Goal: Task Accomplishment & Management: Manage account settings

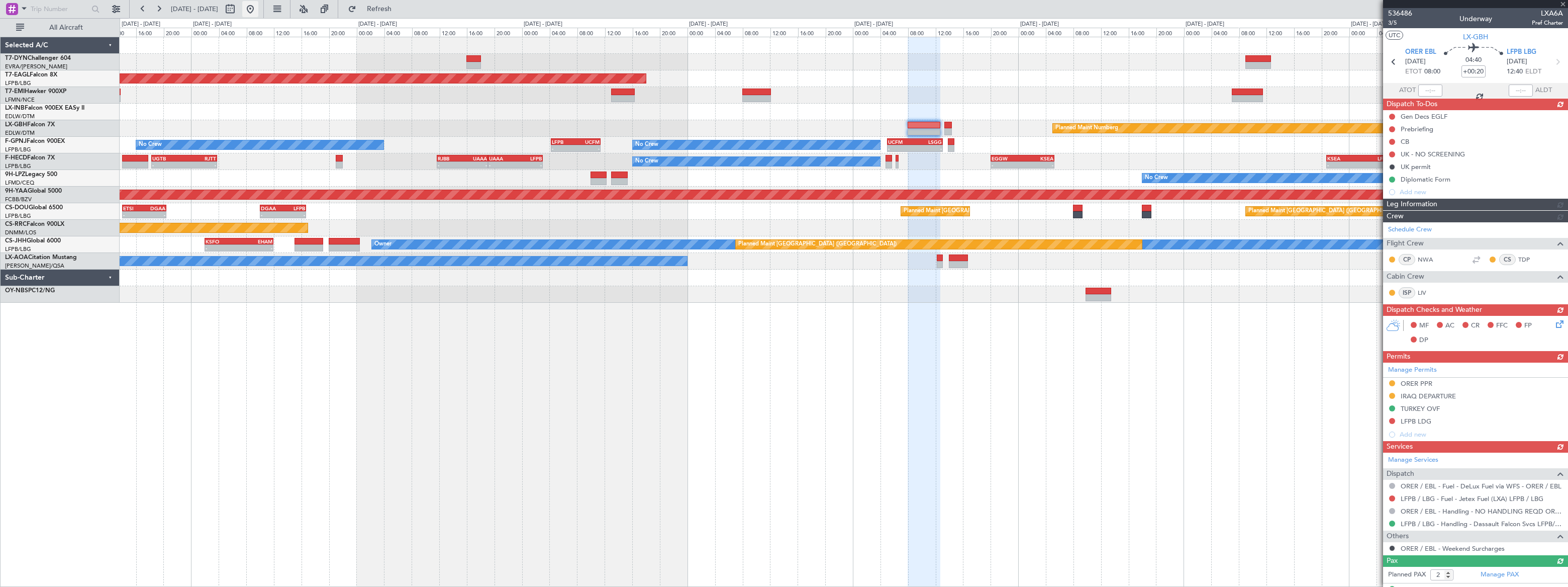
click at [258, 9] on button at bounding box center [250, 9] width 16 height 16
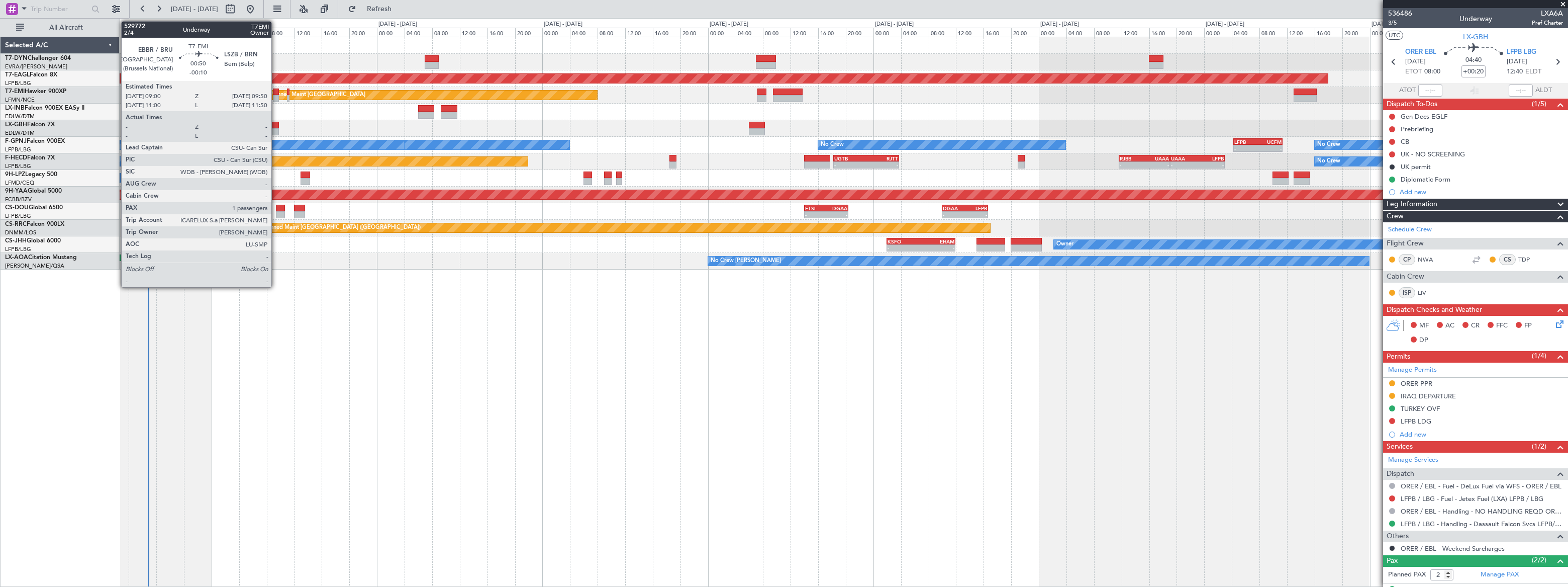
click at [276, 94] on div at bounding box center [275, 92] width 6 height 7
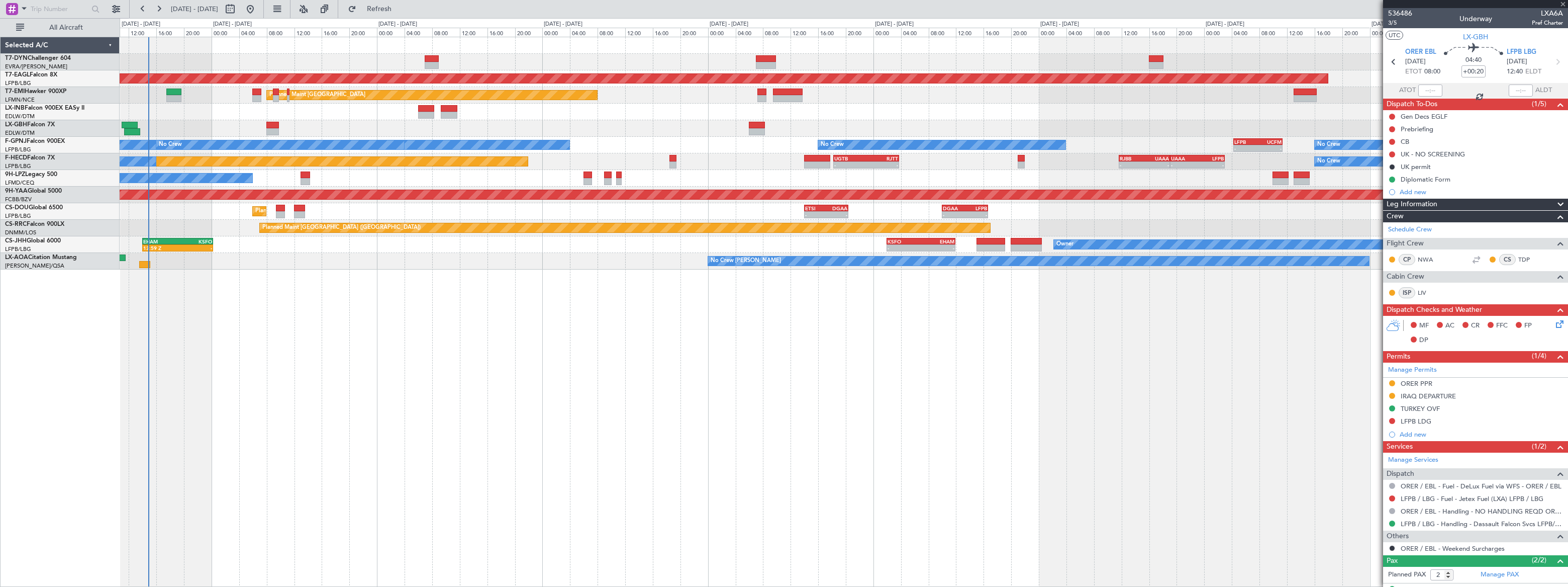
type input "-00:10"
type input "1"
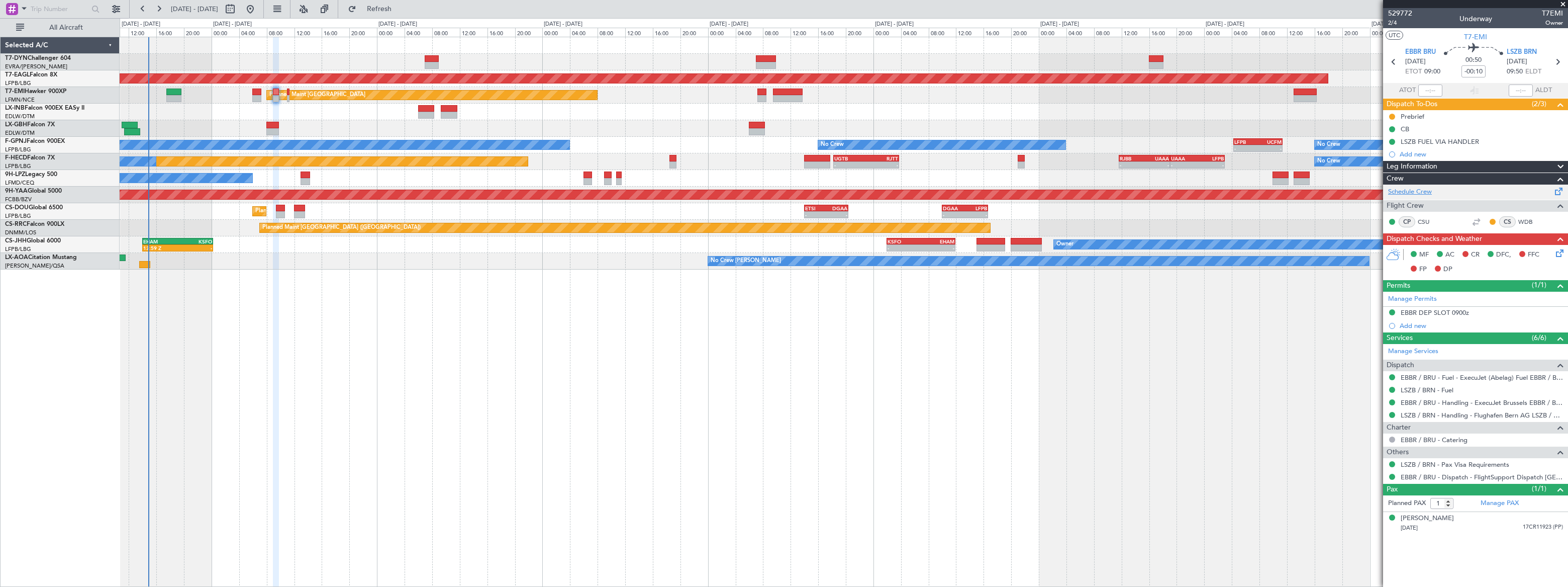
click at [1422, 192] on link "Schedule Crew" at bounding box center [1410, 192] width 44 height 10
click at [1499, 503] on link "Manage PAX" at bounding box center [1500, 503] width 39 height 10
click at [400, 11] on span "Refresh" at bounding box center [379, 9] width 42 height 7
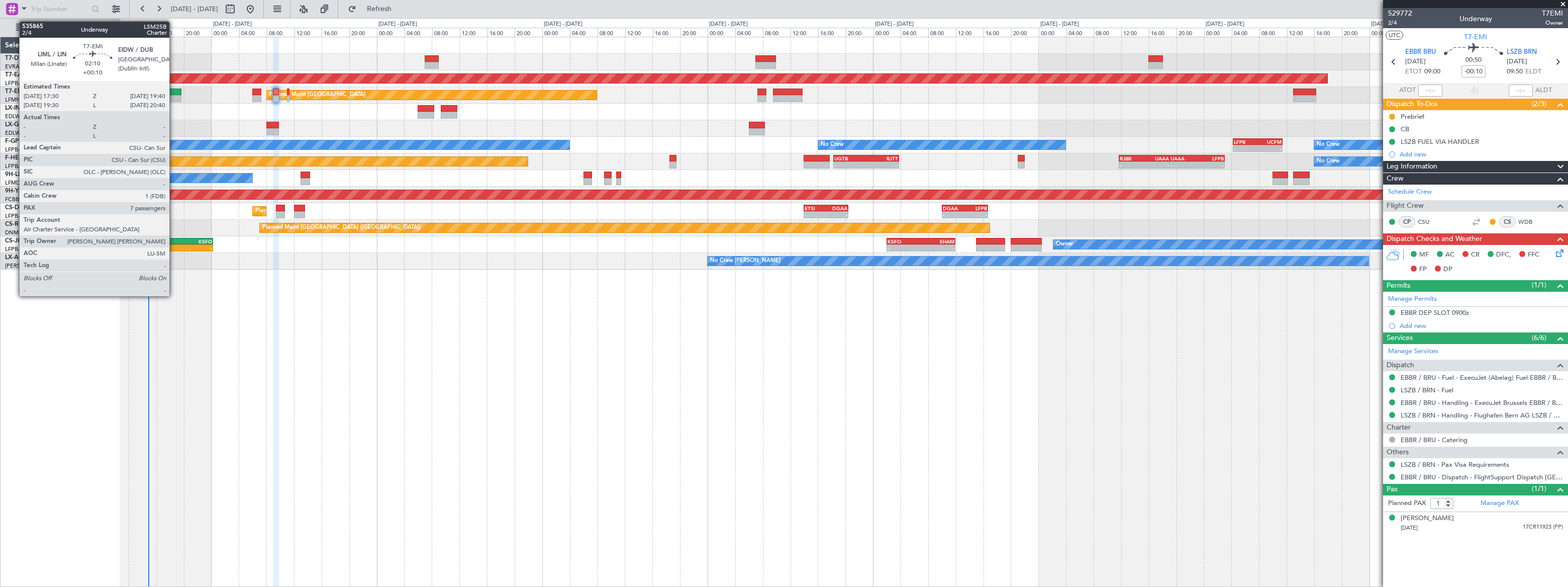
click at [174, 92] on div at bounding box center [173, 92] width 15 height 7
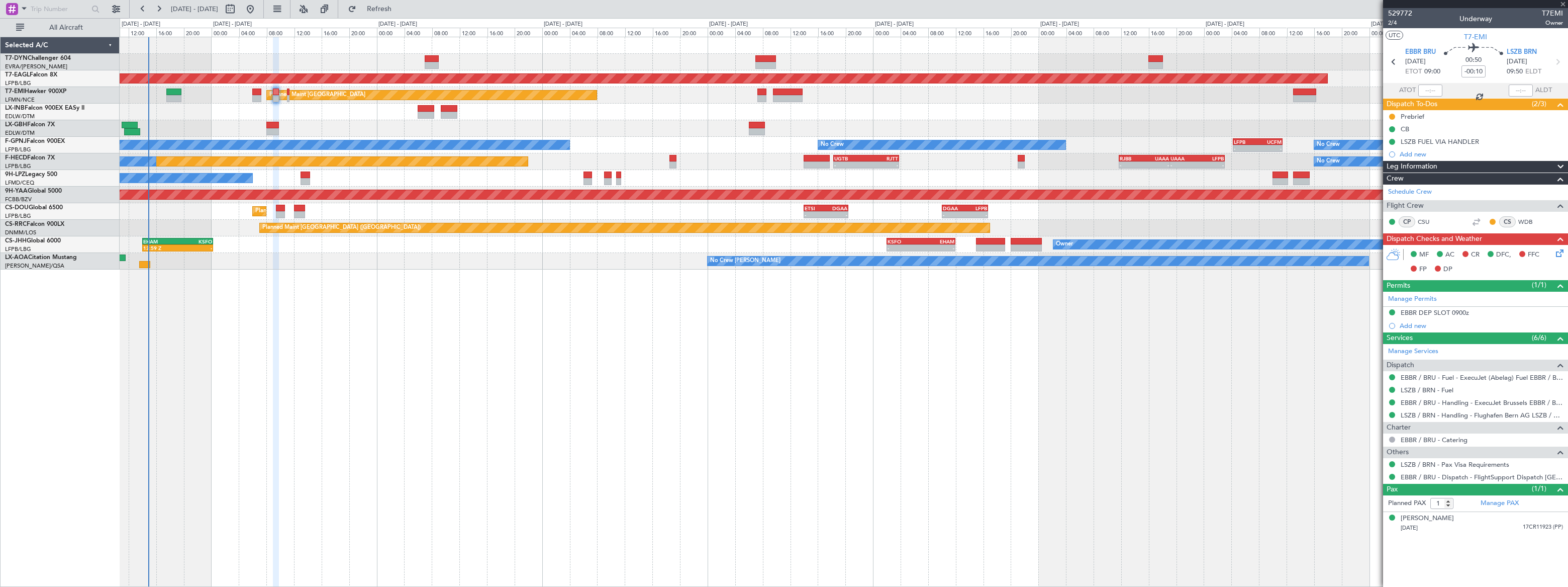
type input "+00:10"
type input "7"
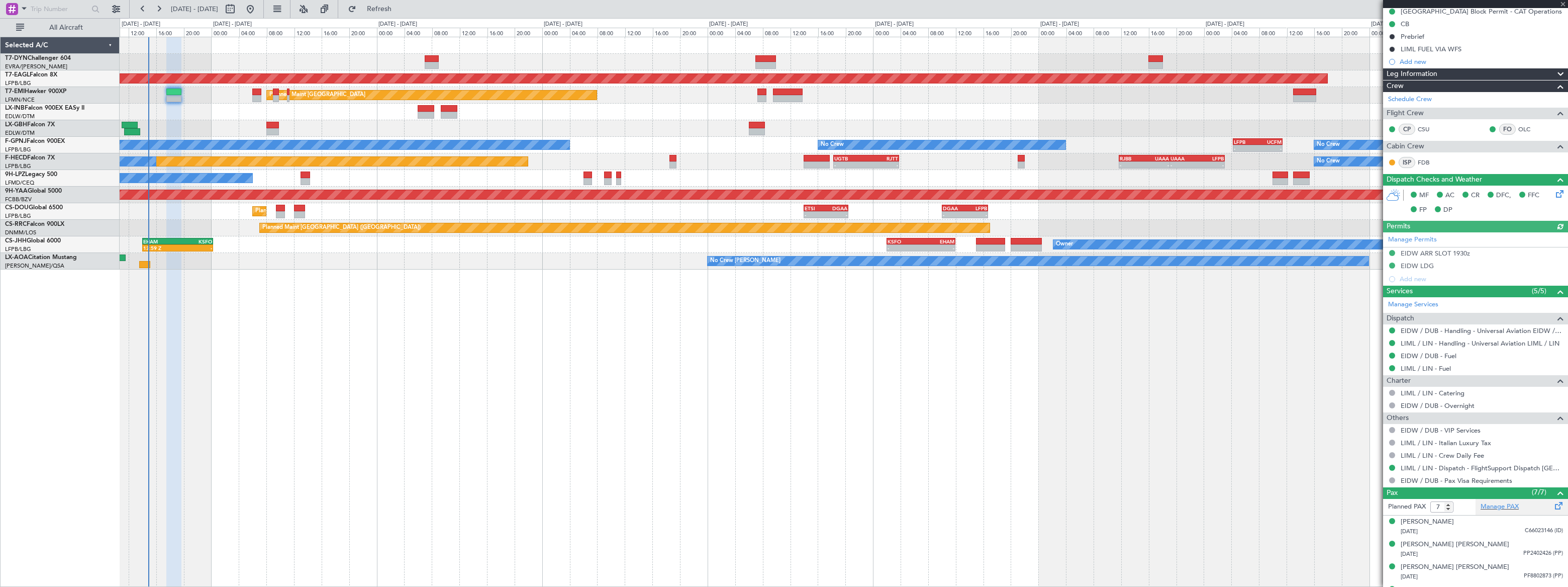
scroll to position [191, 0]
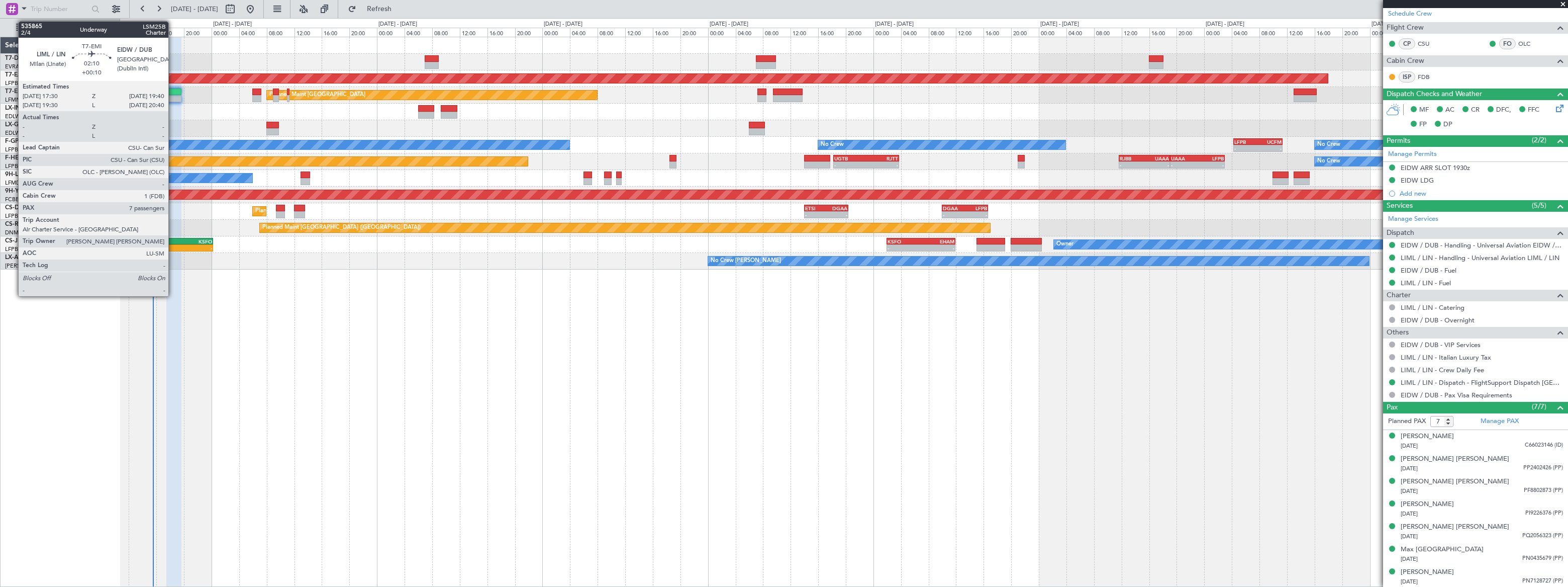
click at [173, 96] on div at bounding box center [173, 99] width 15 height 7
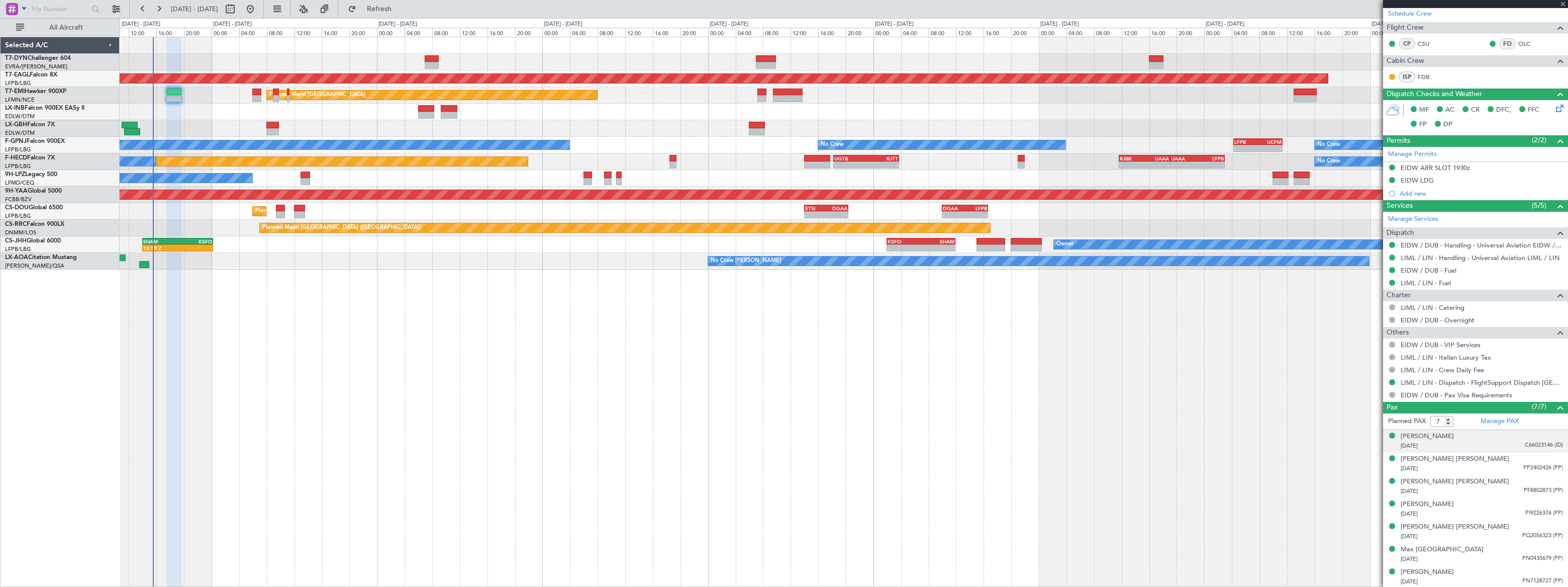
scroll to position [0, 0]
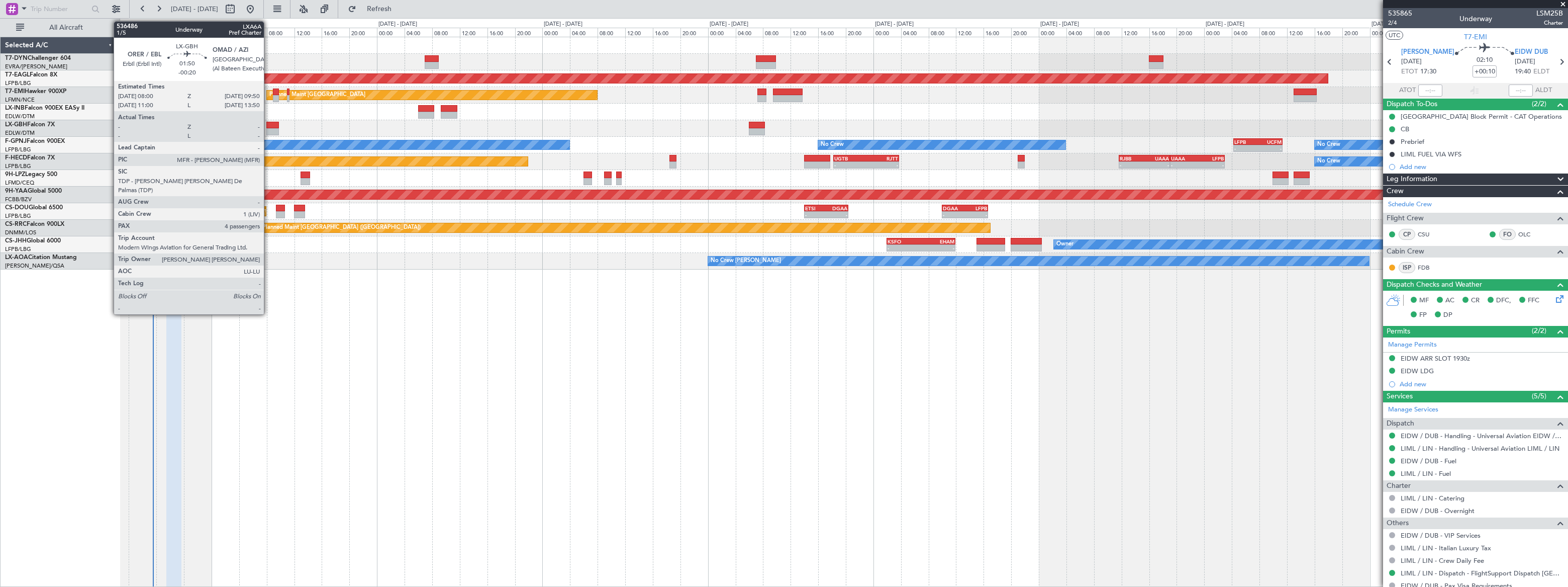
click at [271, 125] on div at bounding box center [273, 125] width 13 height 7
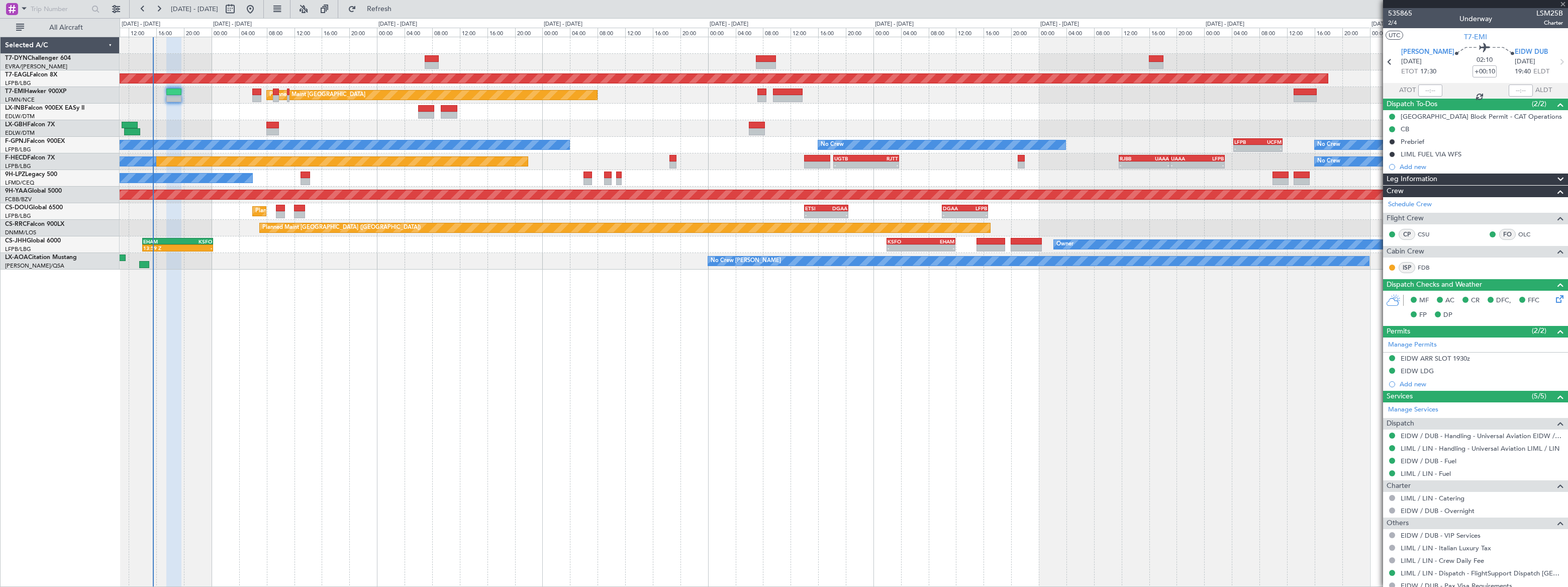
type input "-00:20"
type input "4"
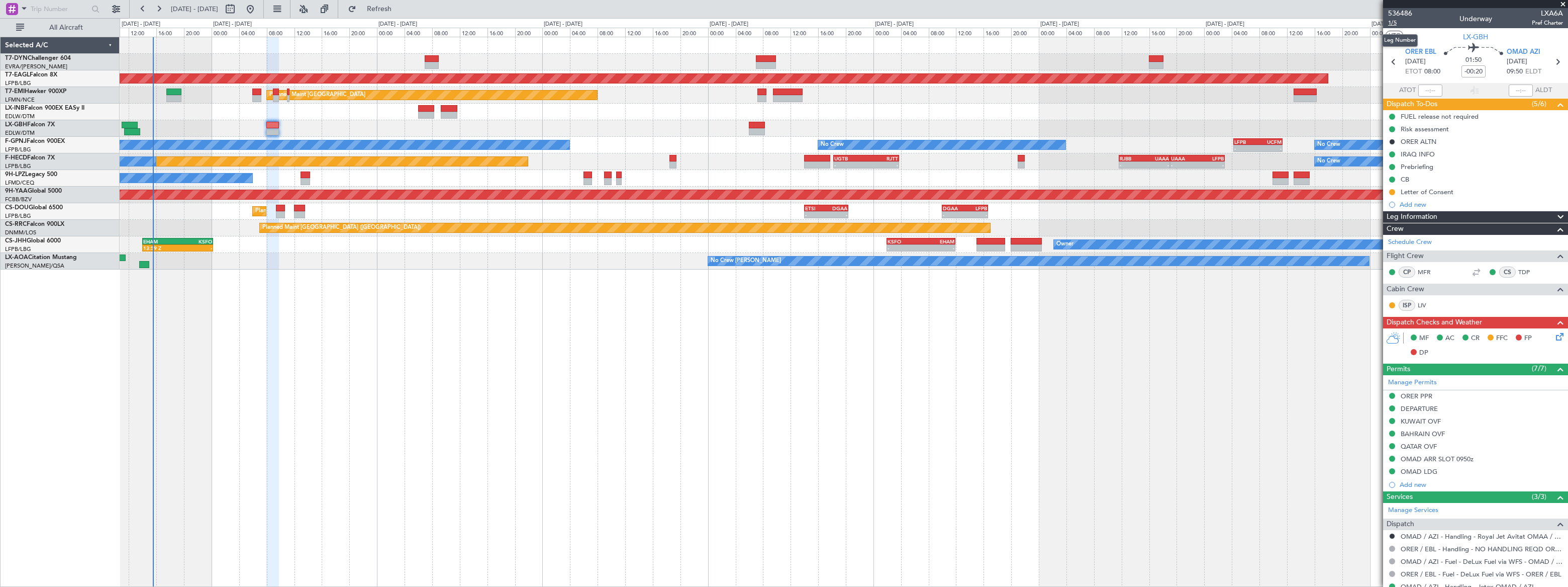
click at [1392, 22] on span "1/5" at bounding box center [1400, 23] width 24 height 9
click at [1473, 192] on div "Letter of Consent" at bounding box center [1475, 192] width 185 height 13
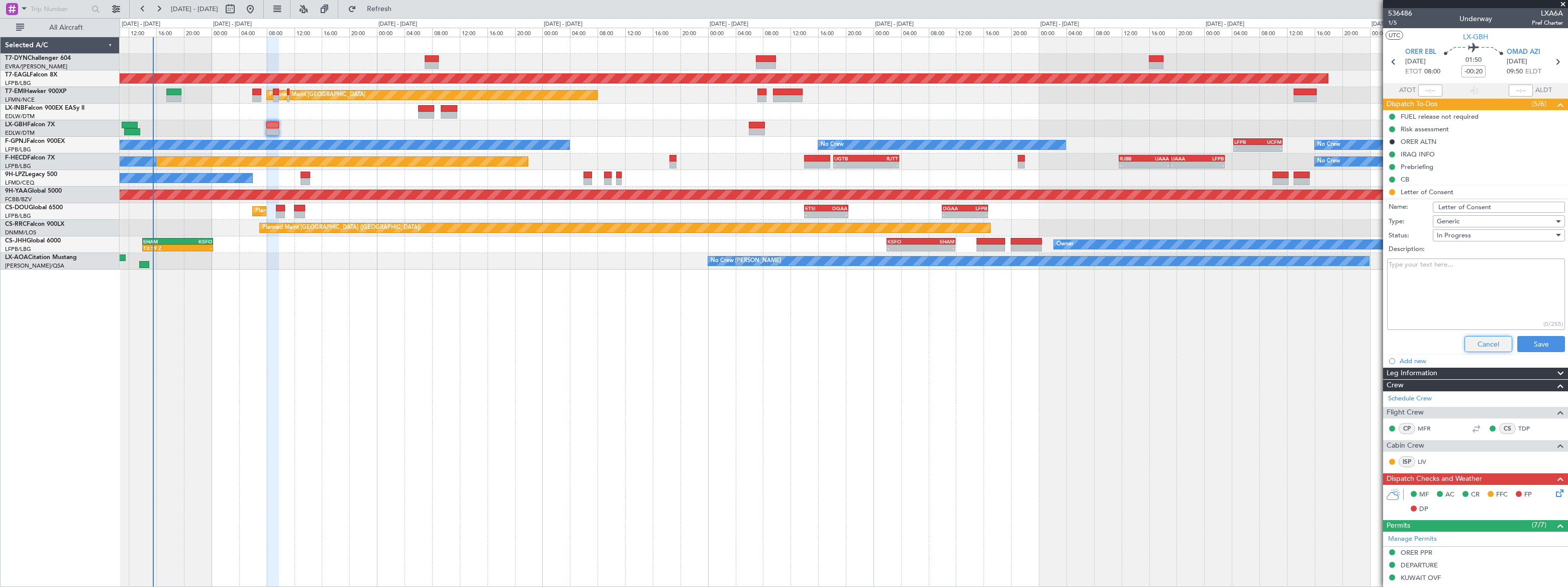
click at [1494, 346] on button "Cancel" at bounding box center [1488, 343] width 48 height 16
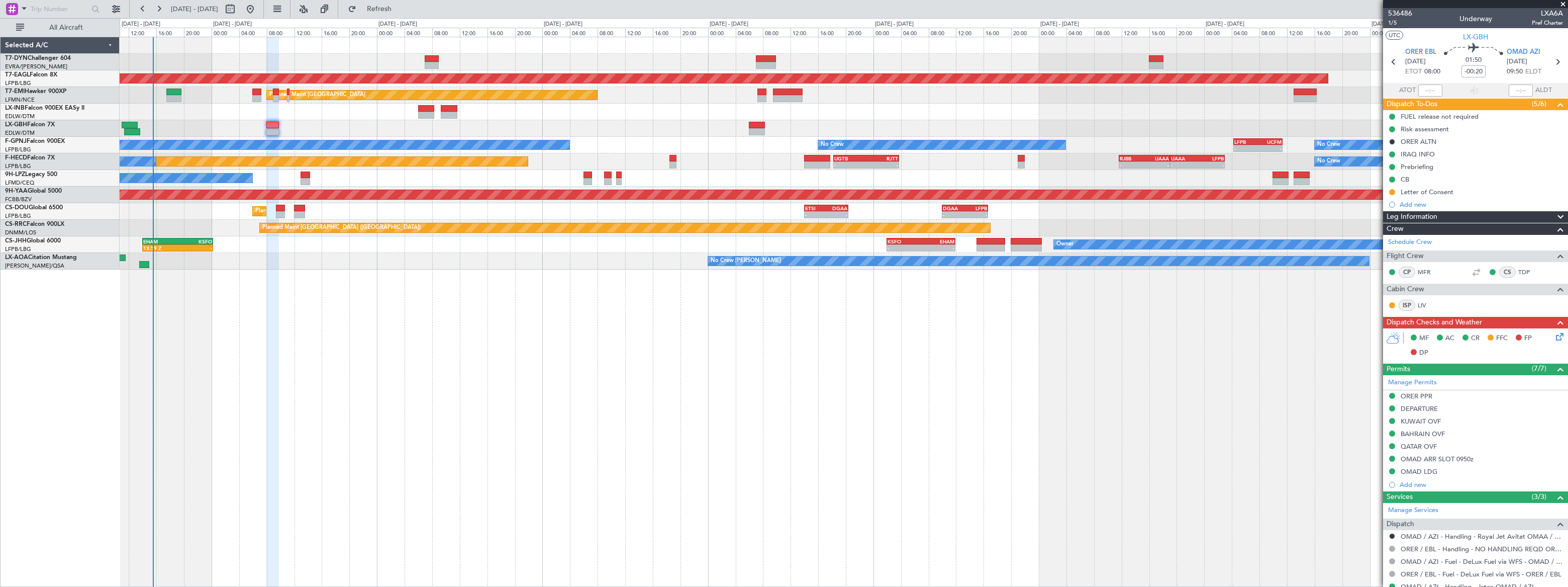
scroll to position [174, 0]
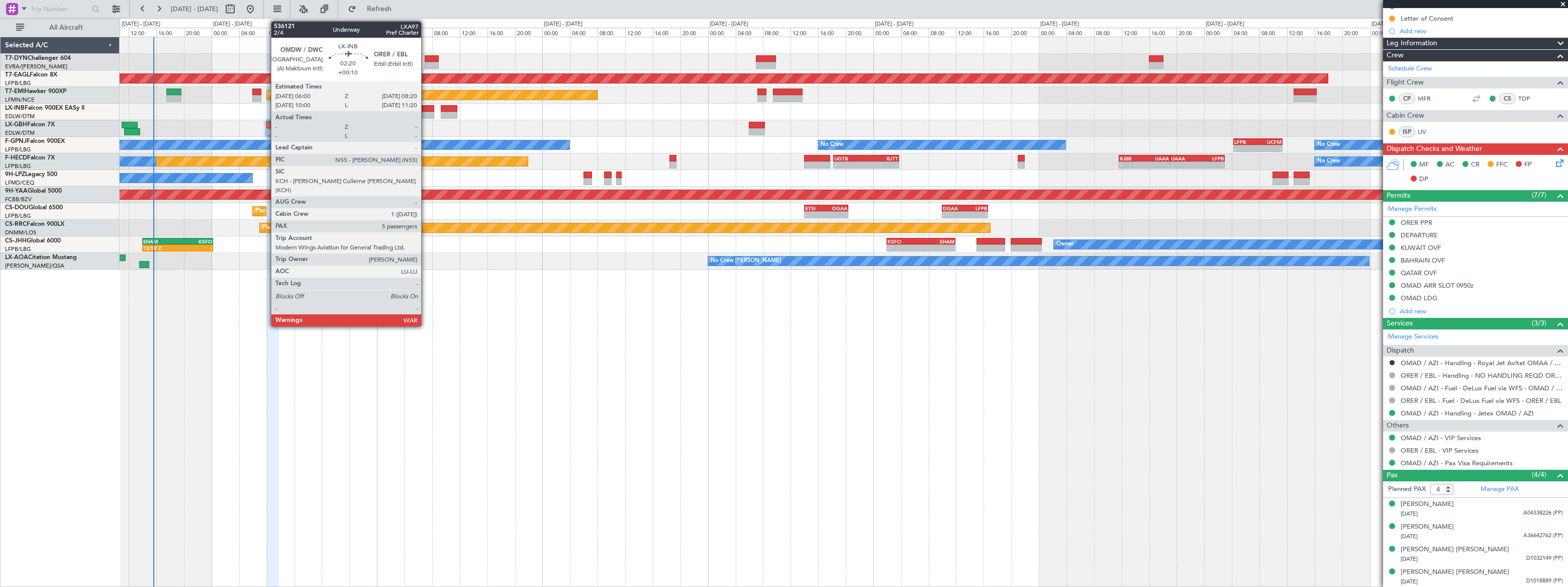
click at [426, 108] on div at bounding box center [426, 109] width 16 height 7
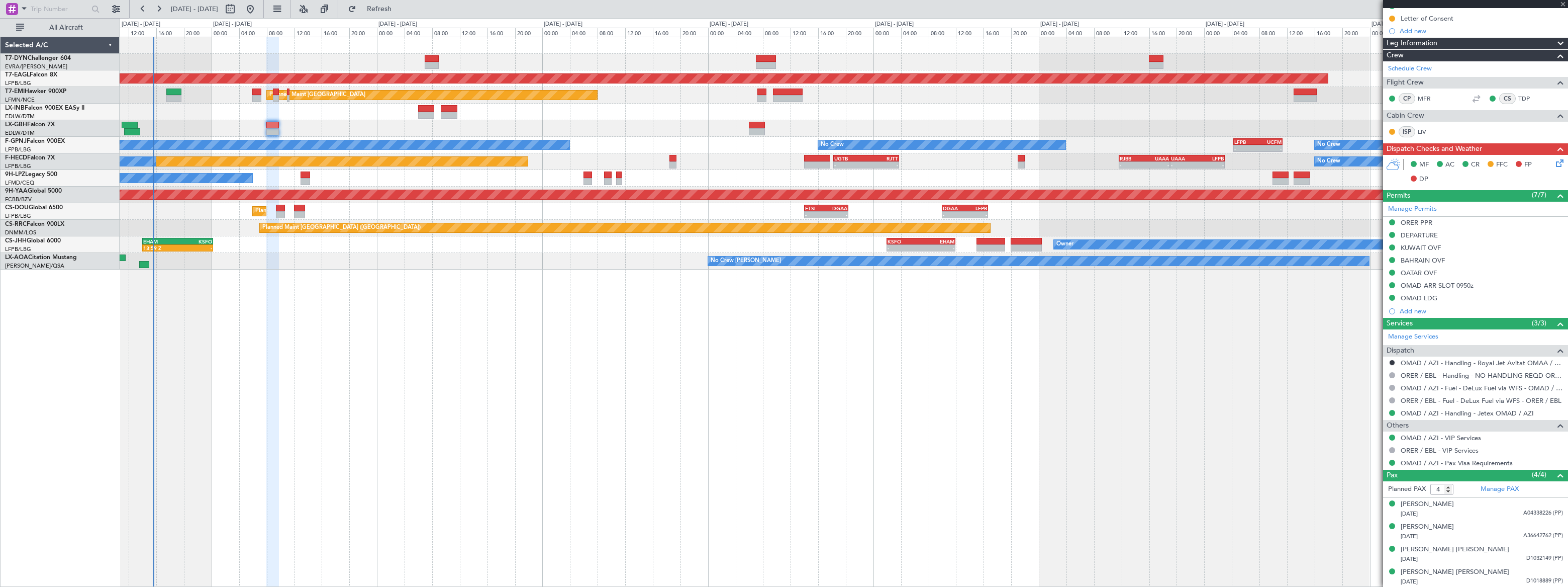
type input "+00:10"
type input "5"
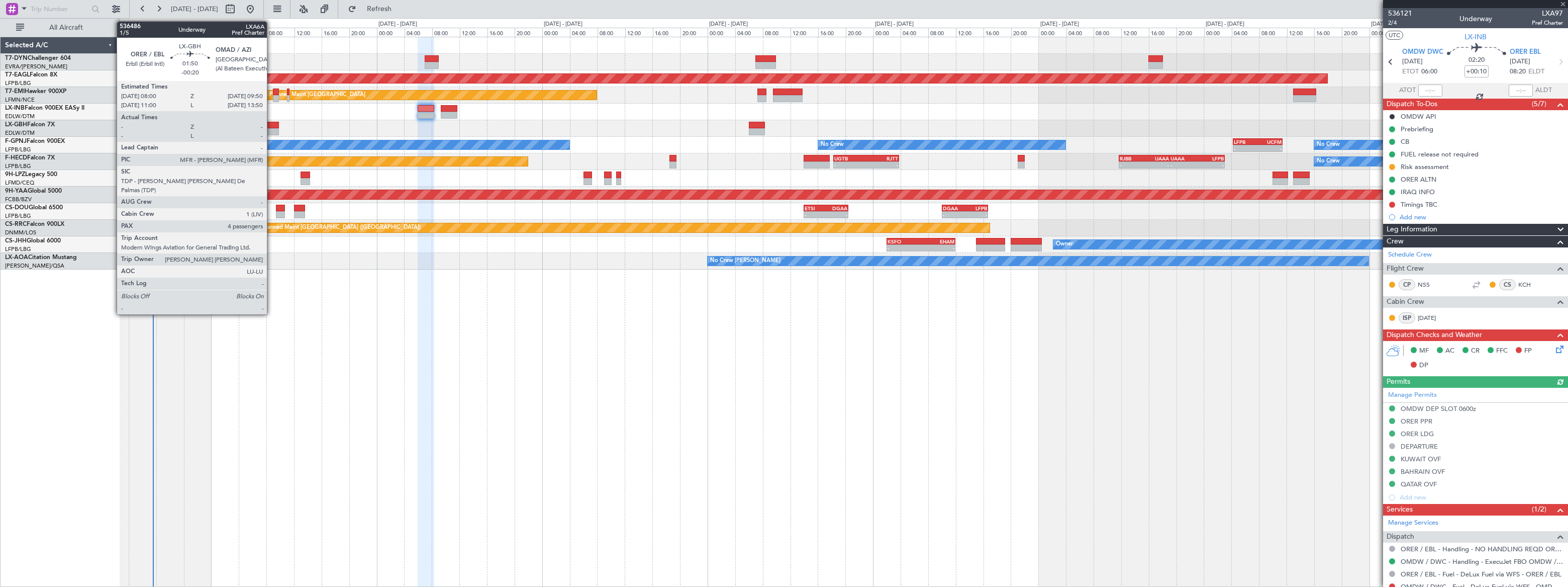
click at [271, 127] on div at bounding box center [273, 125] width 13 height 7
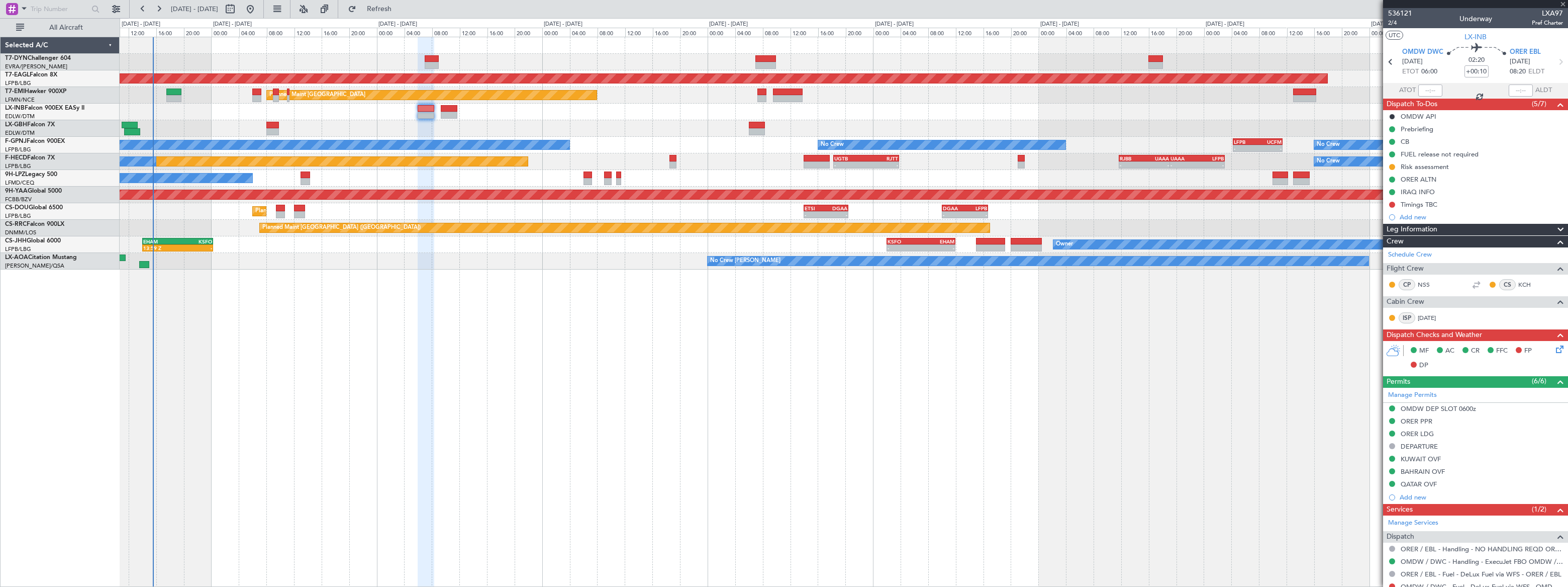
type input "-00:20"
type input "4"
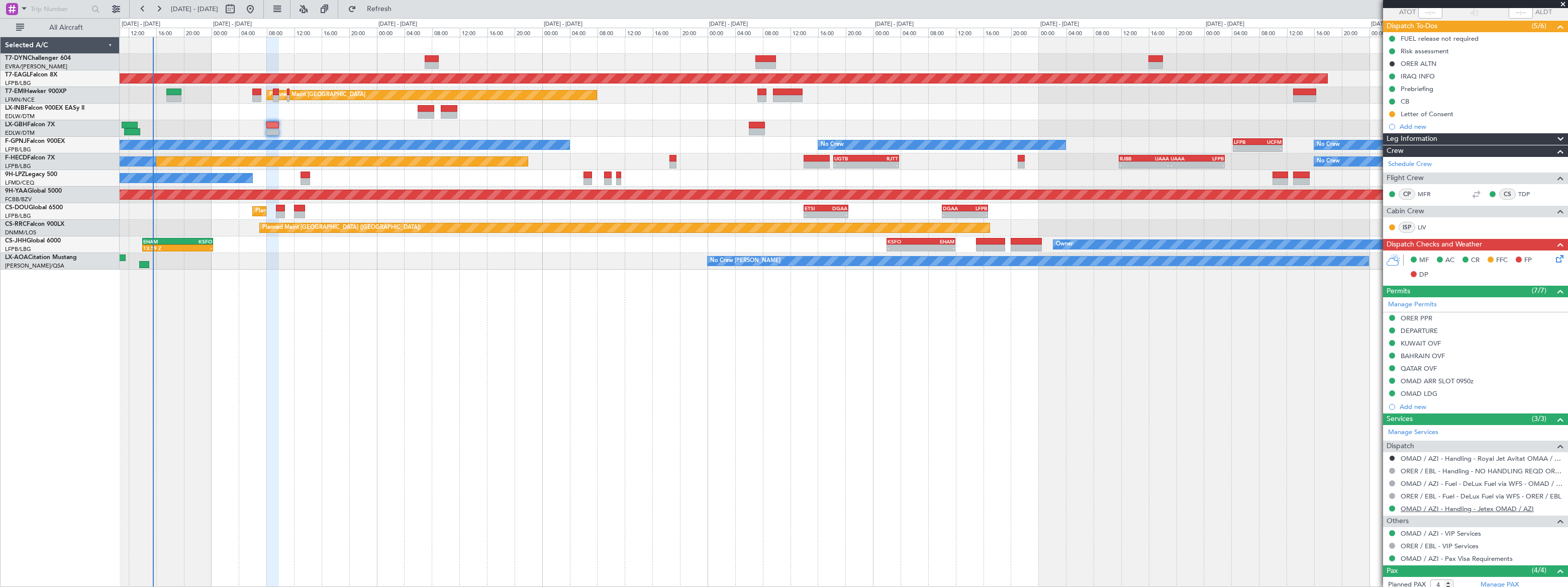
scroll to position [174, 0]
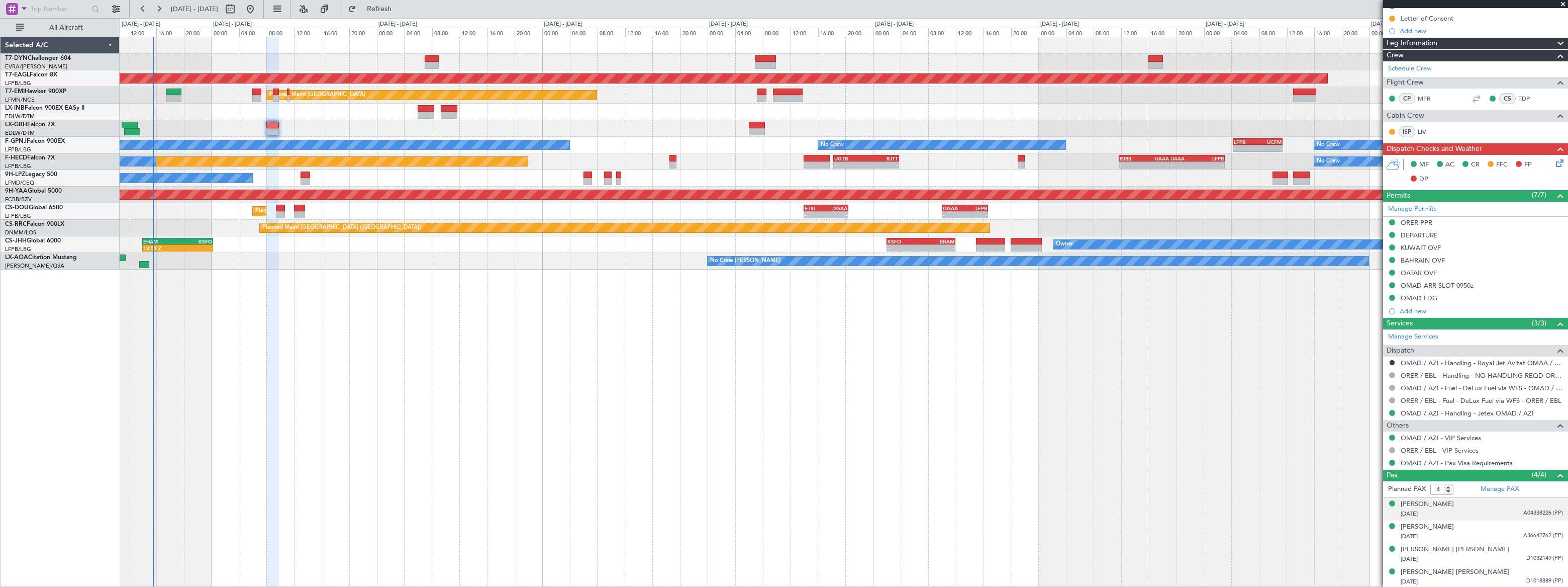
click at [1484, 514] on div "07/09/2007 A04338226 (PP)" at bounding box center [1482, 514] width 162 height 10
click at [1487, 552] on div "Maya Barzani 18/12/2008 A36642762 (PP)" at bounding box center [1482, 556] width 162 height 19
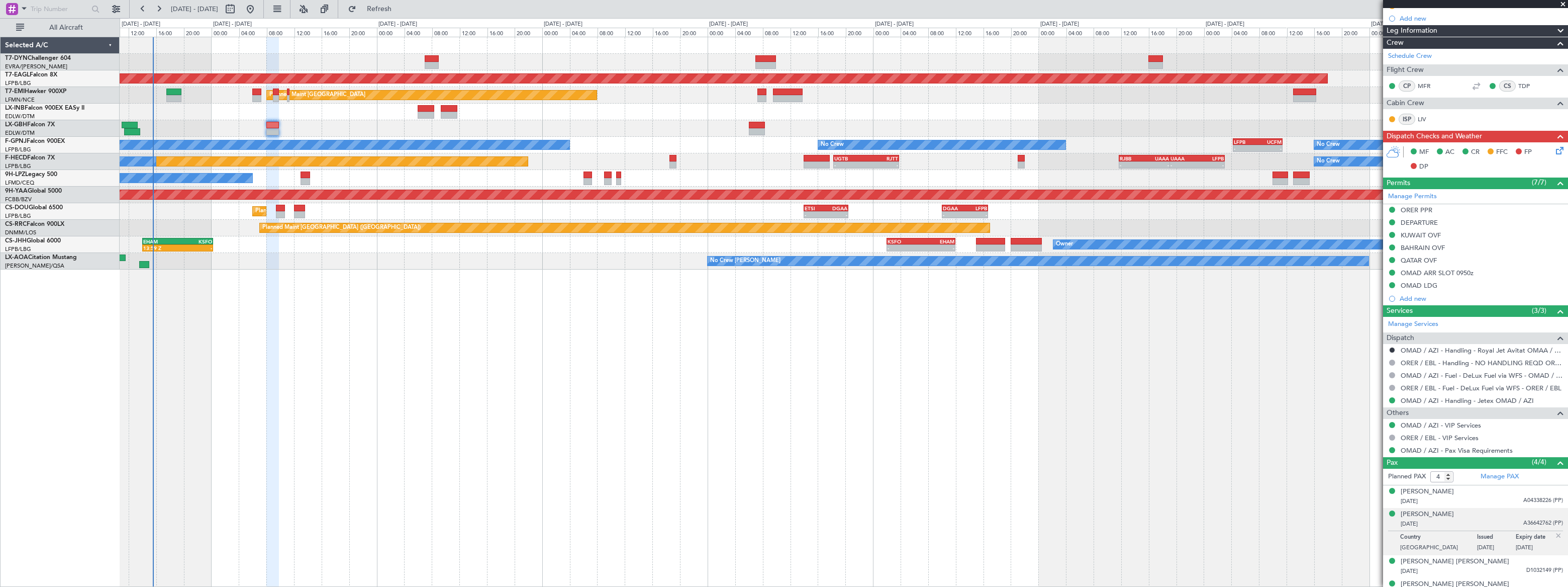
scroll to position [198, 0]
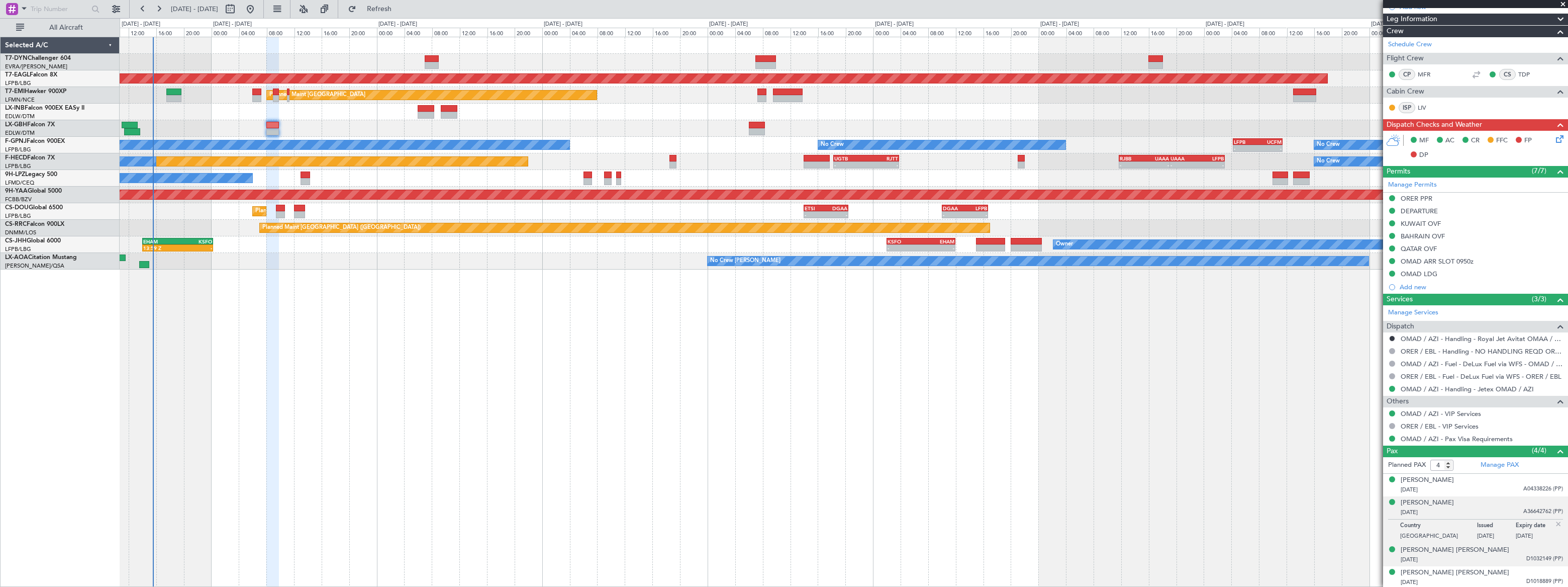
click at [1532, 555] on span "D1032149 (PP)" at bounding box center [1544, 559] width 36 height 9
click at [1515, 578] on div "14/07/1999 D1018889 (PP)" at bounding box center [1482, 583] width 162 height 10
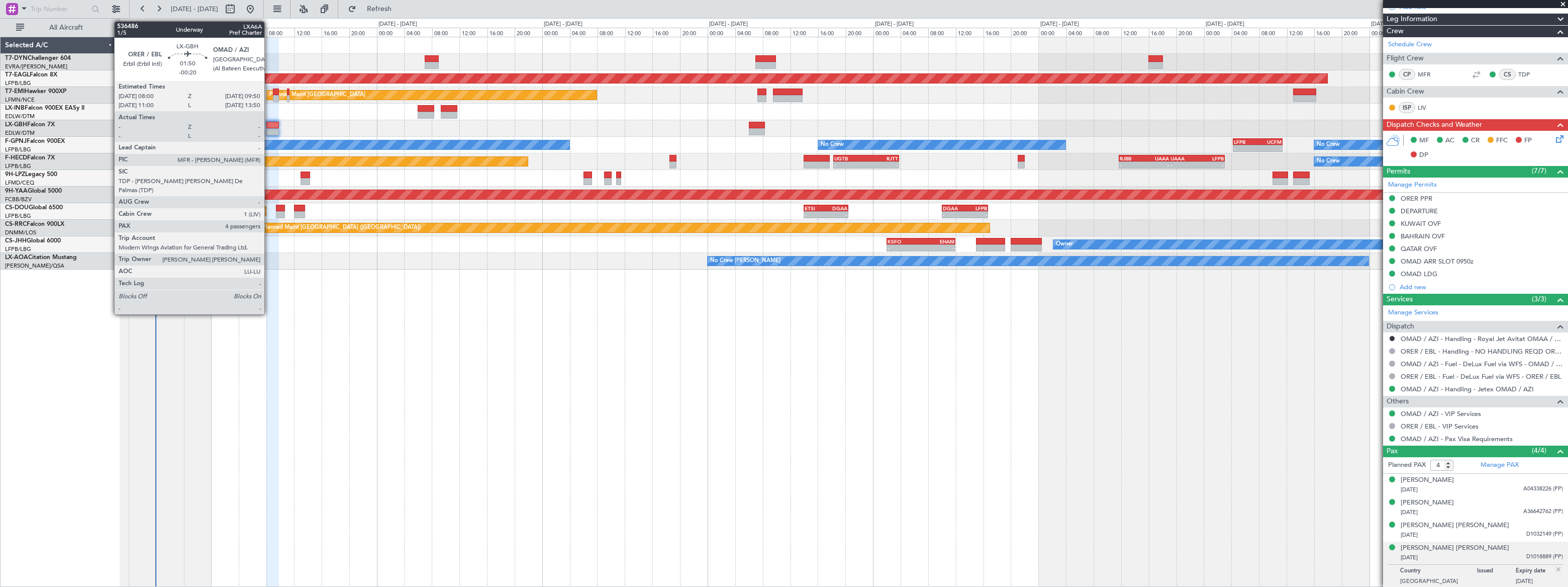
click at [269, 125] on div at bounding box center [273, 125] width 13 height 7
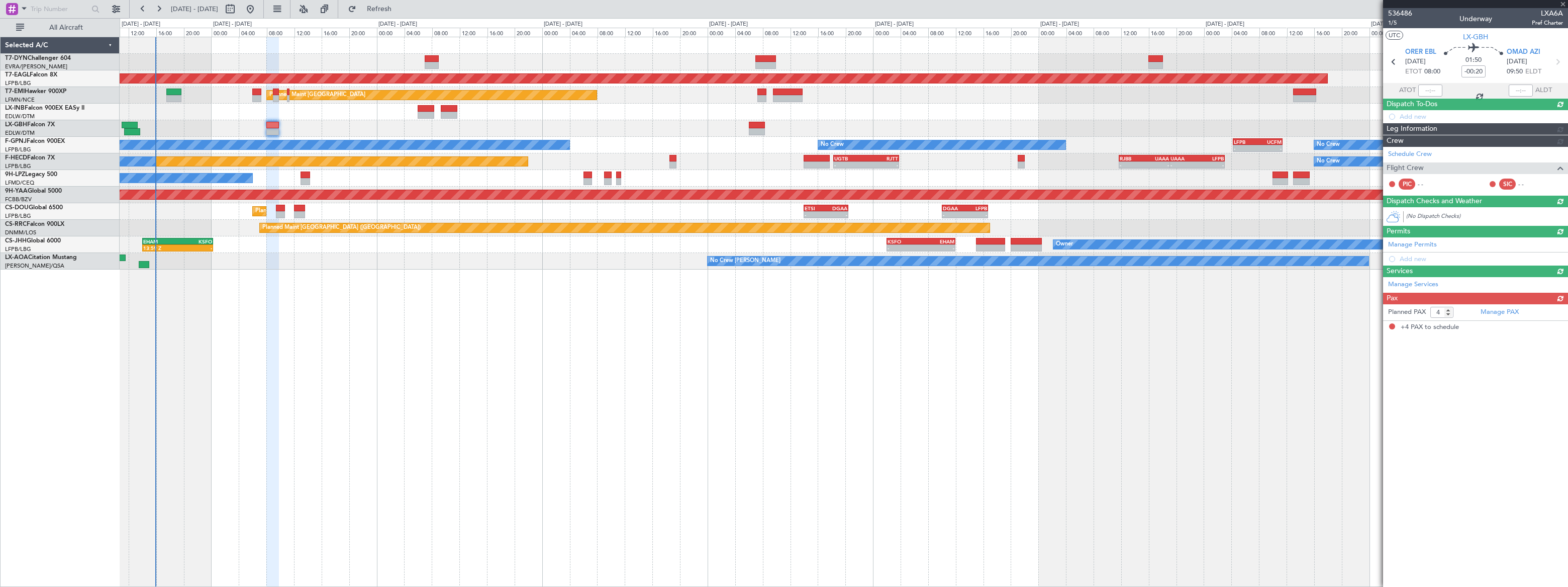
scroll to position [0, 0]
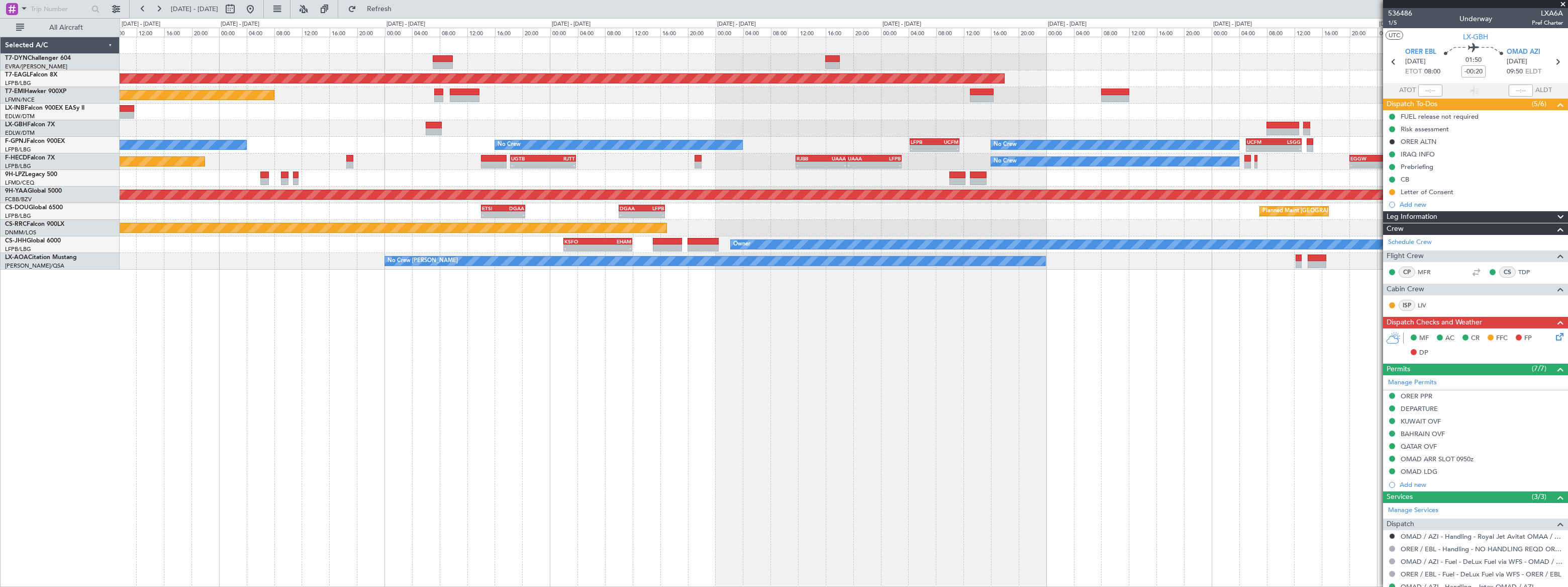
click at [678, 101] on div "Grounded New York (Teterboro) Planned Maint Zurich Planned Maint Nurnberg No Cr…" at bounding box center [844, 153] width 1447 height 232
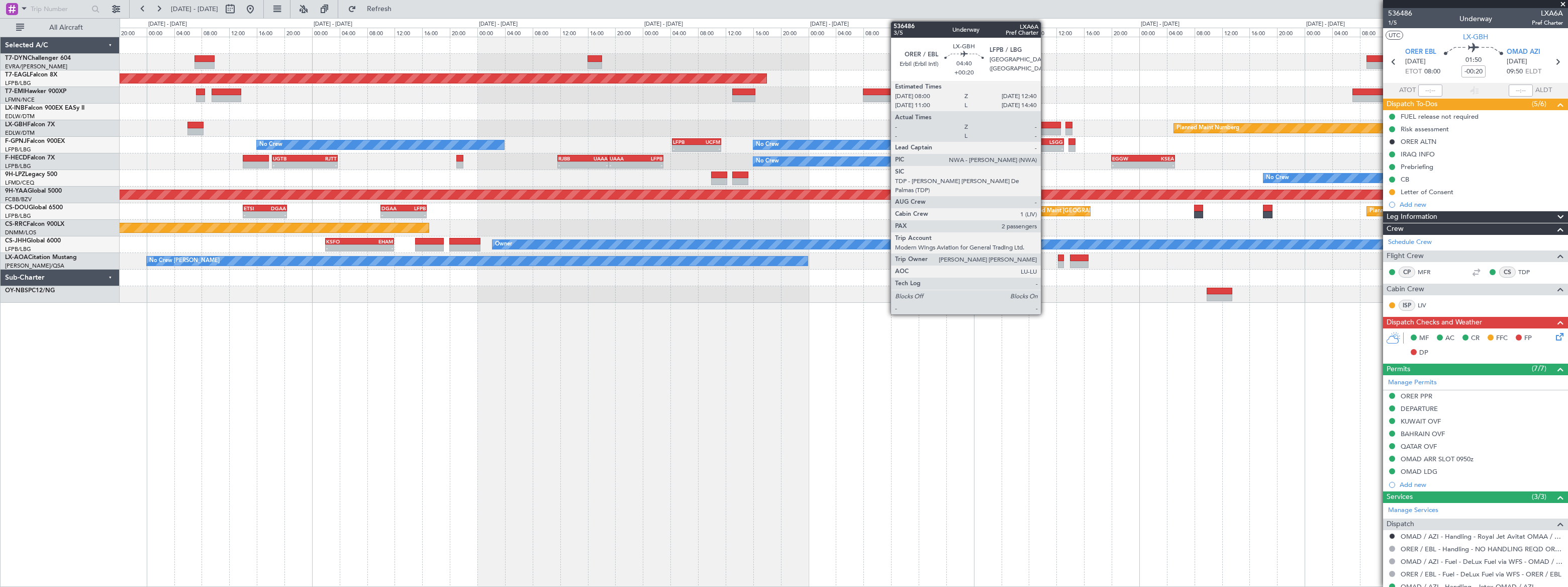
click at [1046, 126] on div at bounding box center [1045, 125] width 33 height 7
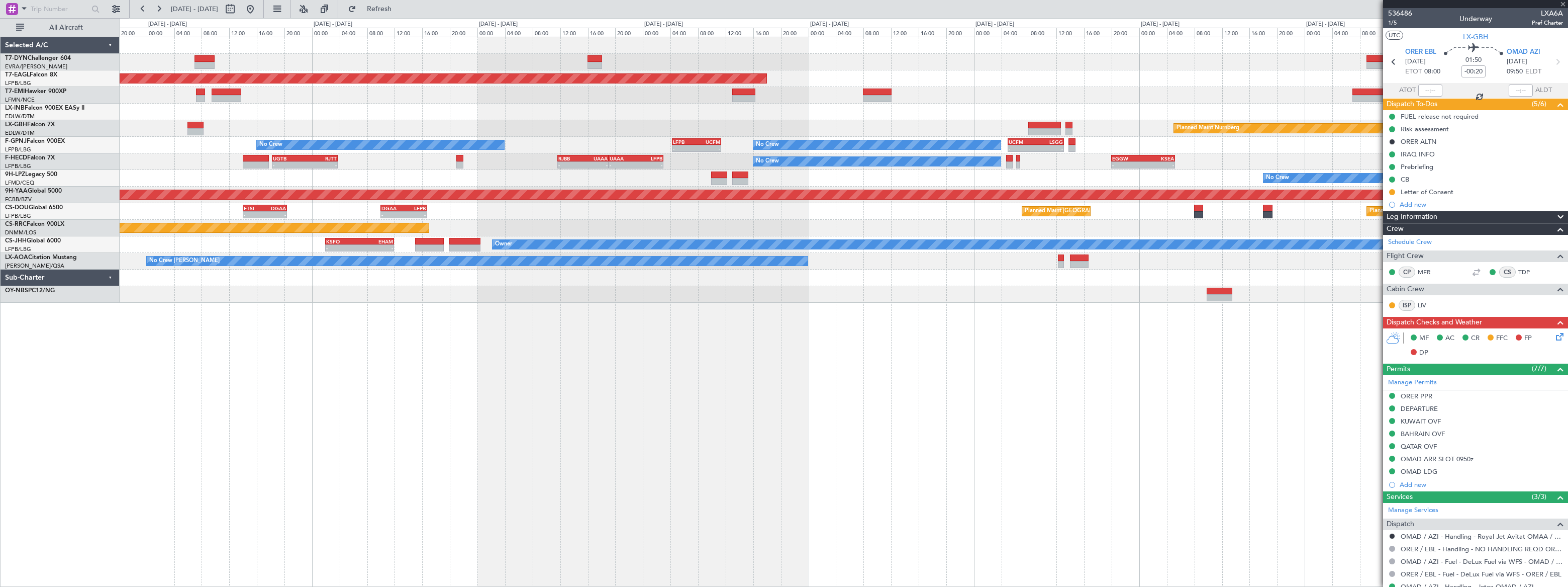
type input "+00:20"
type input "2"
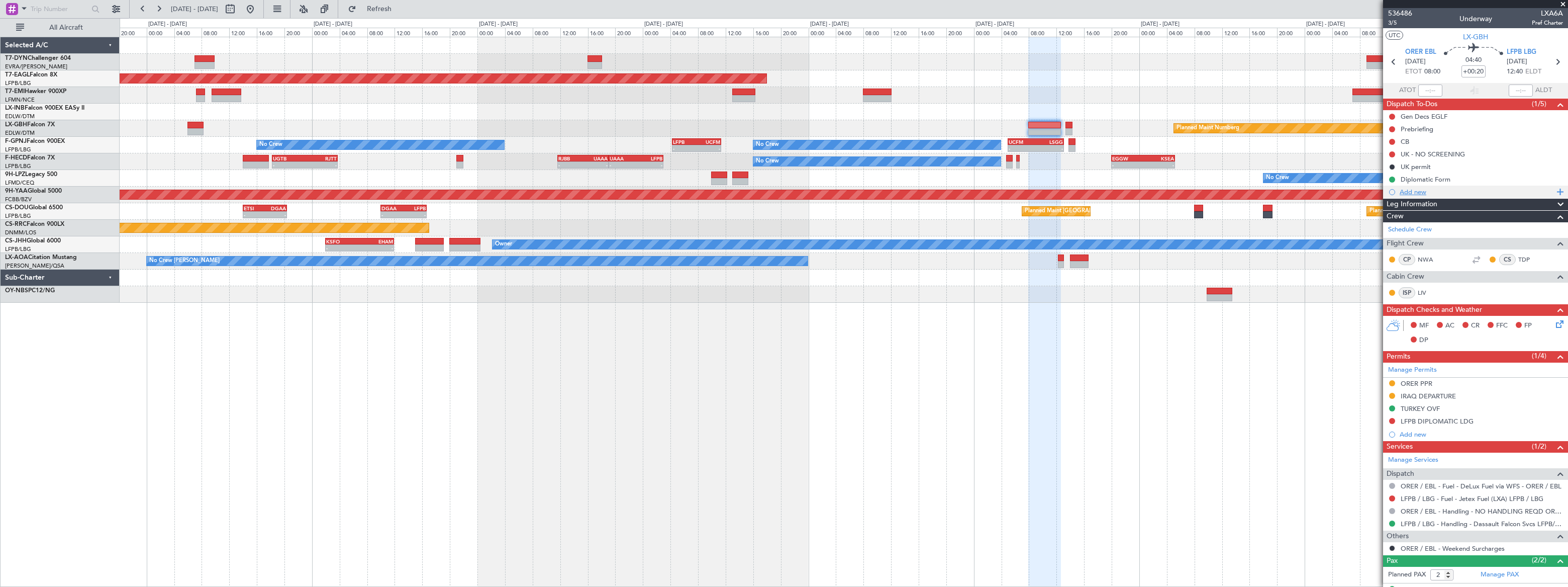
click at [1417, 190] on div "Add new" at bounding box center [1477, 192] width 154 height 9
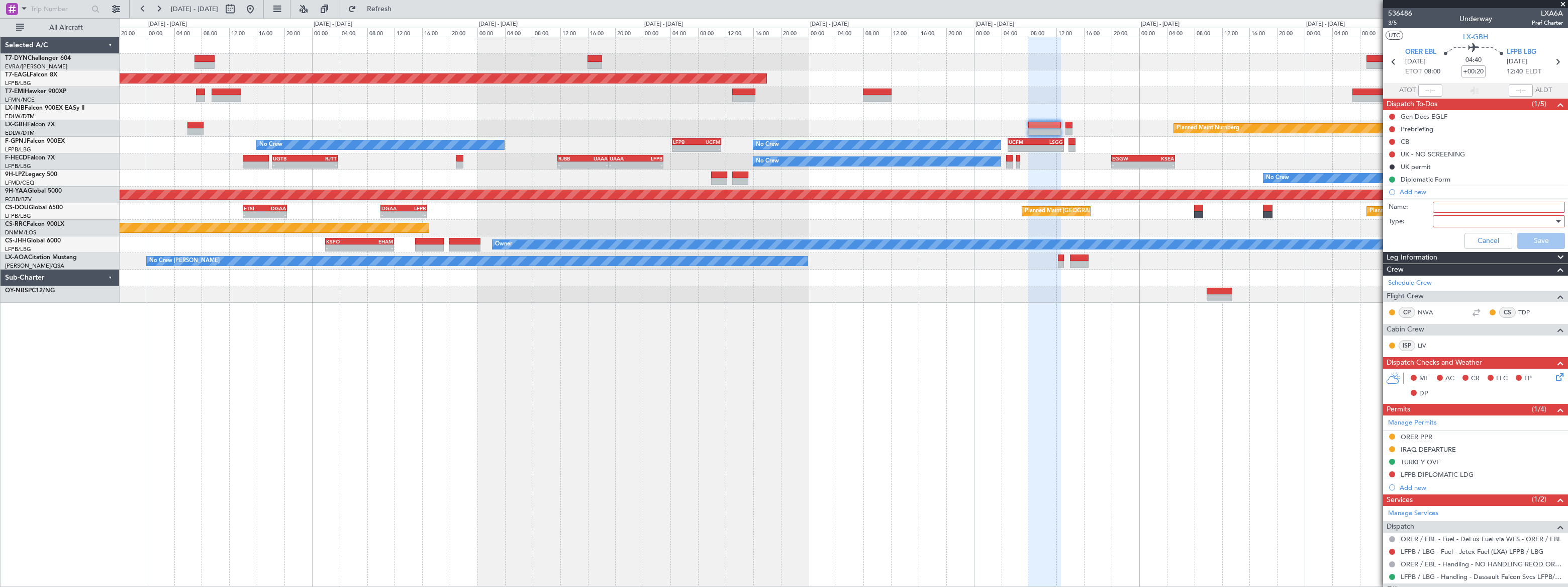
click at [1440, 211] on input "Name:" at bounding box center [1499, 206] width 132 height 11
type input "Letter of consent"
click at [1439, 225] on div at bounding box center [1496, 221] width 117 height 15
click at [1442, 242] on span "Generic" at bounding box center [1494, 241] width 118 height 15
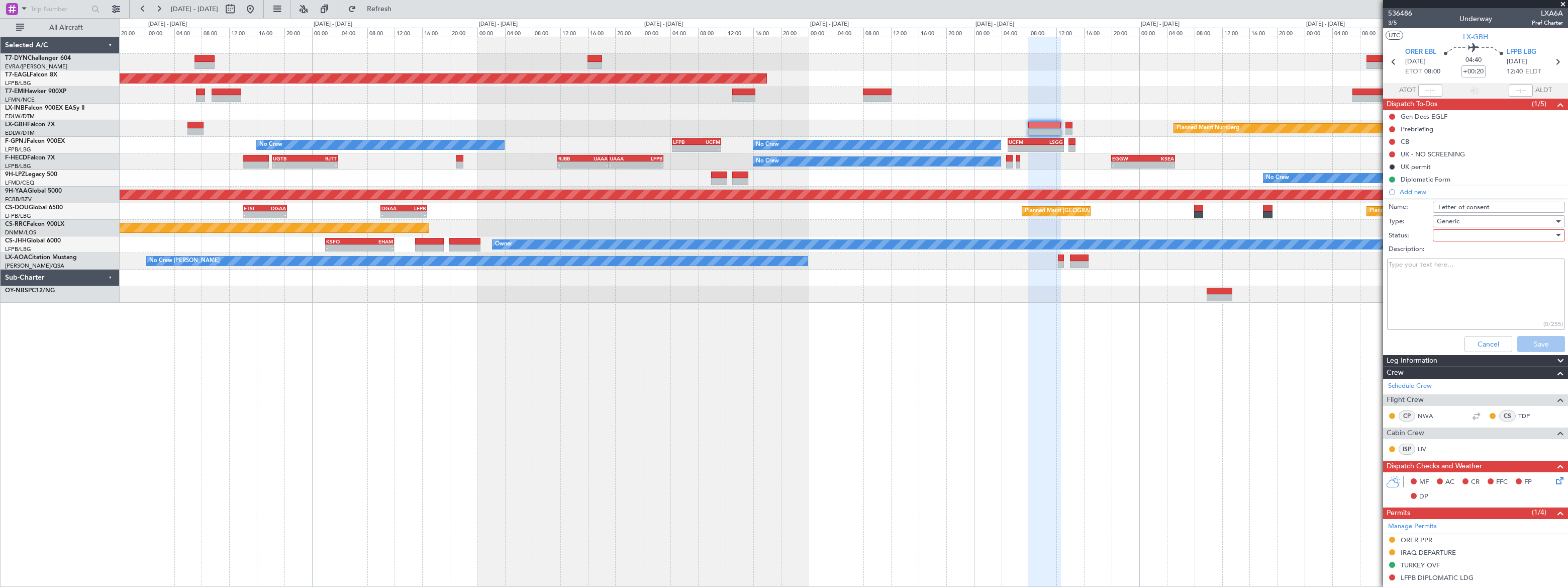
click at [1442, 234] on div at bounding box center [1496, 235] width 117 height 15
click at [1446, 254] on span "Not Started" at bounding box center [1494, 255] width 118 height 15
click at [1527, 342] on button "Save" at bounding box center [1541, 343] width 48 height 16
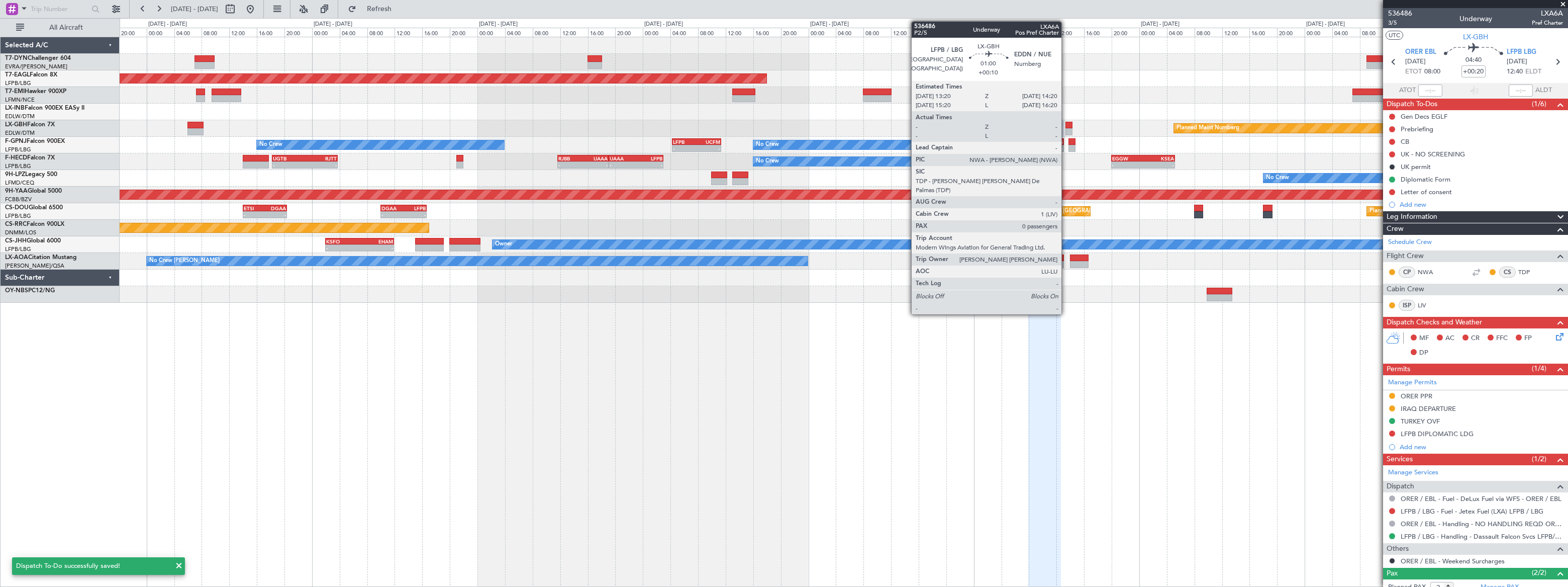
click at [1066, 129] on div at bounding box center [1069, 132] width 7 height 7
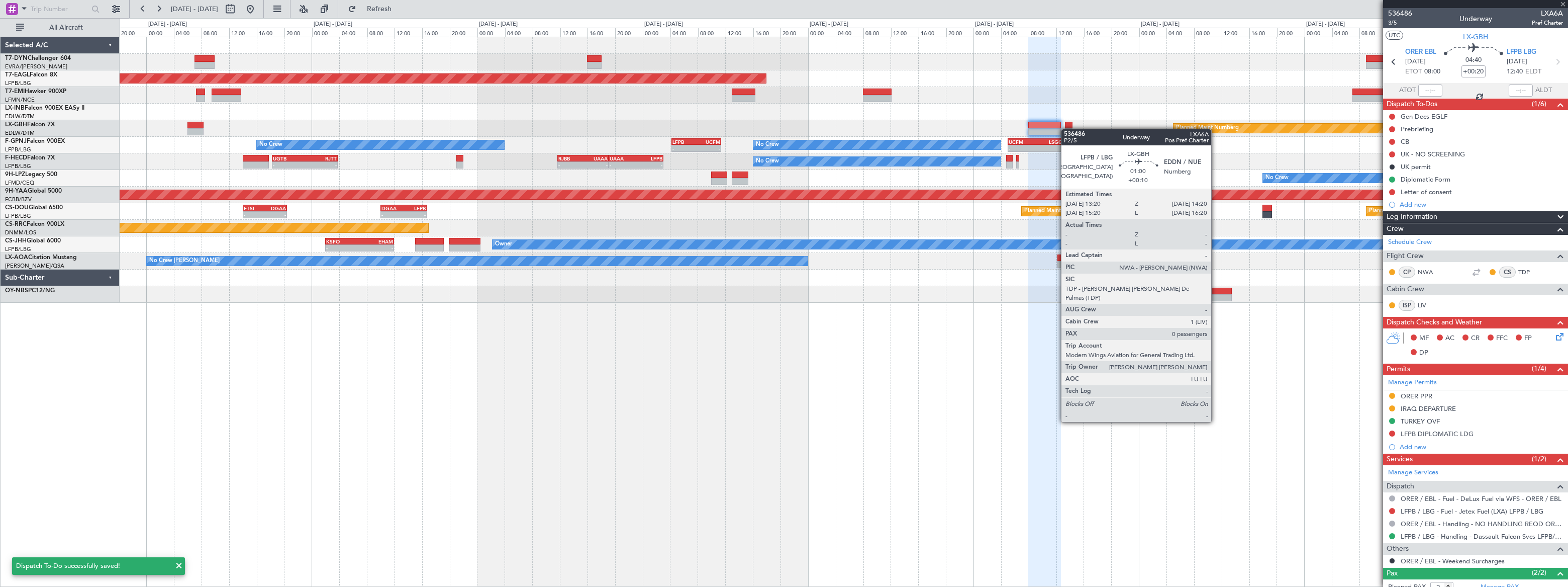
type input "+00:10"
type input "0"
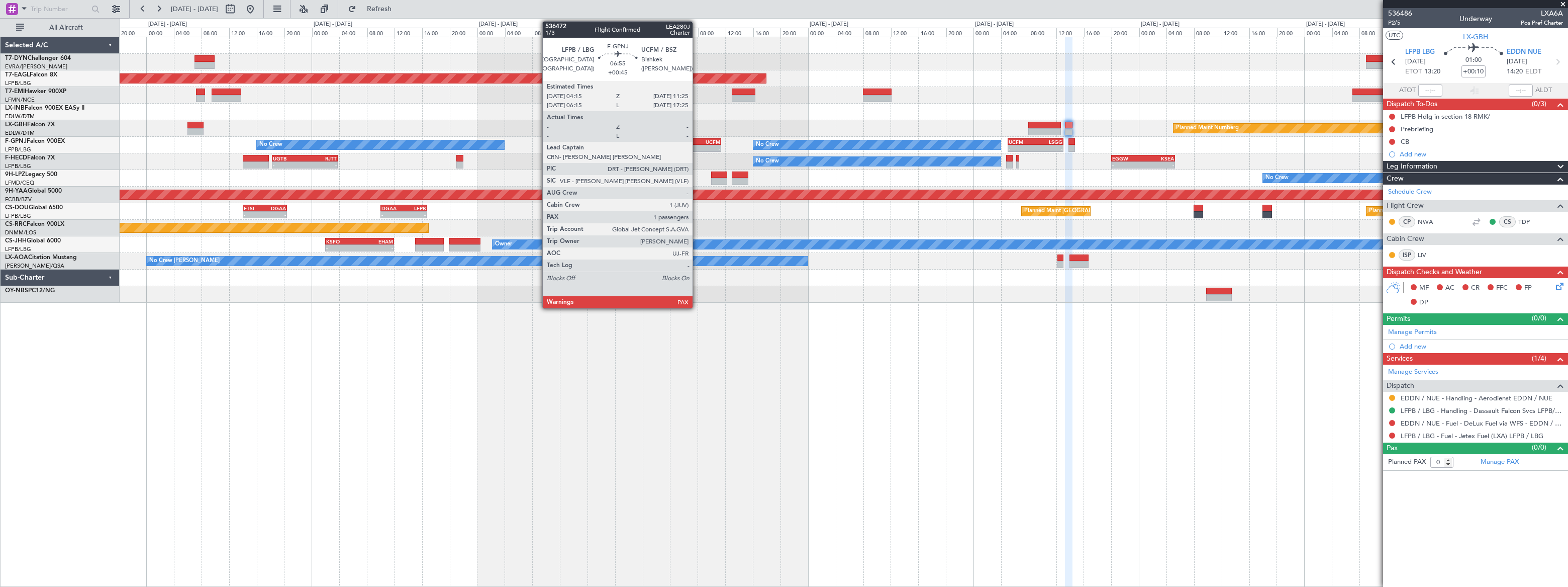
click at [697, 141] on div "UCFM" at bounding box center [708, 141] width 24 height 6
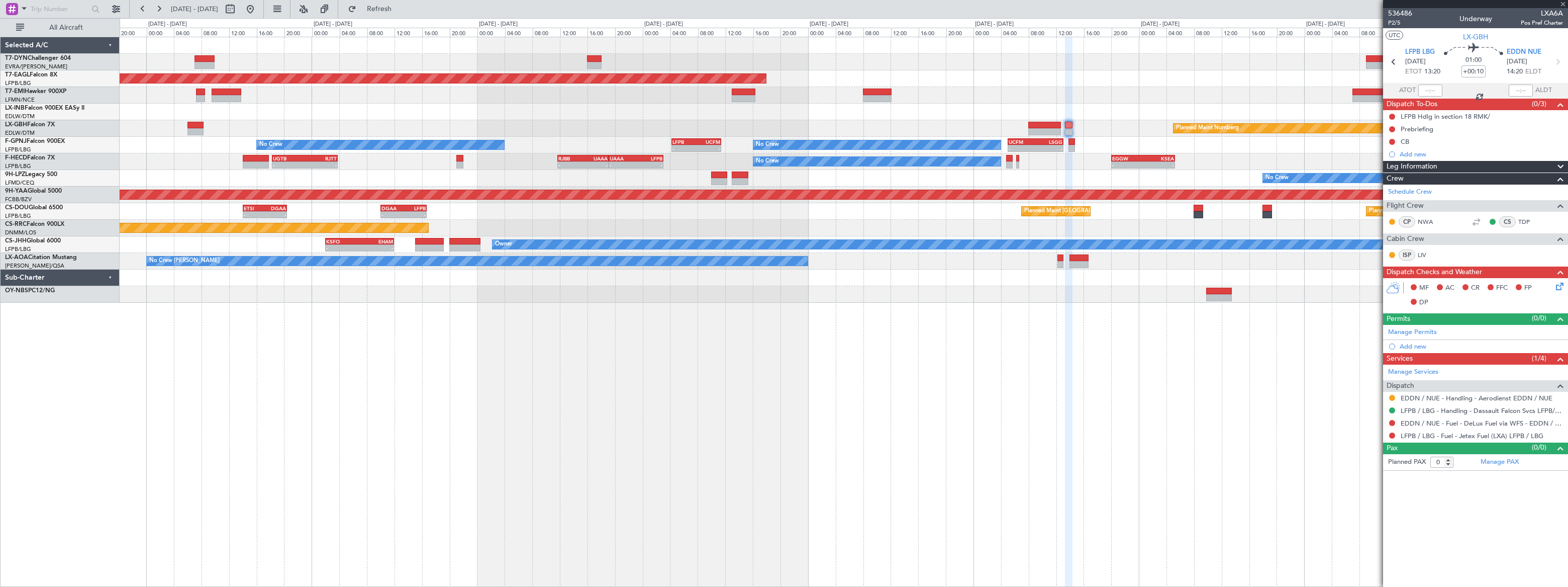
type input "+00:45"
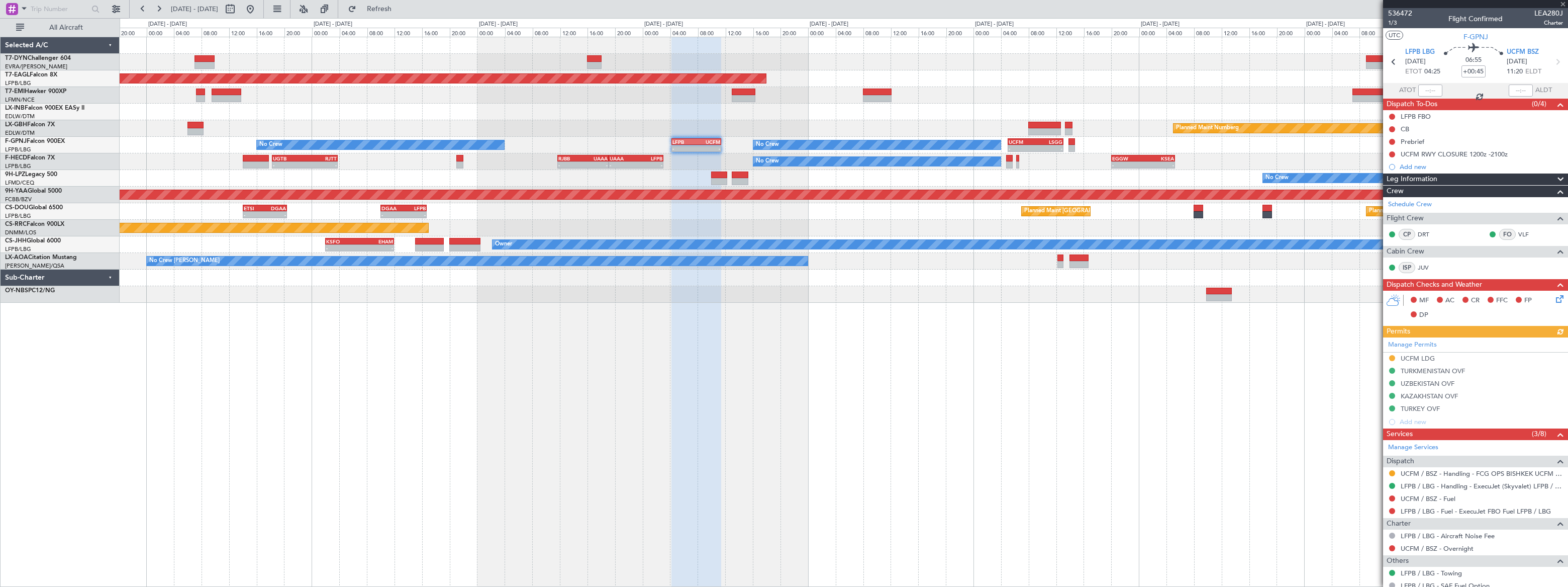
scroll to position [105, 0]
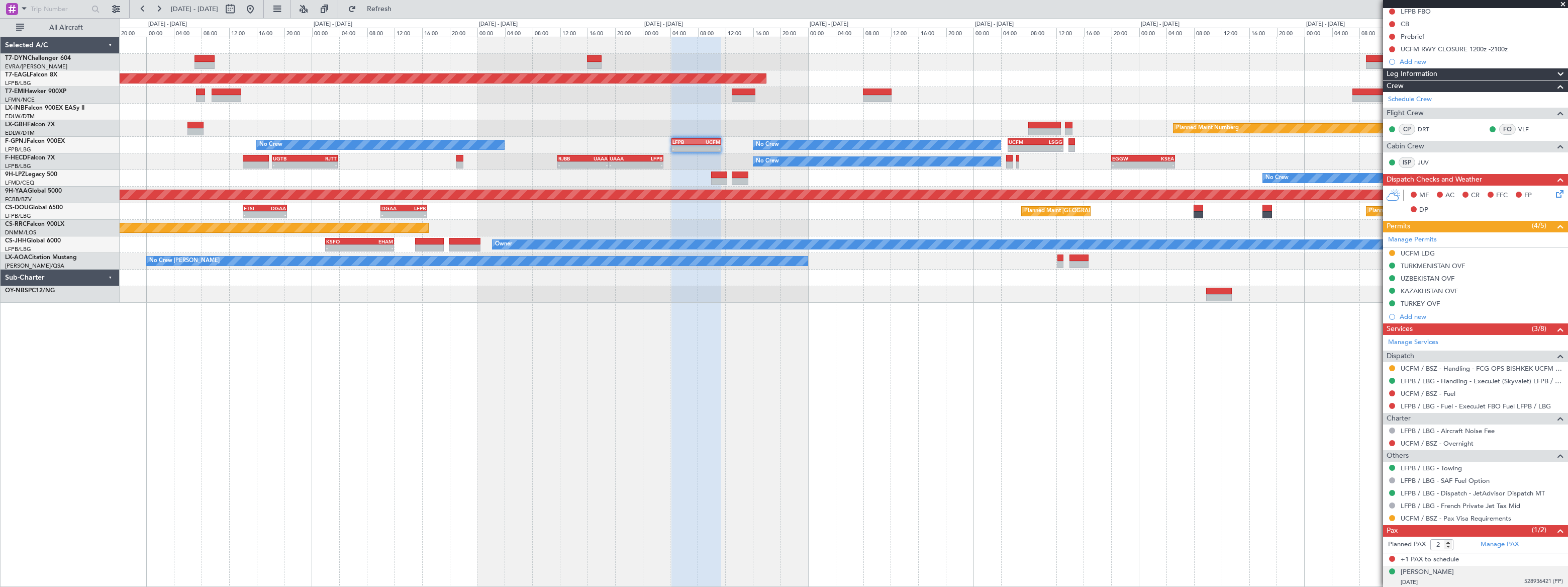
click at [1487, 579] on div "10/04/1974 528936421 (PP)" at bounding box center [1482, 583] width 162 height 10
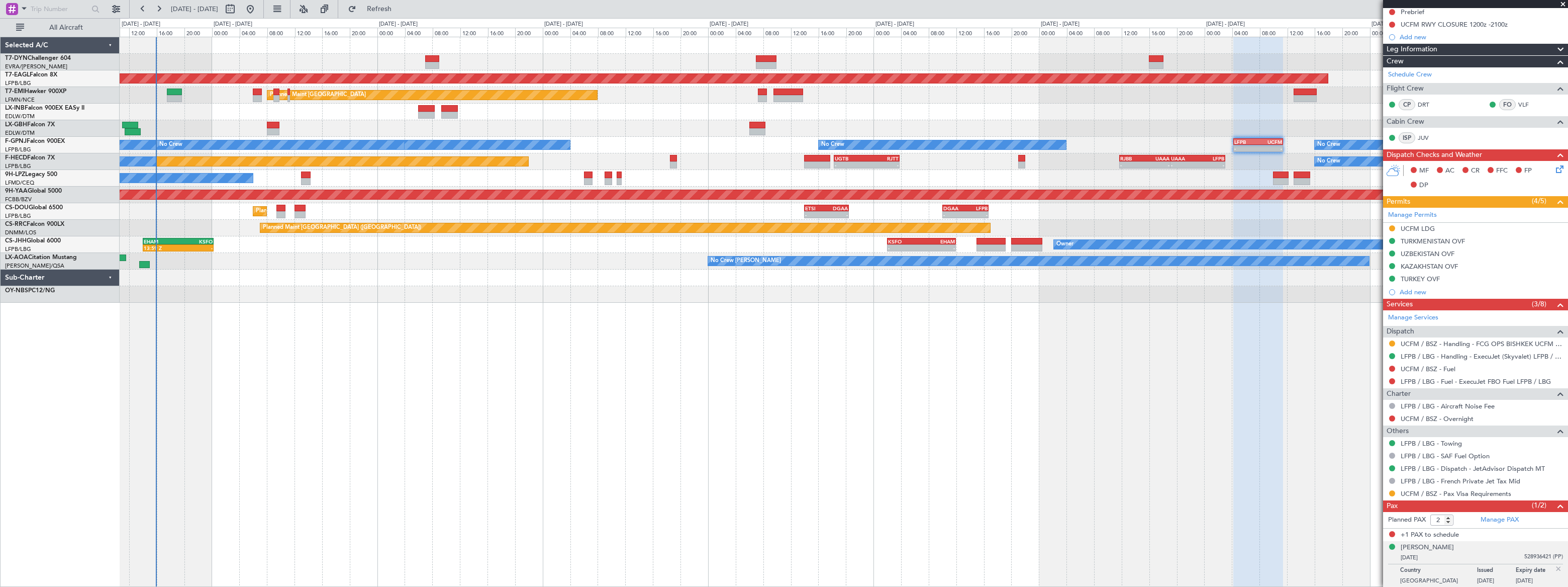
click at [767, 166] on div "Grounded New York (Teterboro) Planned Maint Zurich Planned Maint Zurich Planned…" at bounding box center [844, 170] width 1447 height 266
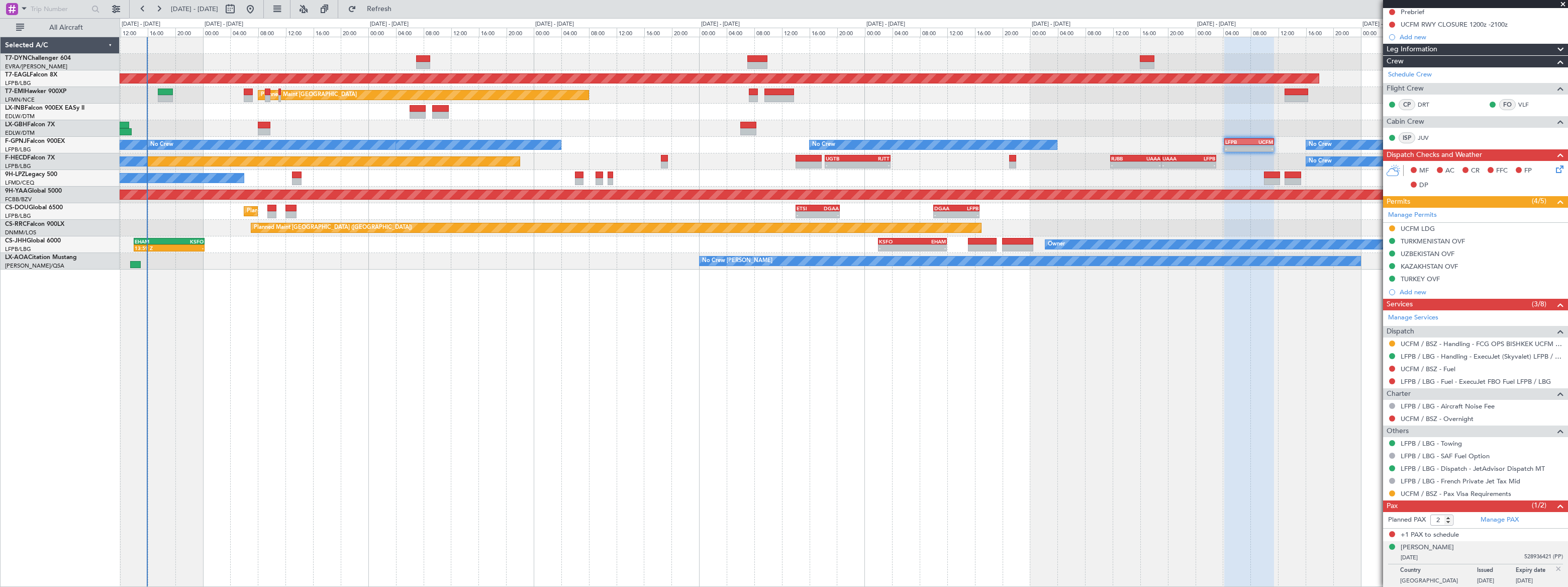
click at [757, 77] on div "Grounded New York (Teterboro) Planned Maint Zurich Planned Maint Zurich Planned…" at bounding box center [844, 153] width 1447 height 232
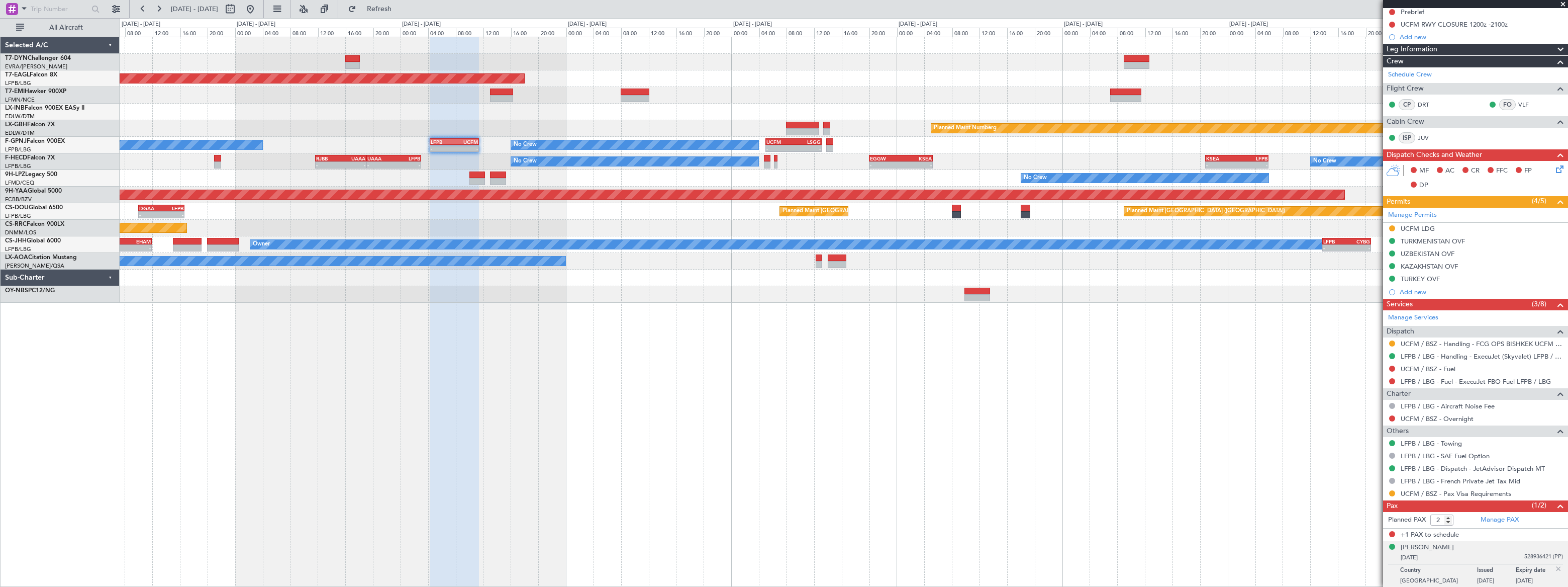
click at [679, 91] on div "Planned Maint [GEOGRAPHIC_DATA]" at bounding box center [844, 95] width 1447 height 16
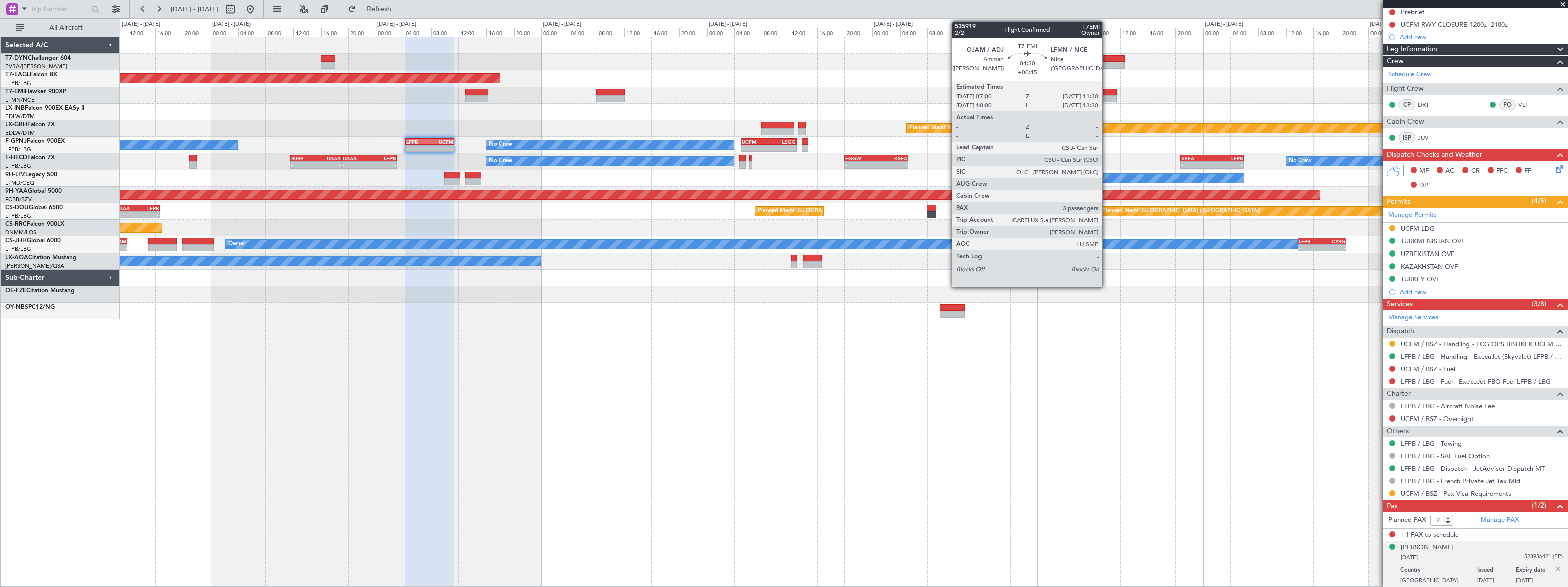
click at [1107, 96] on div at bounding box center [1101, 99] width 31 height 7
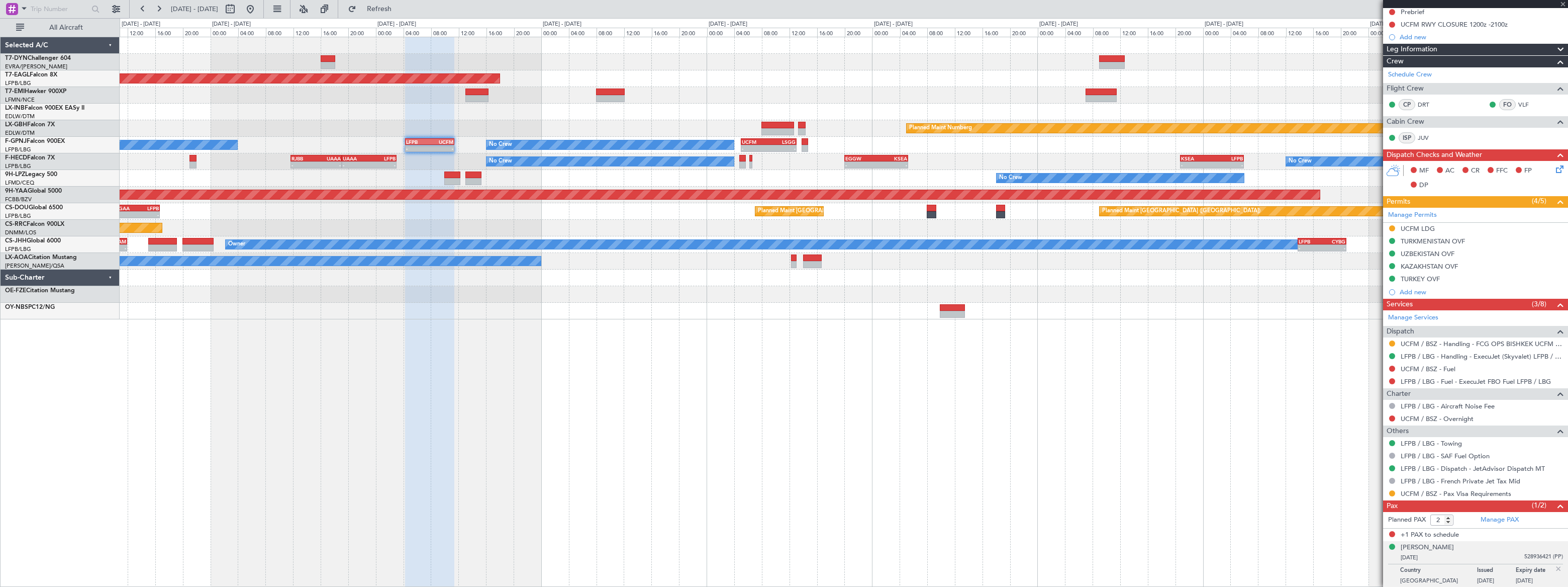
type input "3"
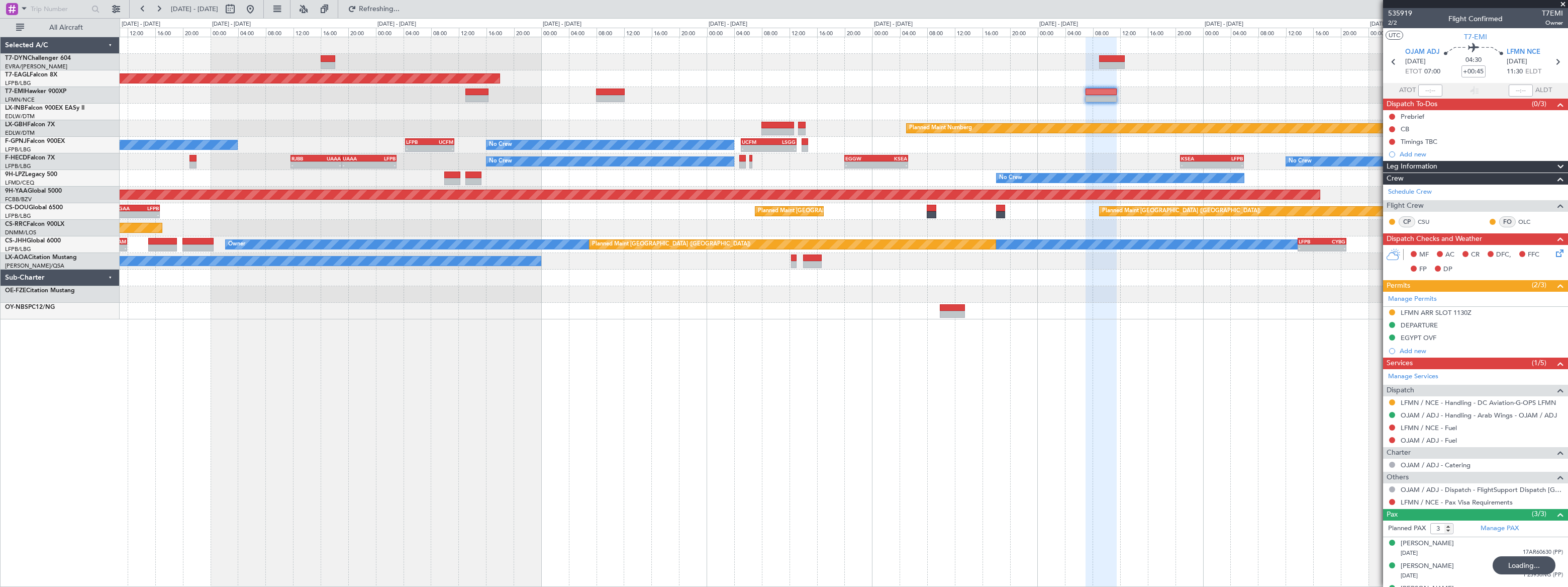
click at [672, 333] on div "Grounded New York (Teterboro) Planned Maint Zurich Planned Maint Nurnberg No Cr…" at bounding box center [844, 311] width 1448 height 550
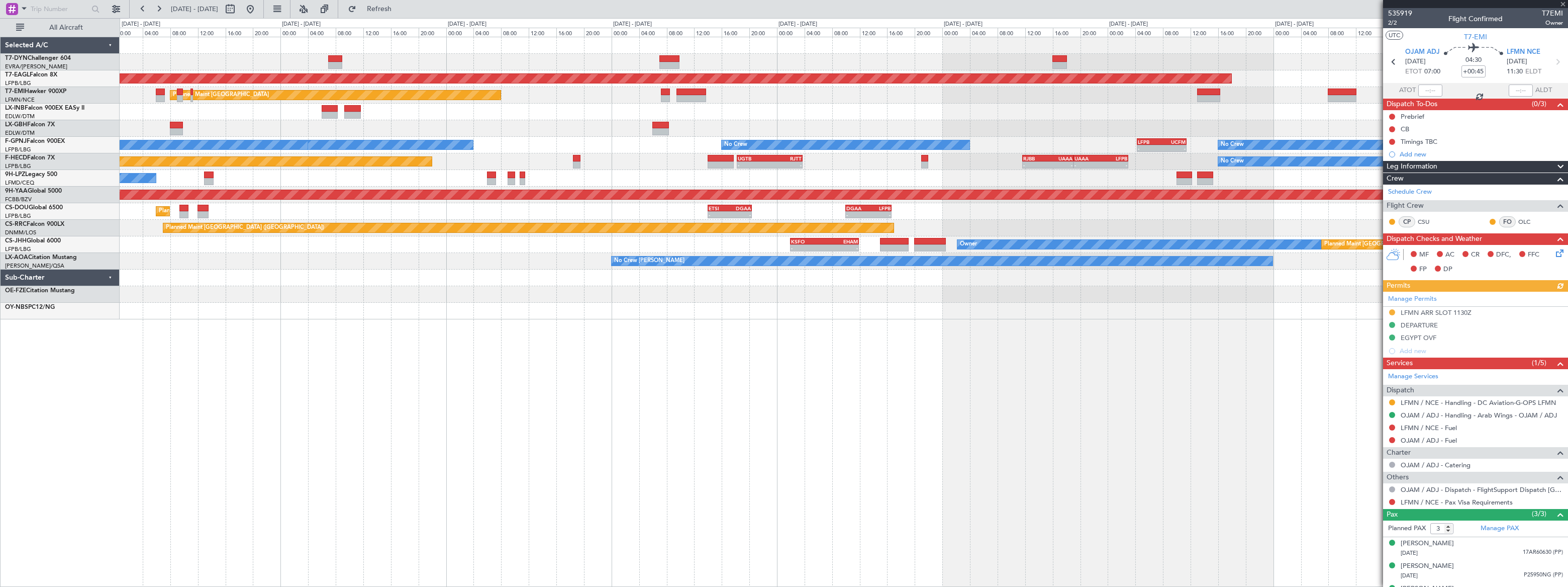
click at [864, 320] on div "Grounded New York (Teterboro) Planned Maint Zurich Planned Maint Nurnberg Plann…" at bounding box center [844, 311] width 1449 height 550
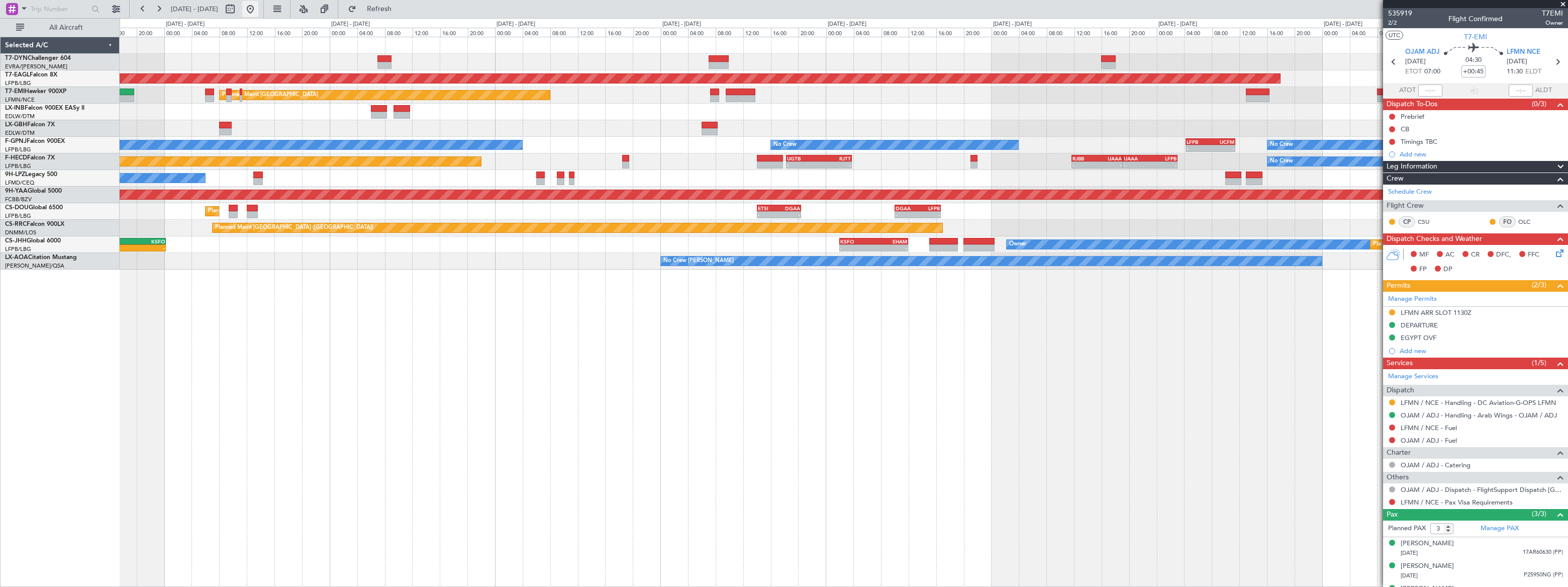
click at [258, 6] on button at bounding box center [250, 9] width 16 height 16
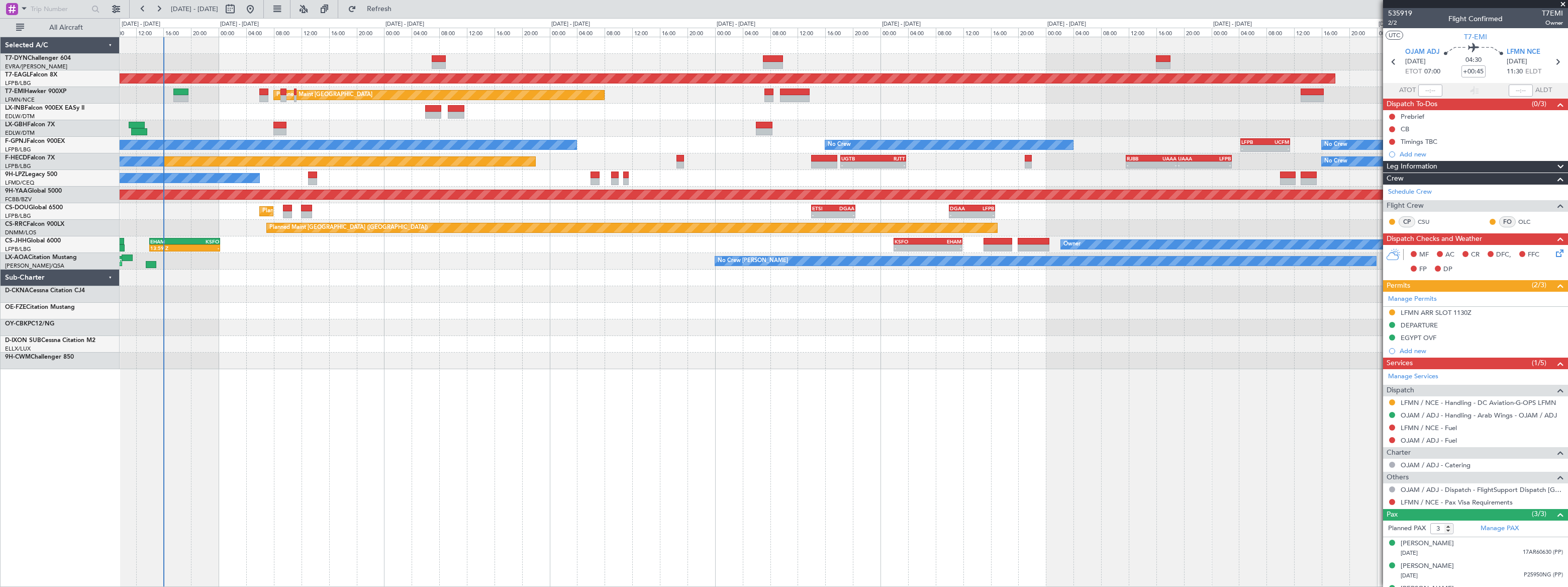
click at [420, 274] on div "Grounded New York (Teterboro) Planned Maint Zurich Planned Maint Zurich Planned…" at bounding box center [844, 203] width 1448 height 332
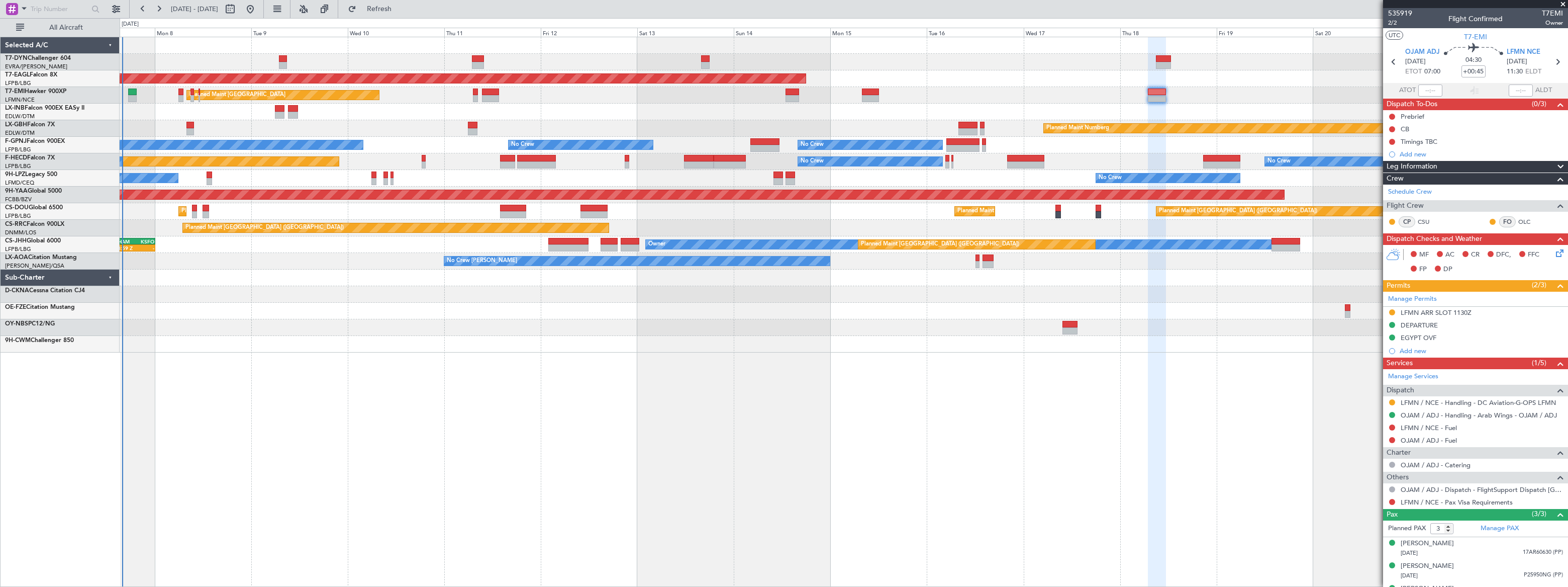
click at [357, 281] on div "Grounded New York (Teterboro) Planned Maint Zurich Planned Maint Zurich Planned…" at bounding box center [844, 195] width 1448 height 316
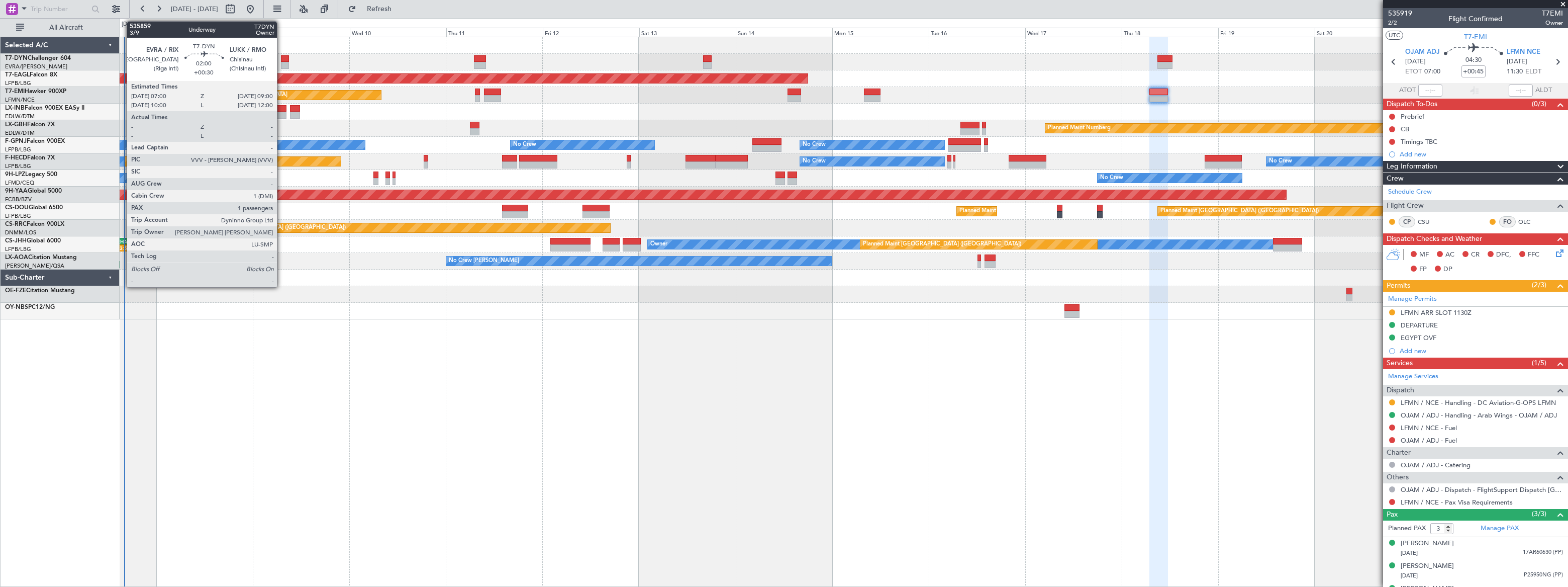
click at [281, 62] on div at bounding box center [285, 66] width 9 height 7
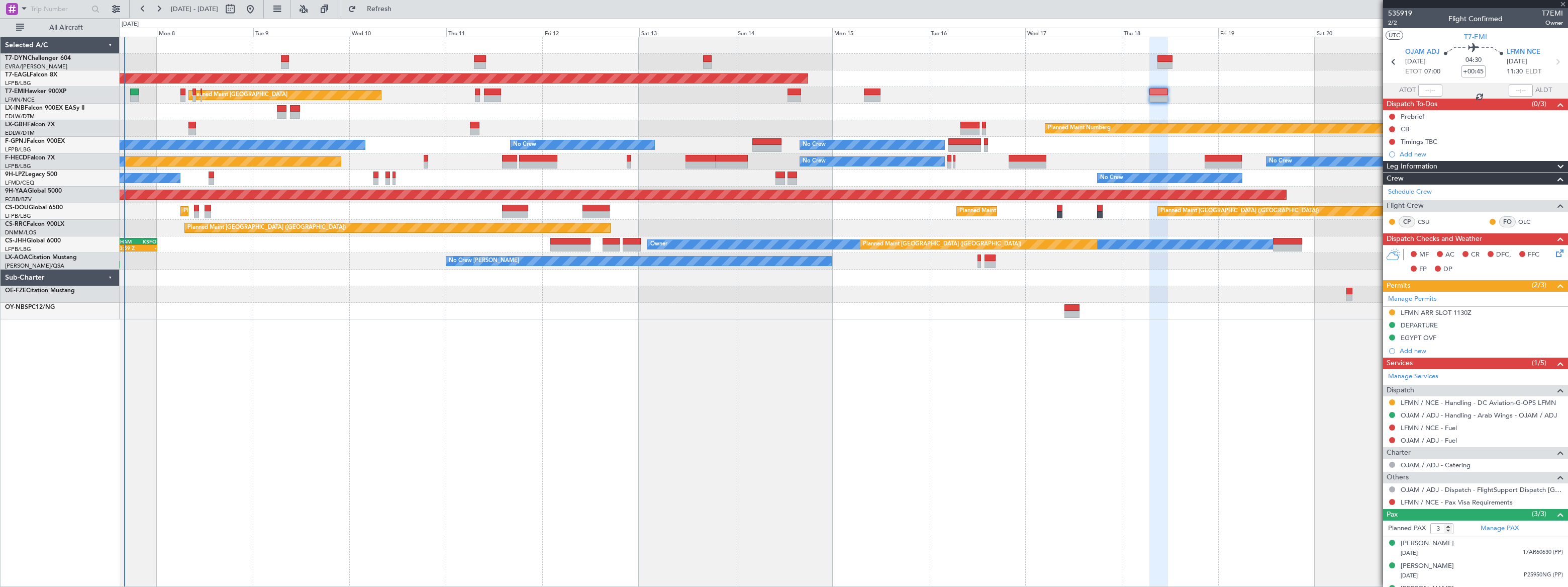
type input "+00:30"
type input "1"
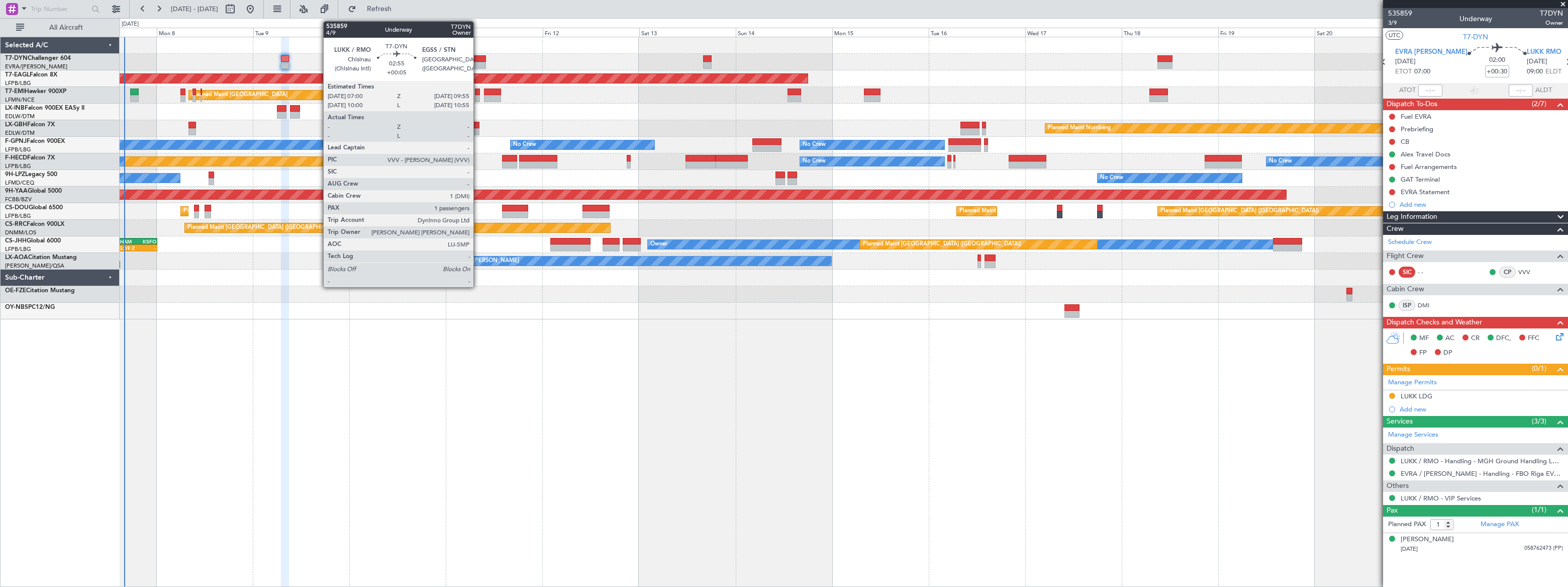
click at [478, 60] on div at bounding box center [480, 59] width 12 height 7
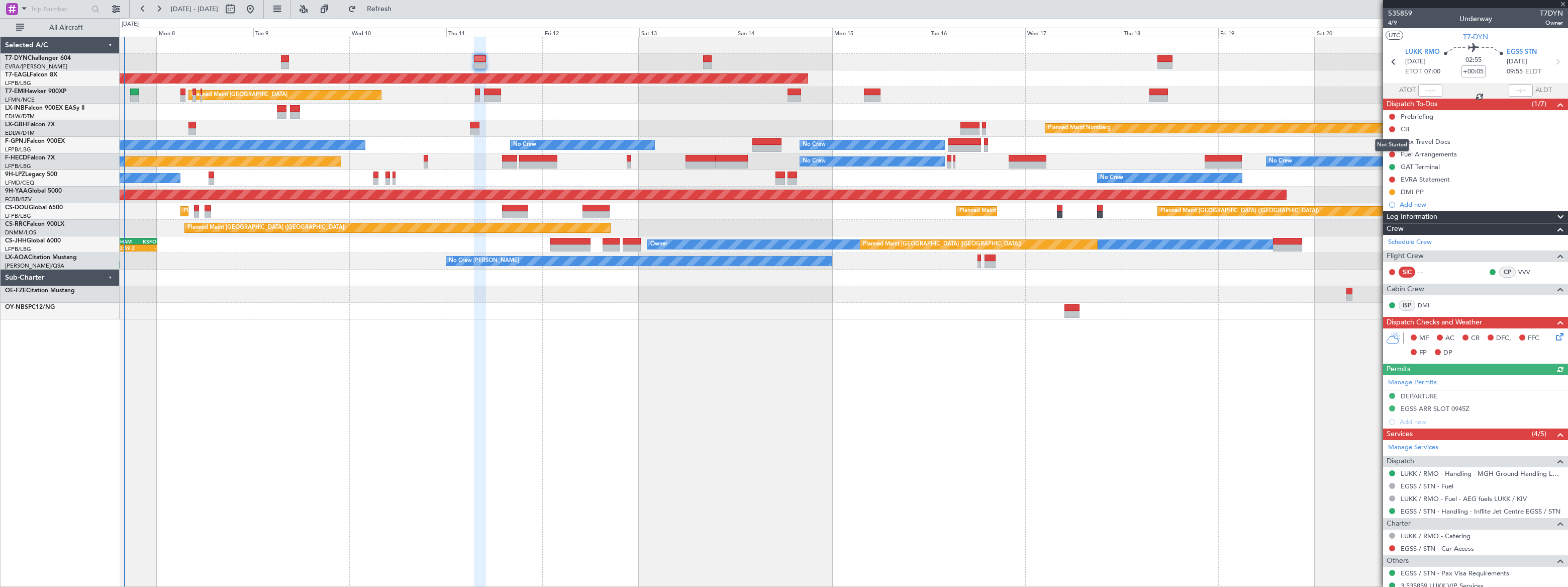
click at [1393, 141] on div "Not Started" at bounding box center [1392, 145] width 34 height 13
click at [1390, 139] on button at bounding box center [1392, 141] width 6 height 6
click at [1380, 186] on span "Completed" at bounding box center [1396, 186] width 33 height 10
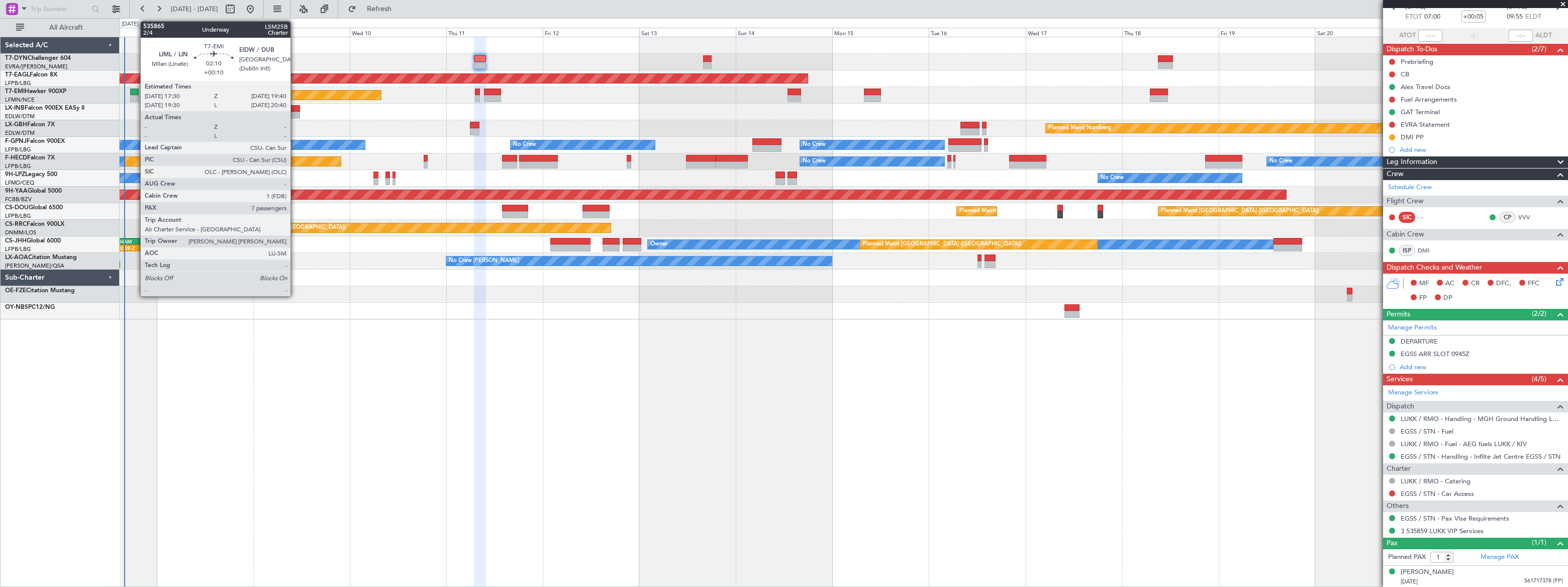
click at [135, 91] on div at bounding box center [134, 92] width 9 height 7
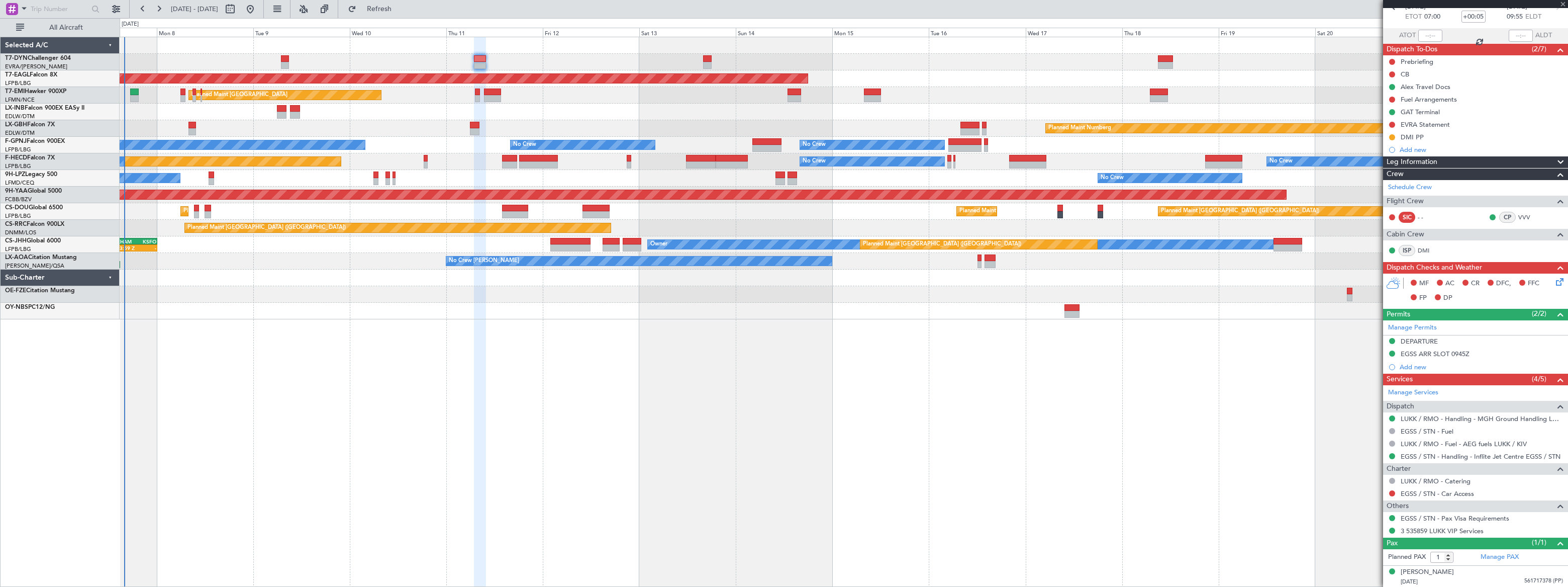
type input "+00:10"
type input "7"
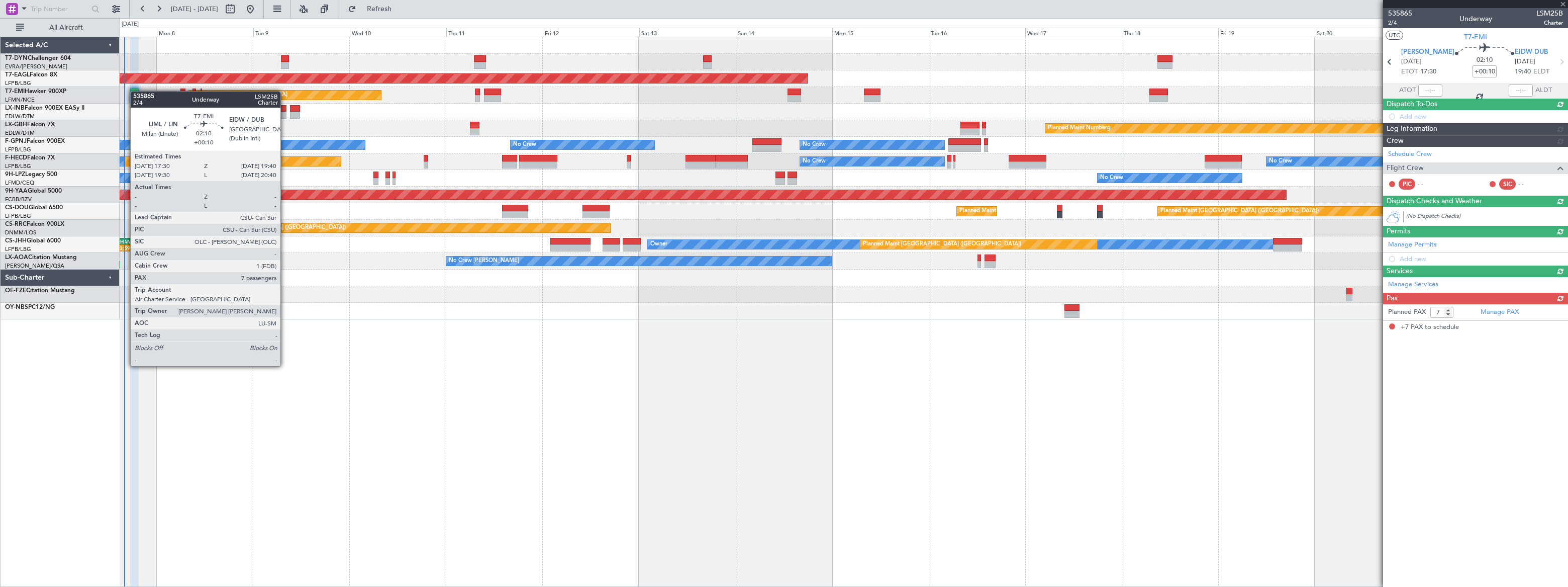
scroll to position [0, 0]
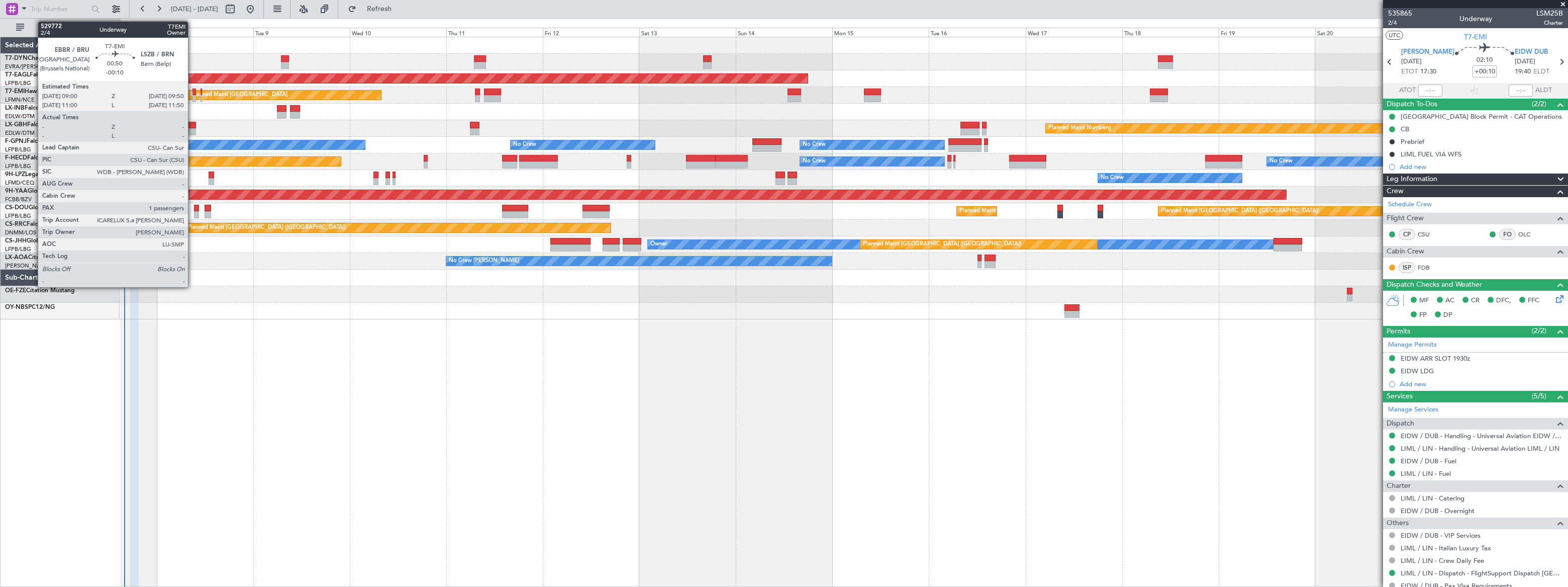
click at [193, 95] on div at bounding box center [194, 99] width 4 height 7
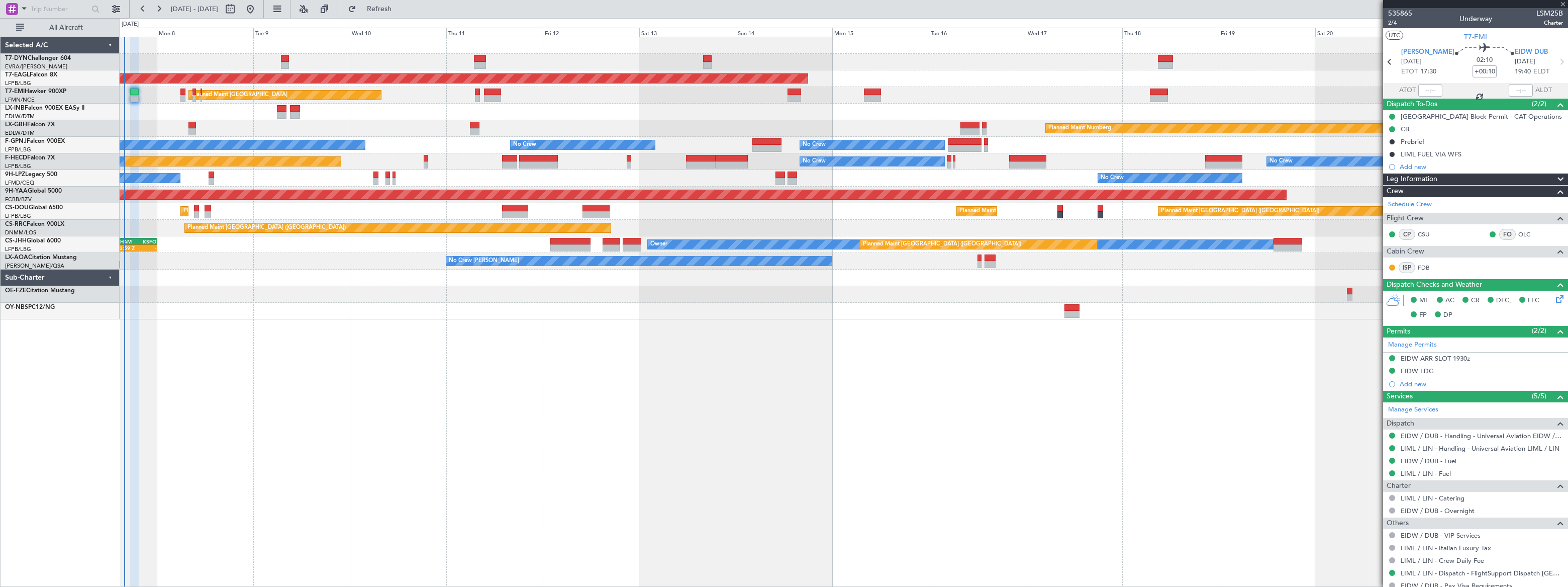
type input "-00:10"
type input "1"
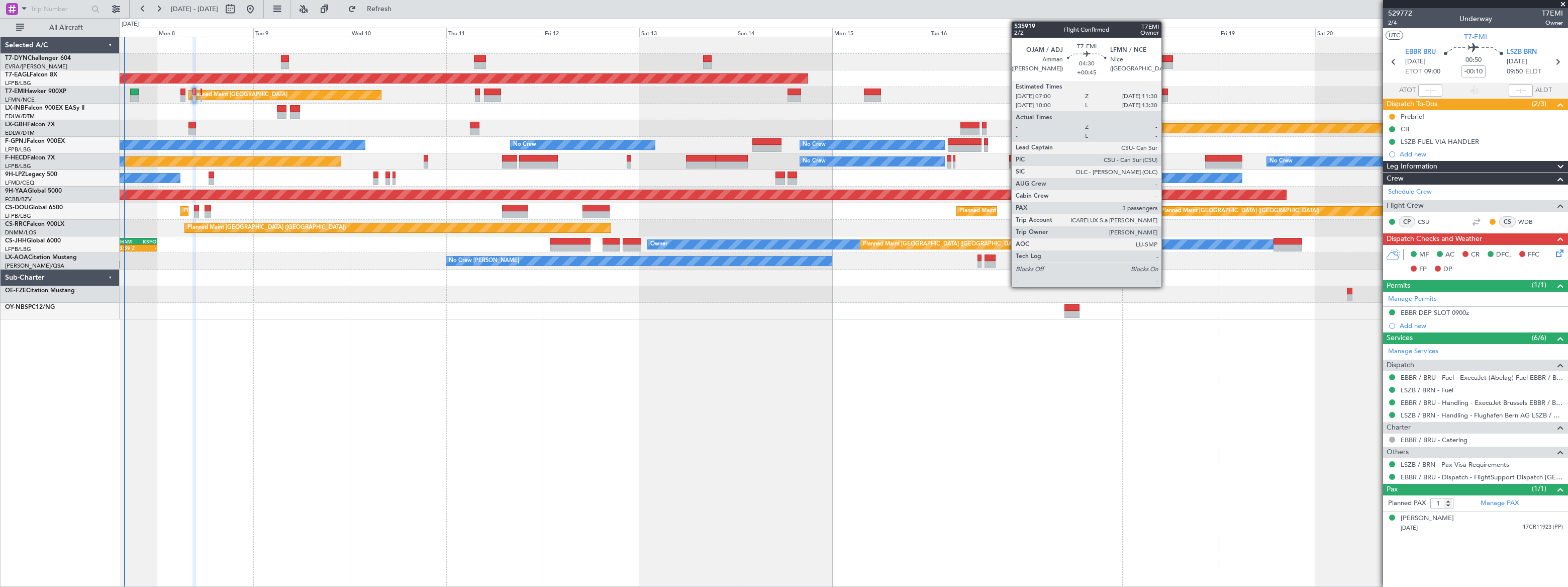
click at [1166, 96] on div at bounding box center [1159, 99] width 19 height 7
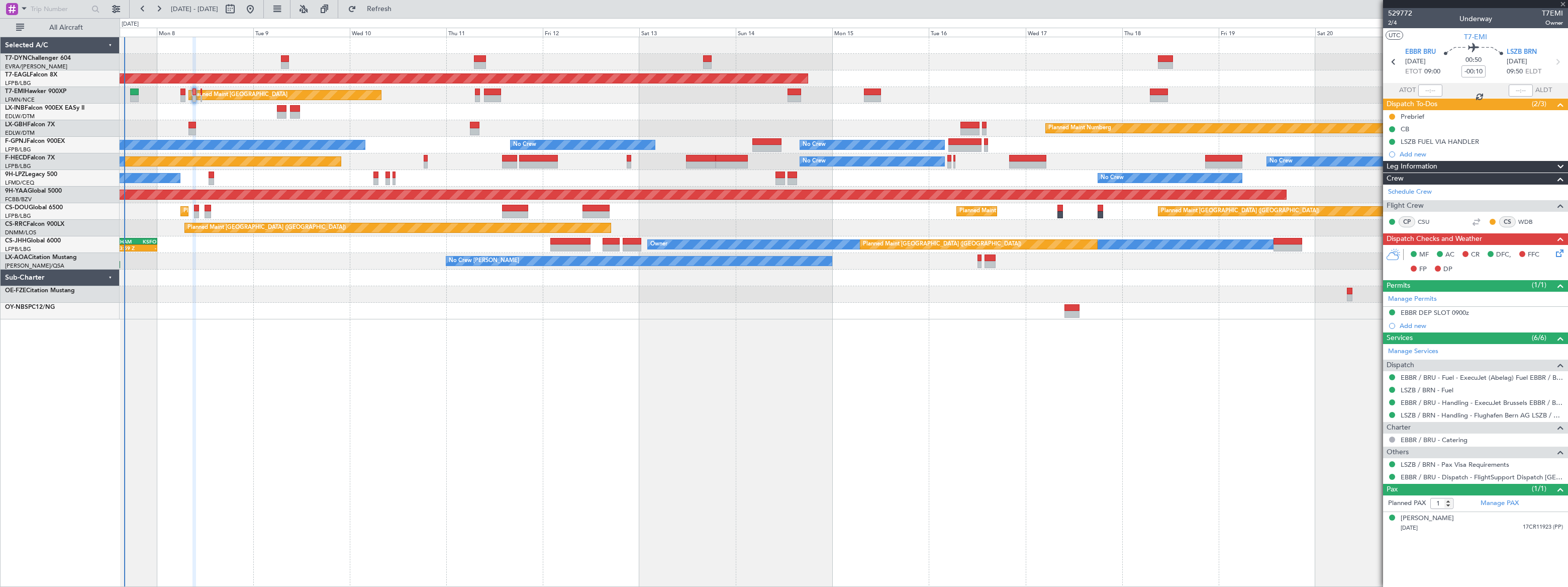
type input "+00:45"
type input "3"
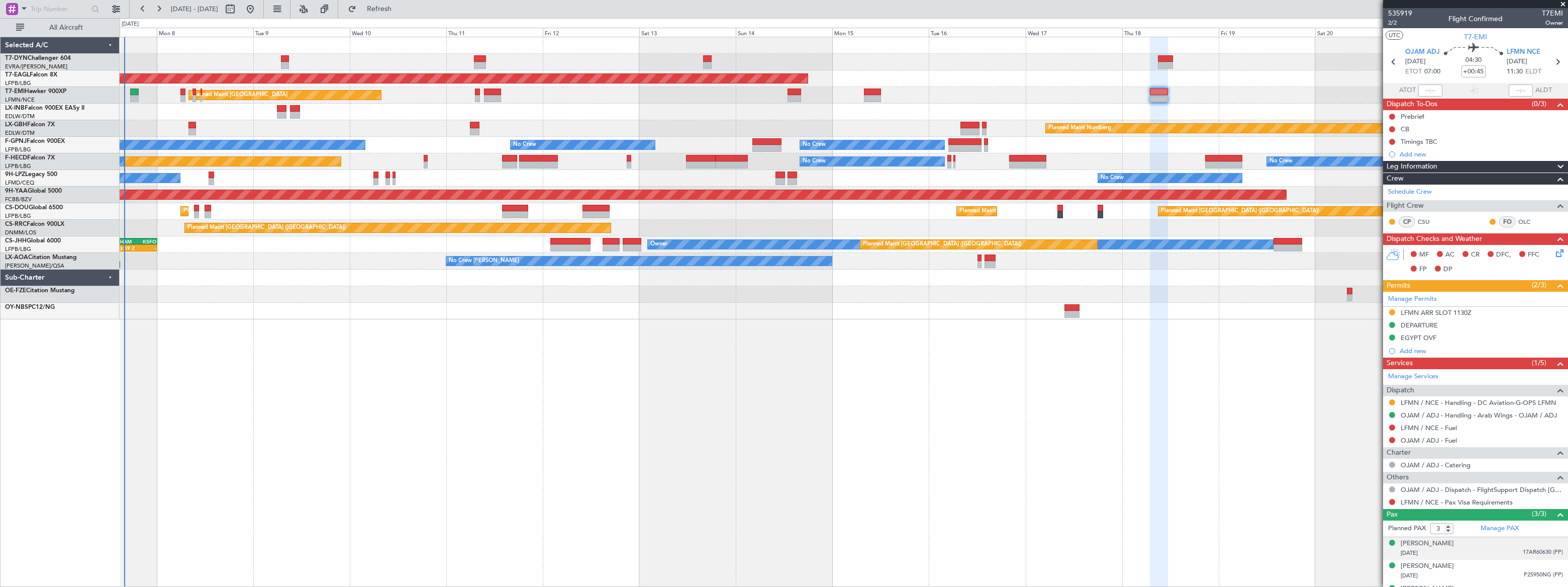
click at [1492, 550] on div "26/05/1994 17AR60630 (PP)" at bounding box center [1482, 553] width 162 height 10
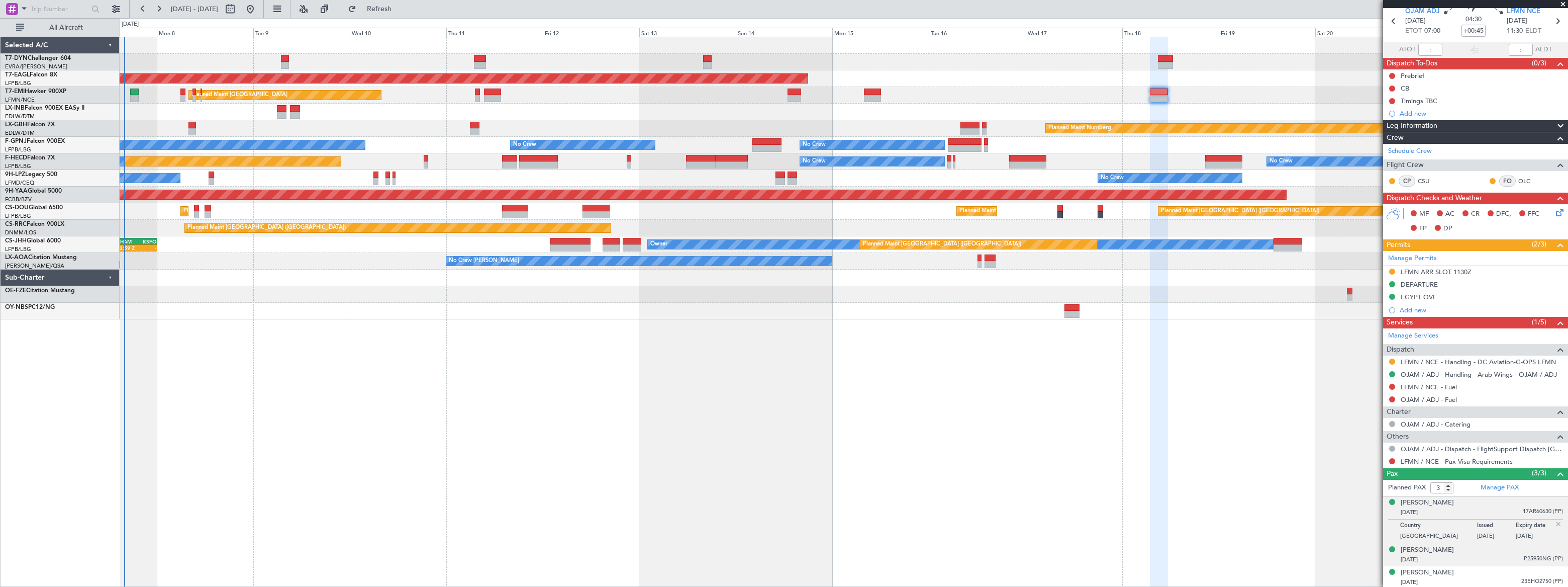
click at [1475, 558] on div "05/10/1938 P25950NG (PP)" at bounding box center [1482, 560] width 162 height 10
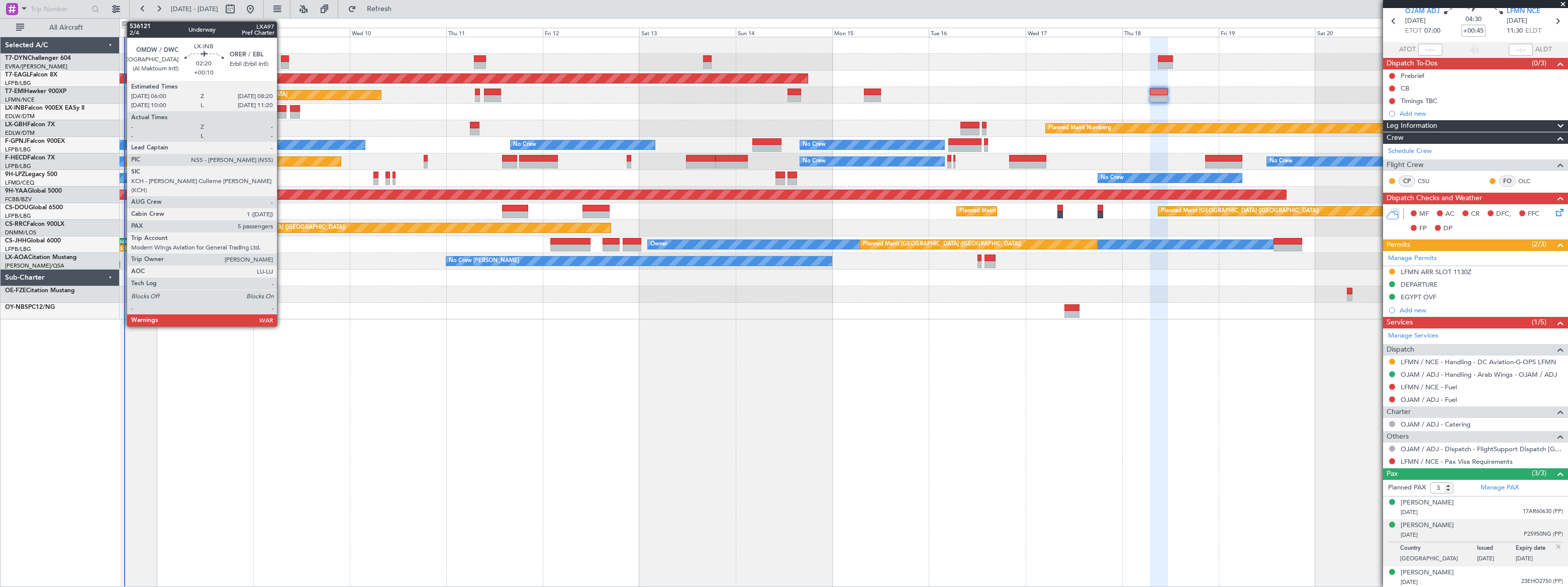
click at [281, 113] on div at bounding box center [281, 115] width 9 height 7
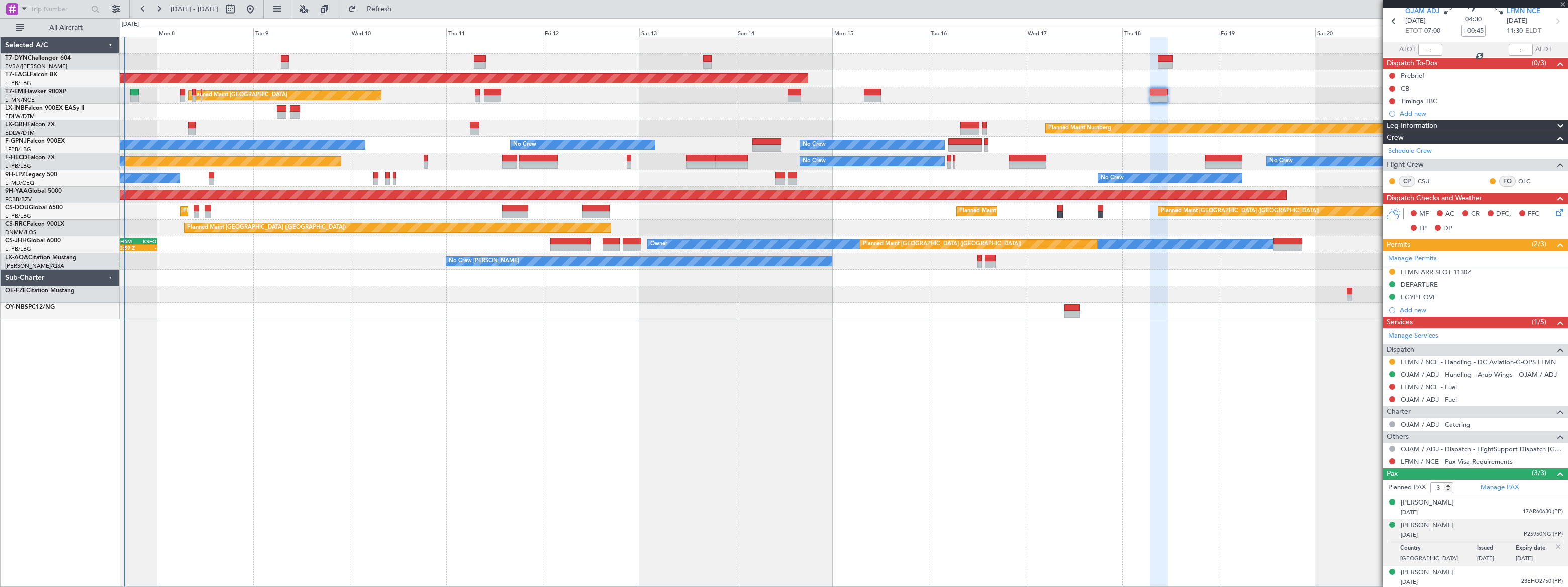
type input "+00:10"
type input "5"
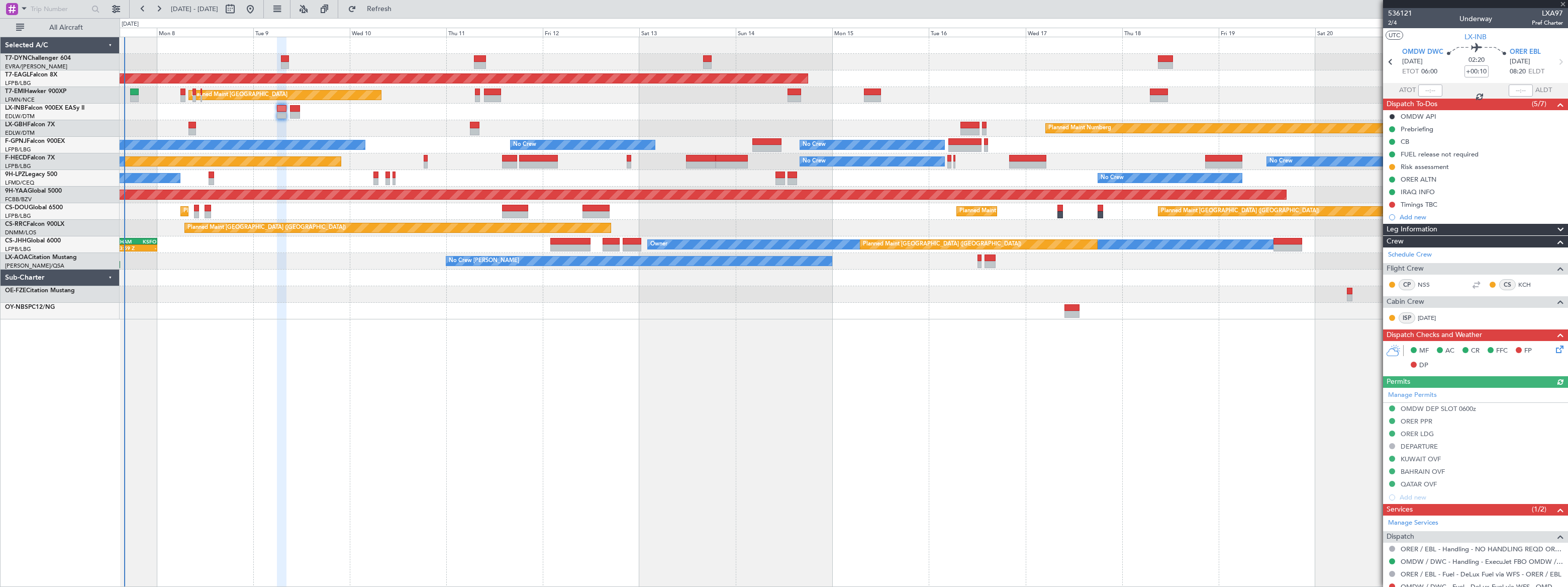
scroll to position [196, 0]
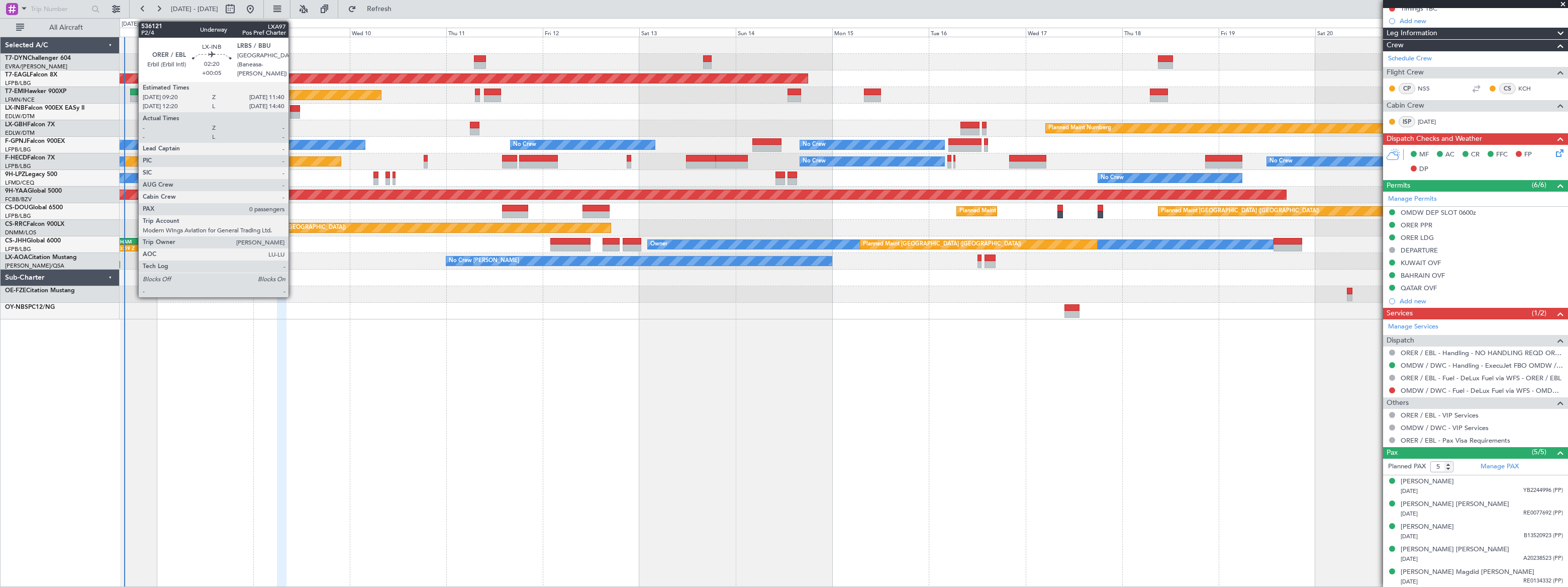
click at [293, 110] on div at bounding box center [294, 109] width 9 height 7
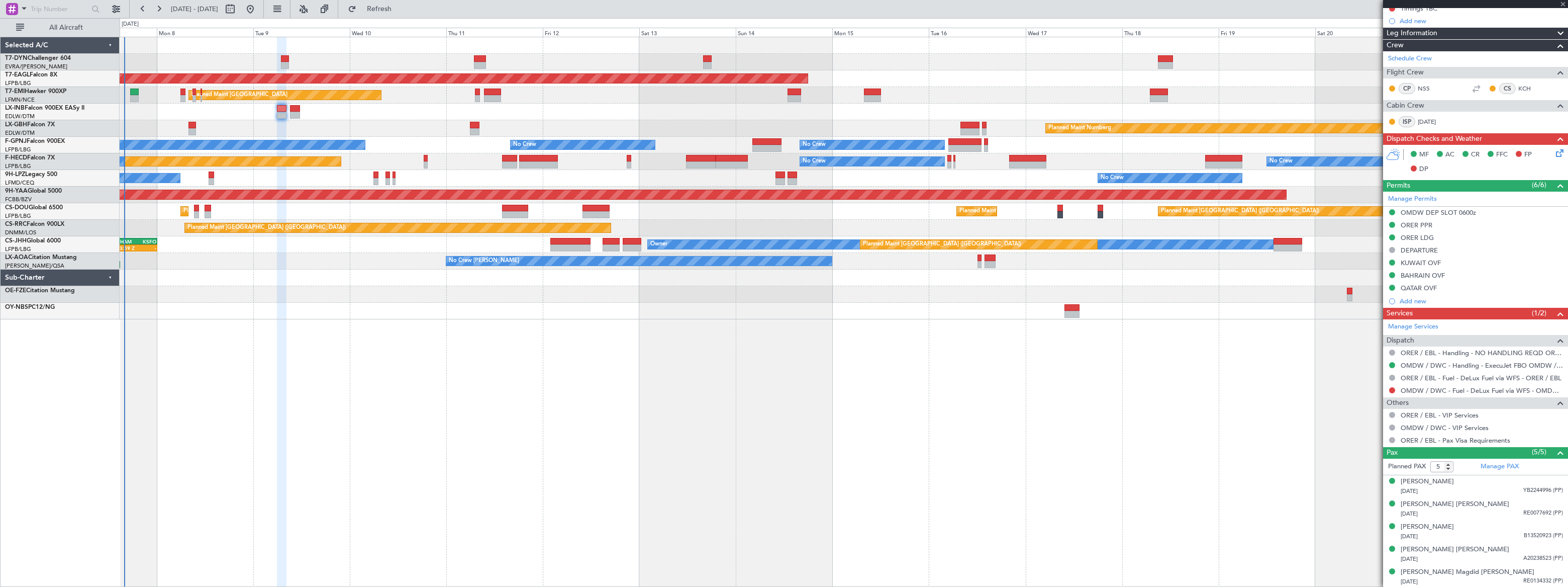
type input "+00:05"
type input "0"
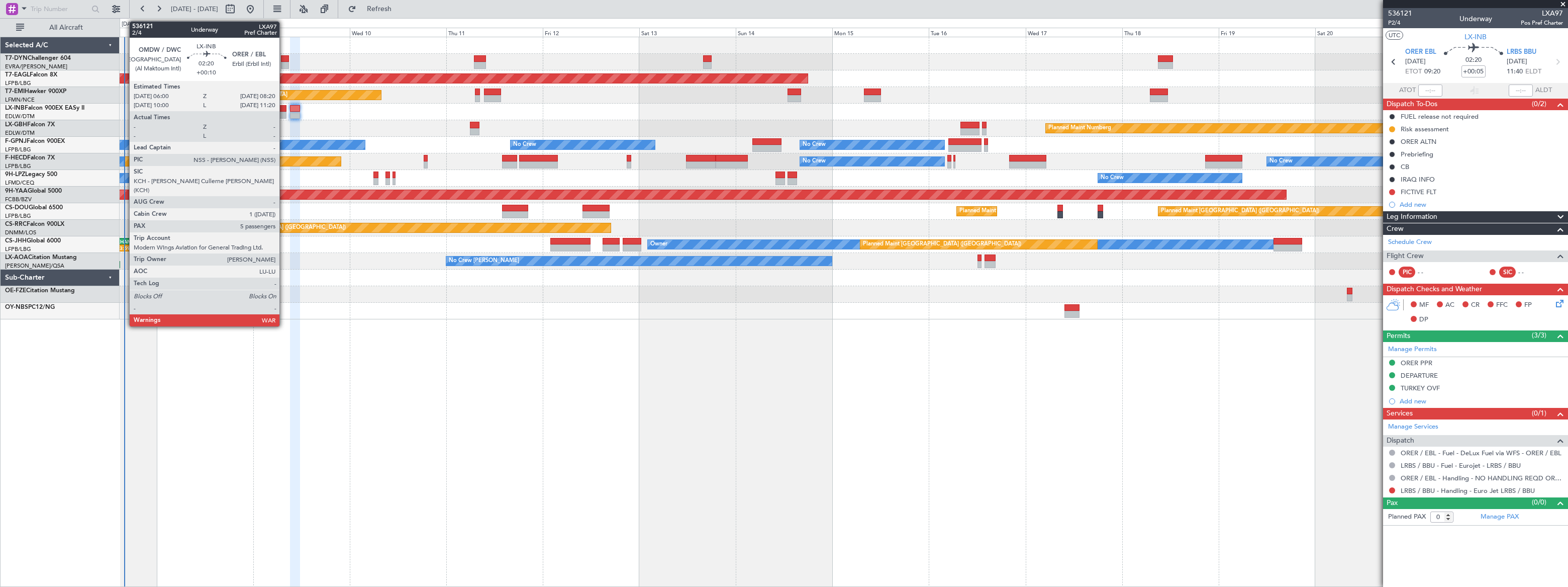
click at [281, 111] on div at bounding box center [281, 115] width 9 height 7
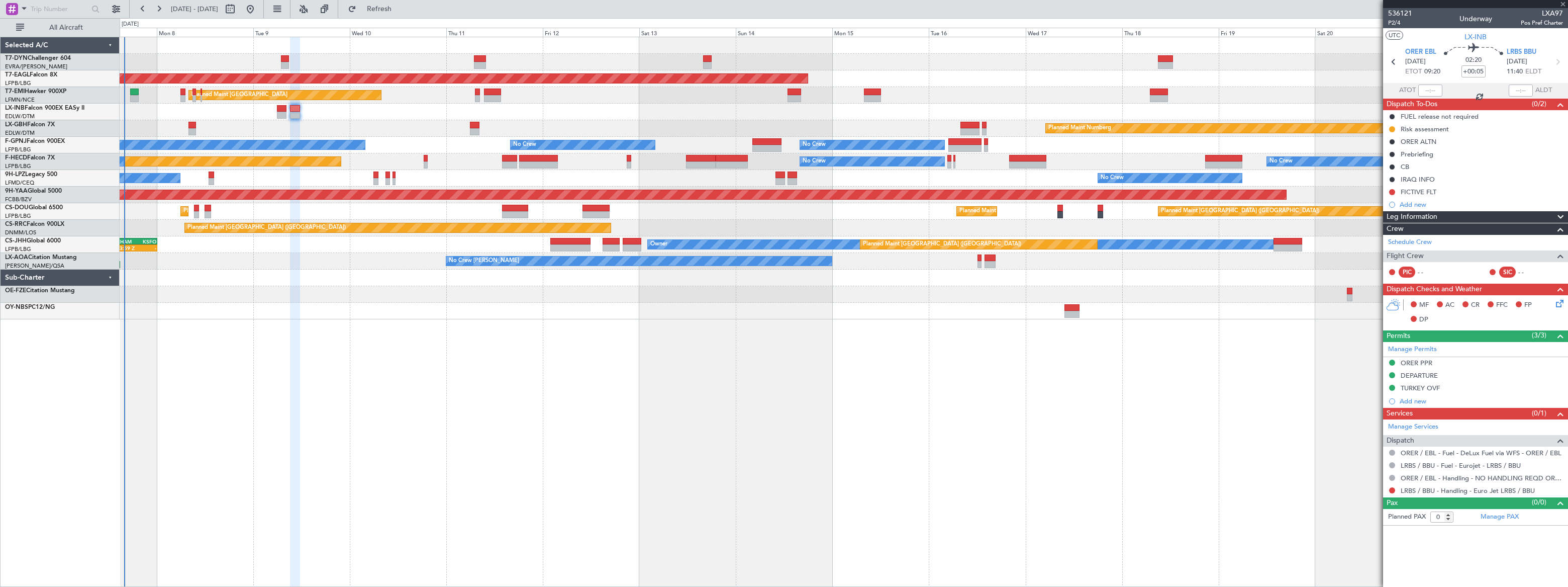
type input "+00:10"
type input "5"
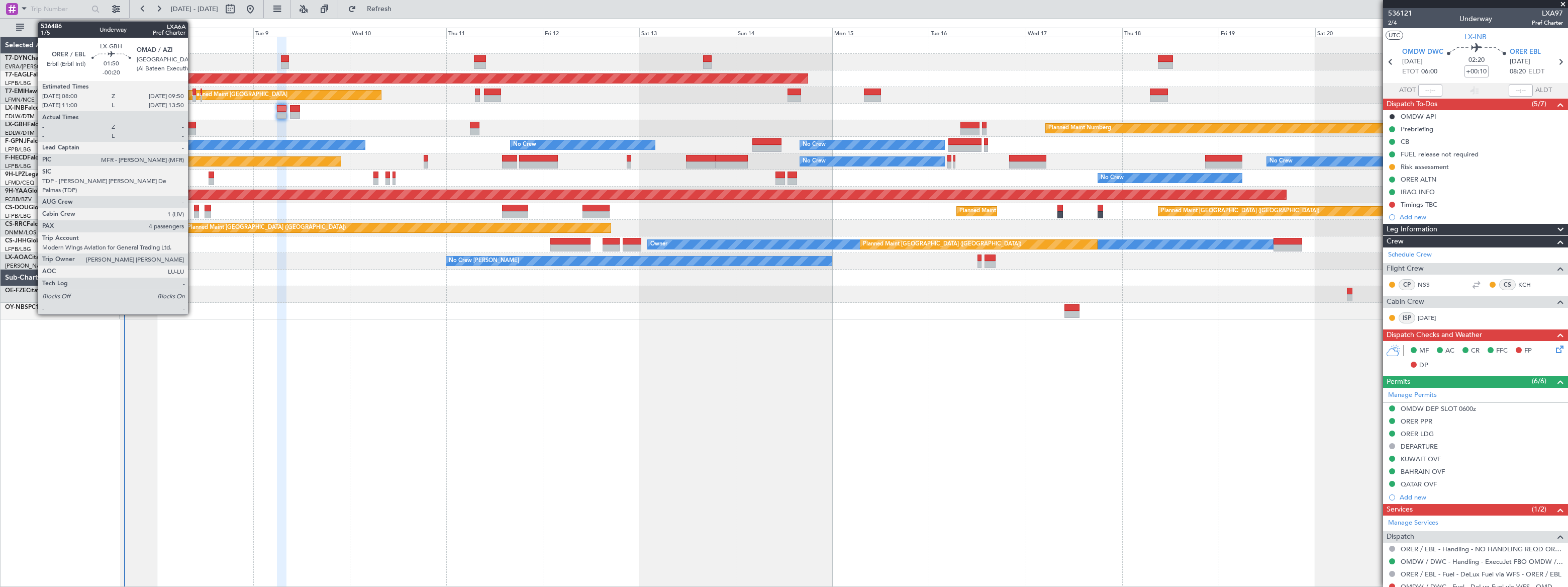
click at [193, 126] on div at bounding box center [192, 125] width 8 height 7
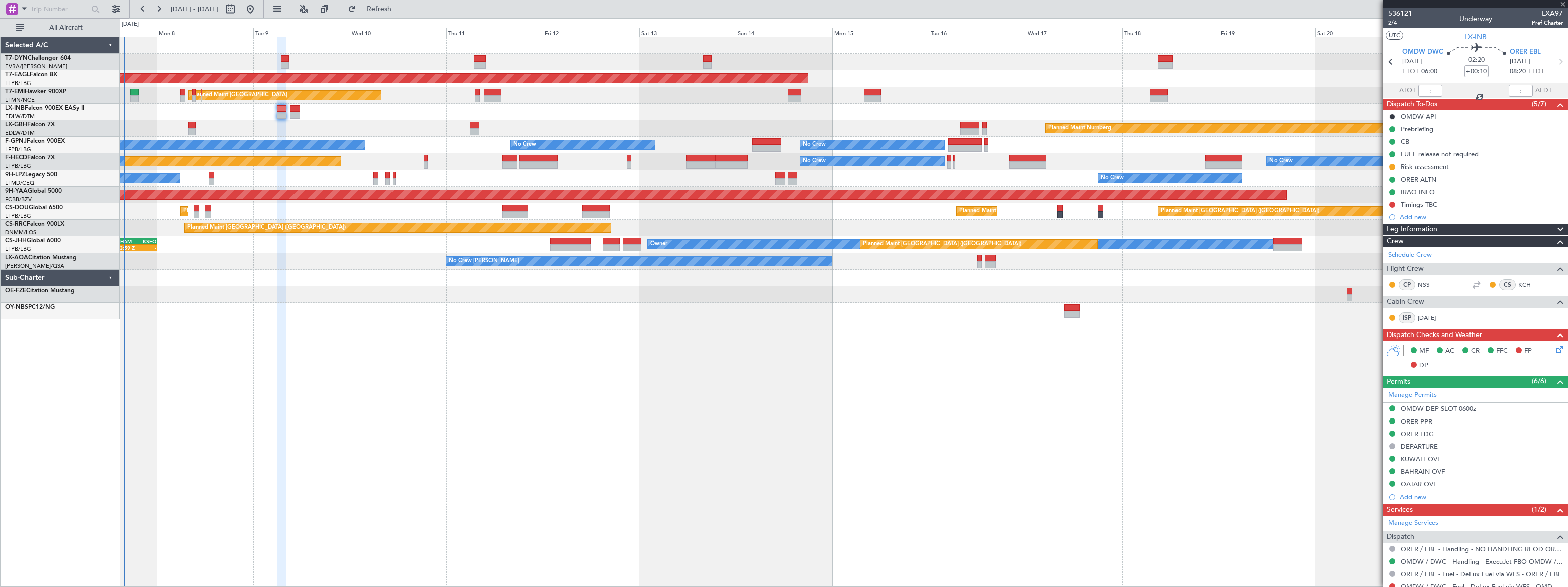
type input "-00:20"
type input "4"
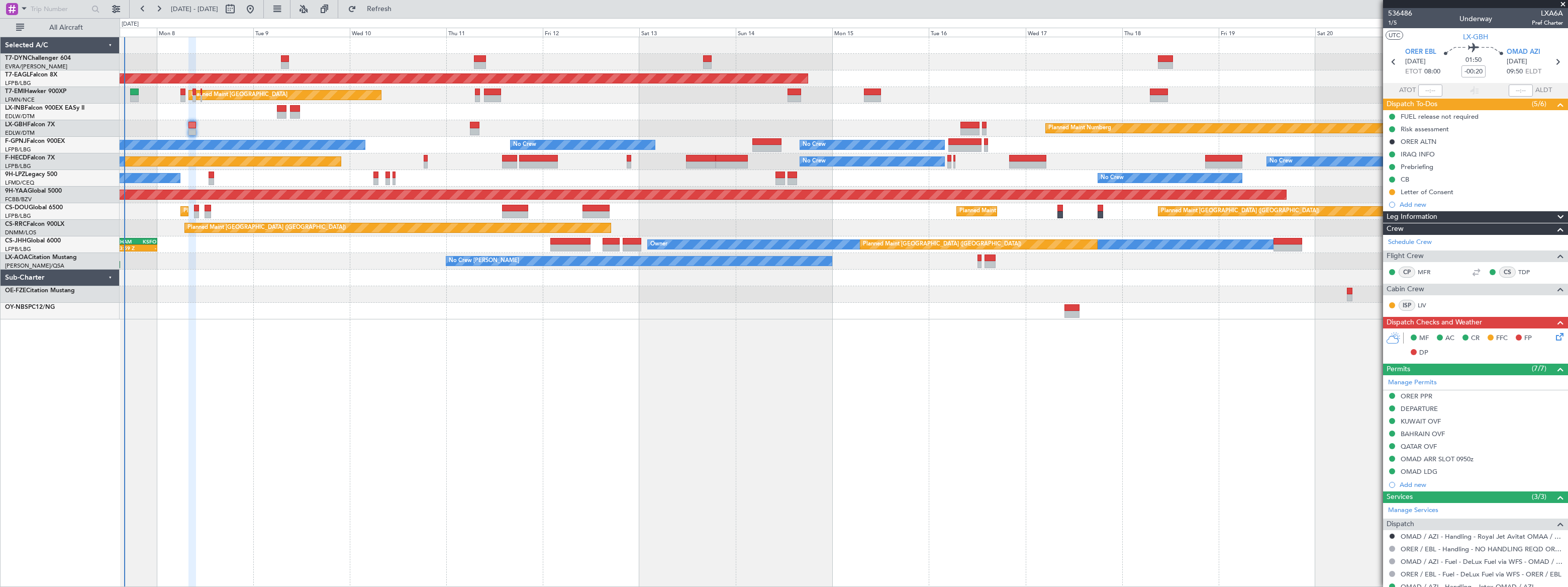
scroll to position [174, 0]
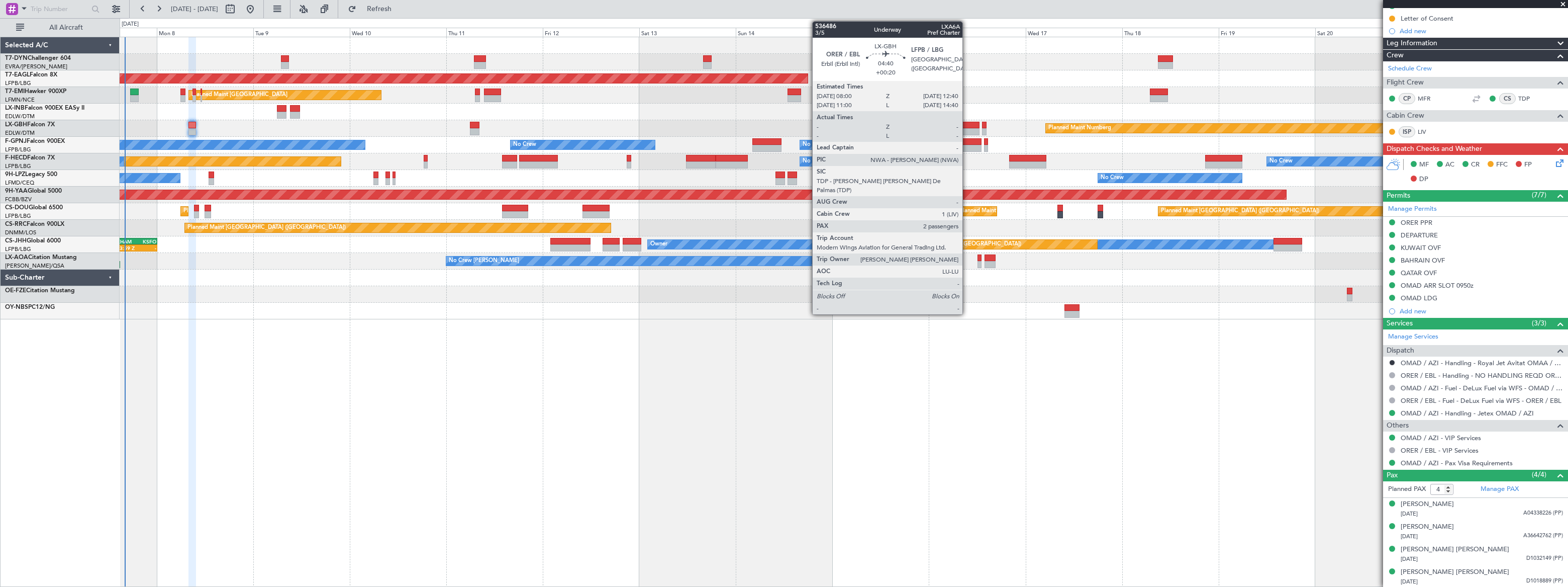
click at [967, 125] on div at bounding box center [970, 125] width 19 height 7
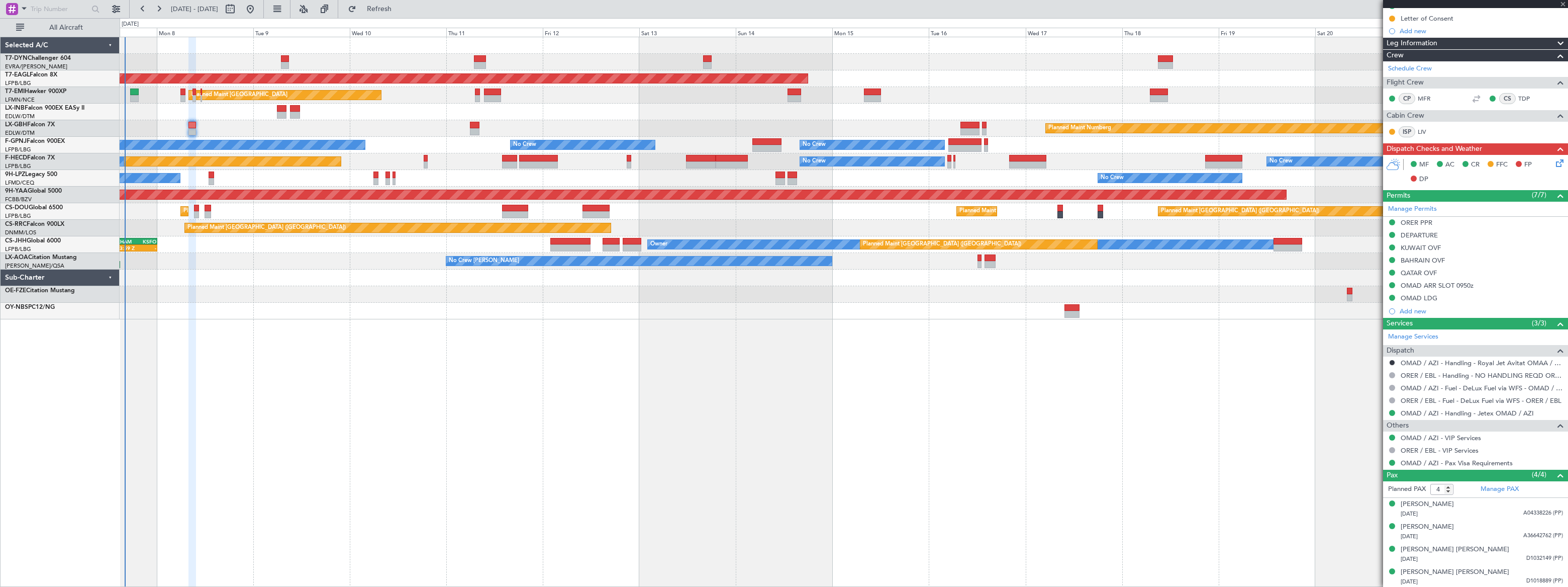
type input "+00:20"
type input "2"
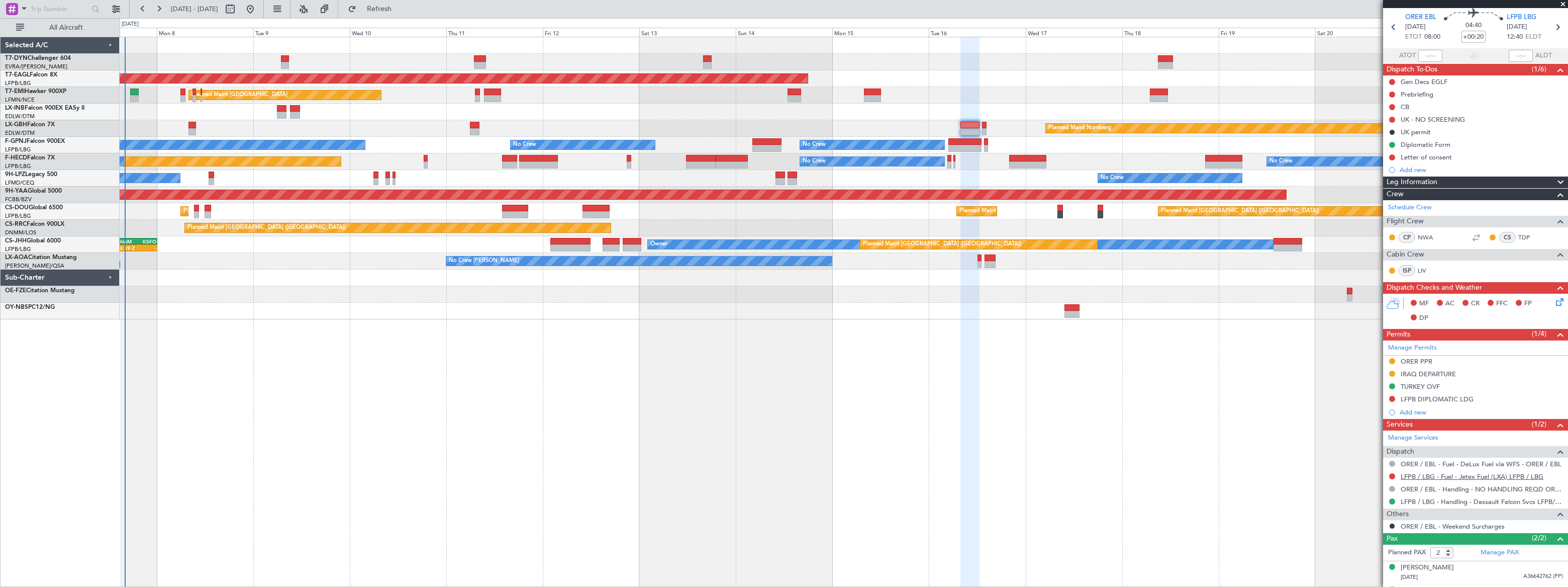
scroll to position [53, 0]
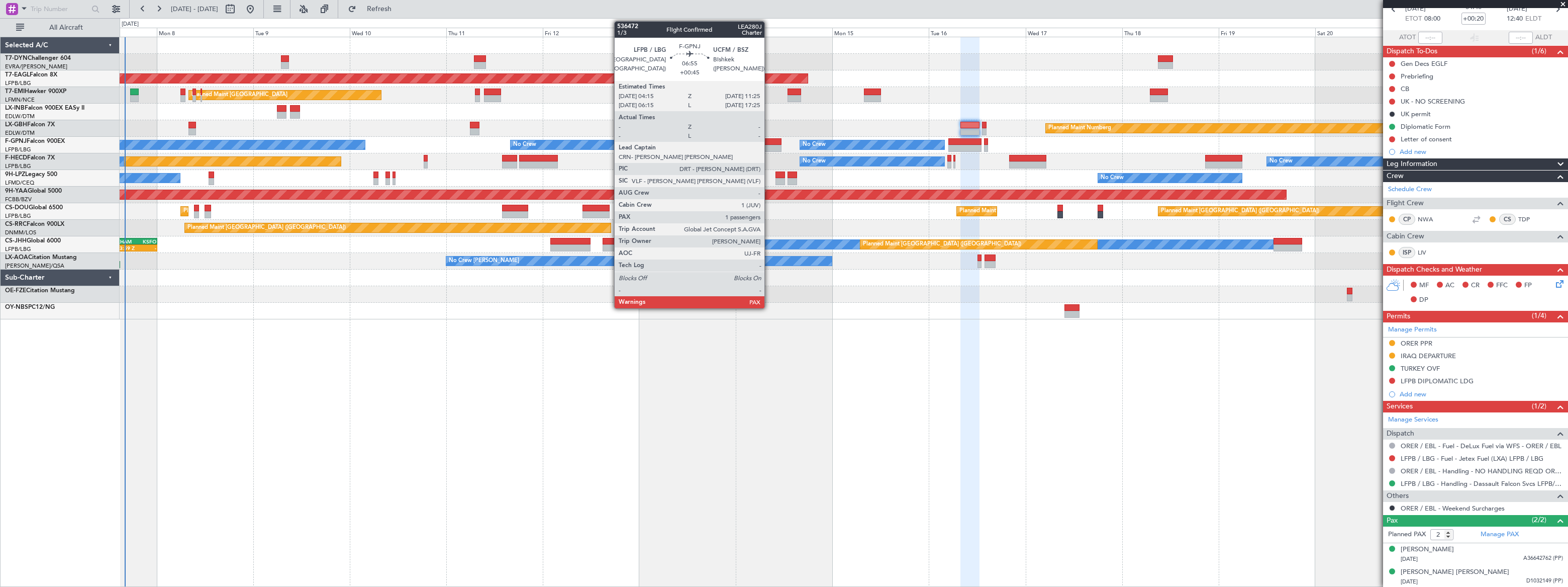
click at [769, 140] on div at bounding box center [767, 142] width 29 height 7
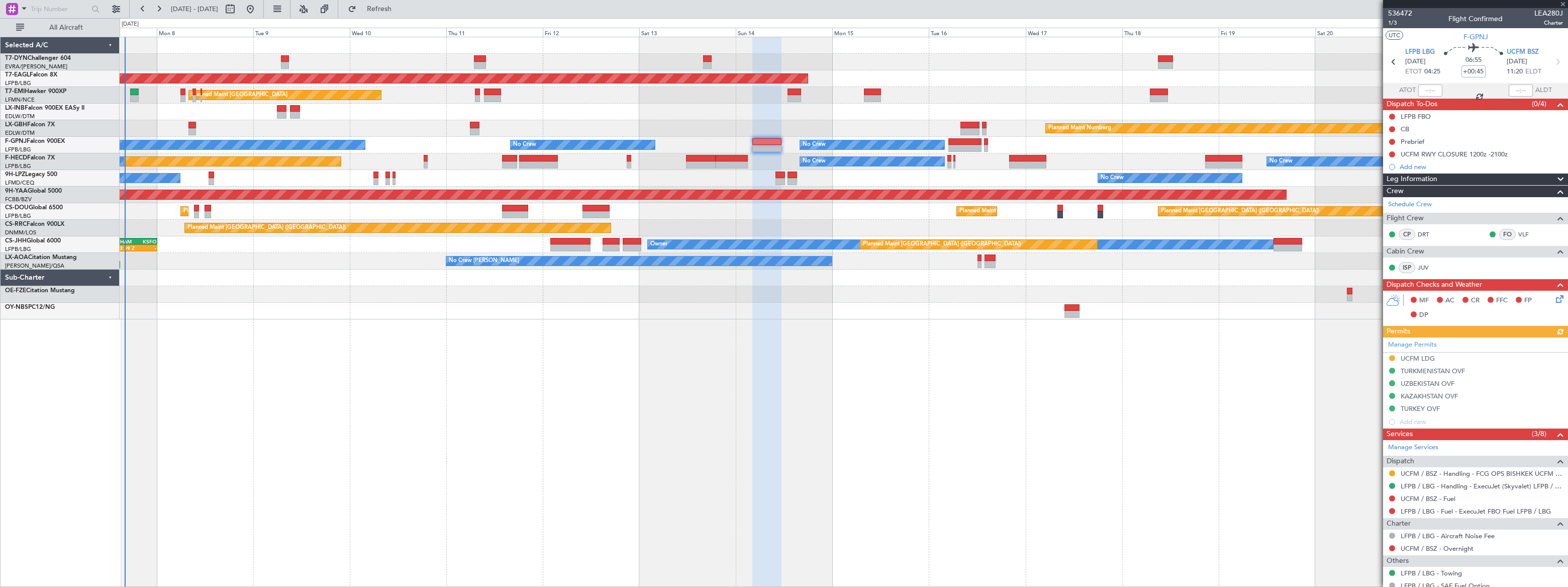
scroll to position [105, 0]
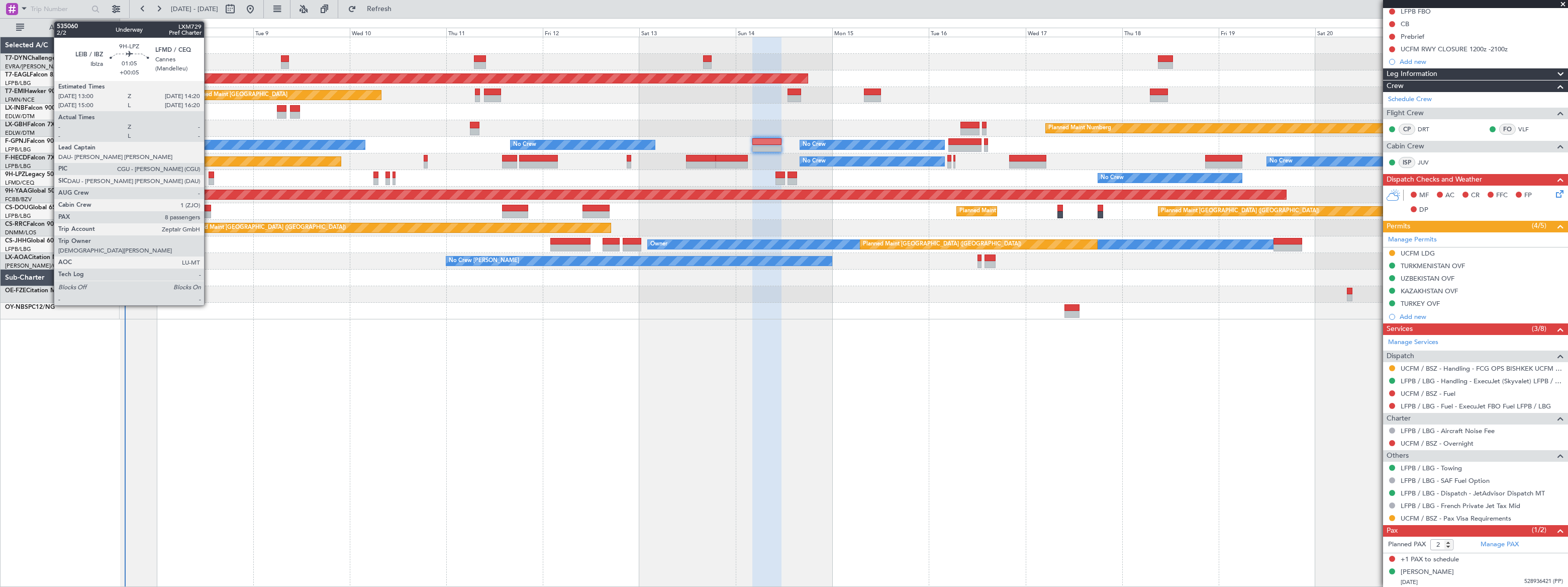
click at [208, 176] on div at bounding box center [211, 175] width 6 height 7
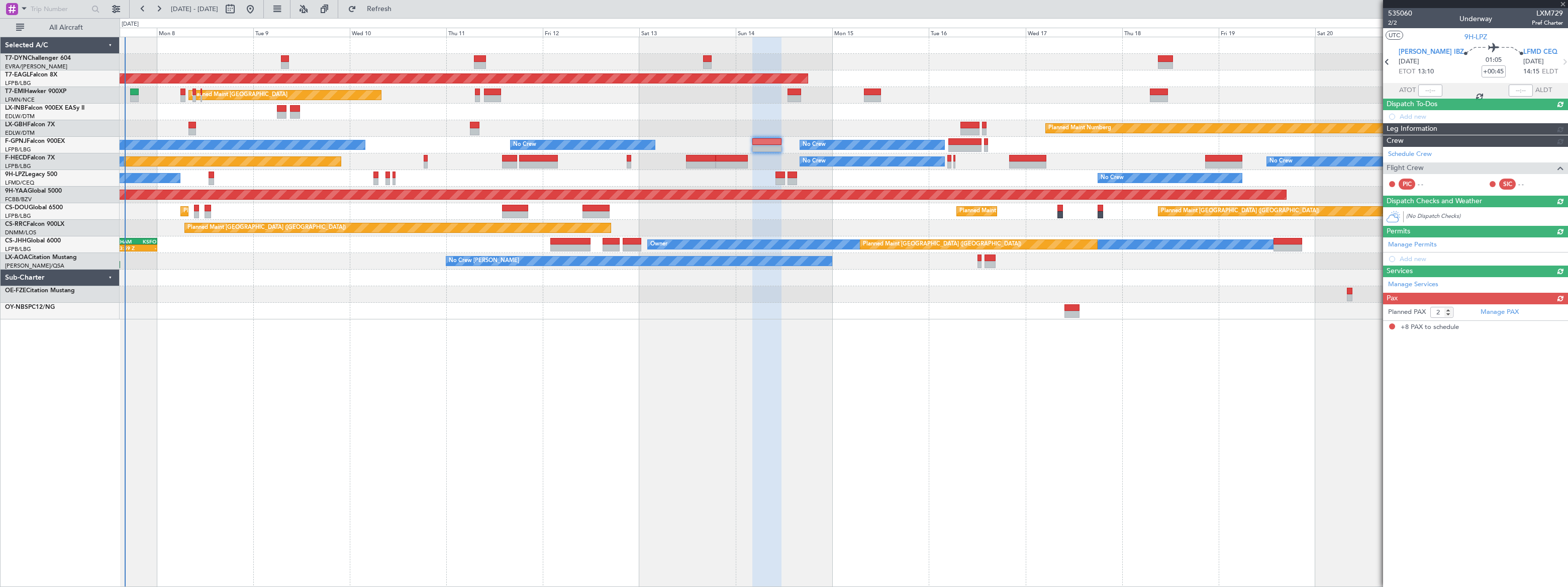
type input "+00:05"
type input "8"
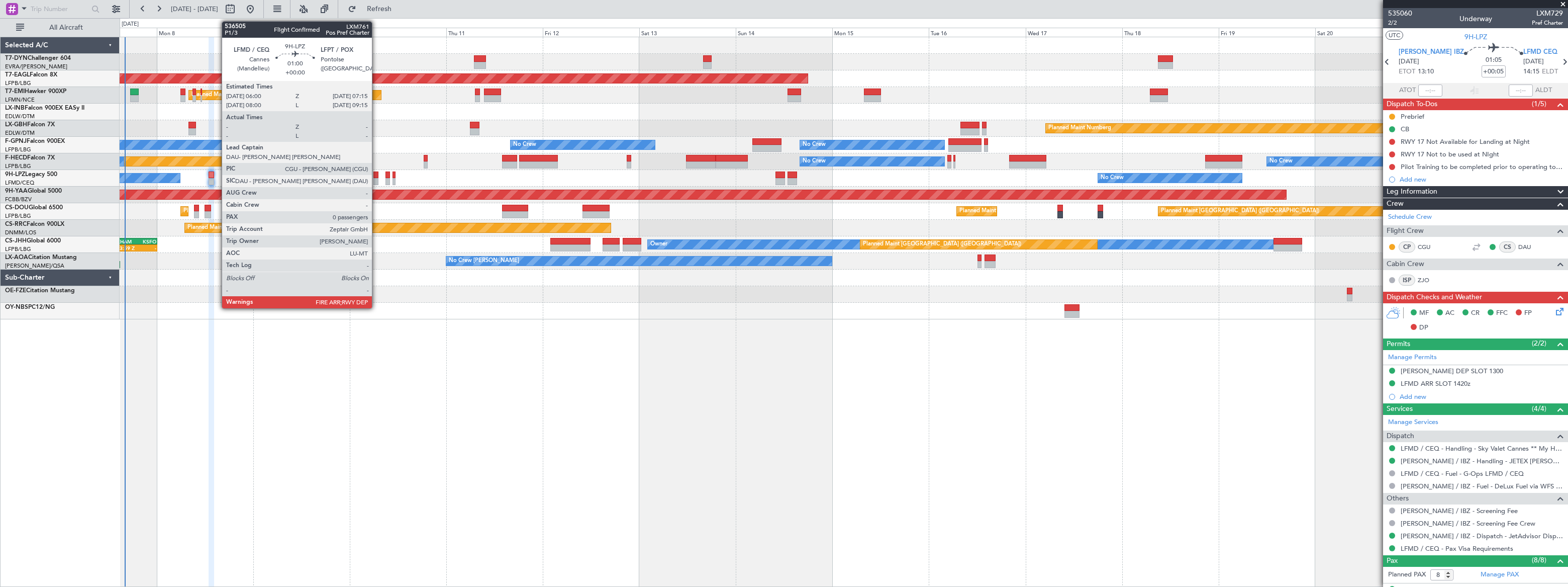
click at [377, 176] on div at bounding box center [376, 175] width 6 height 7
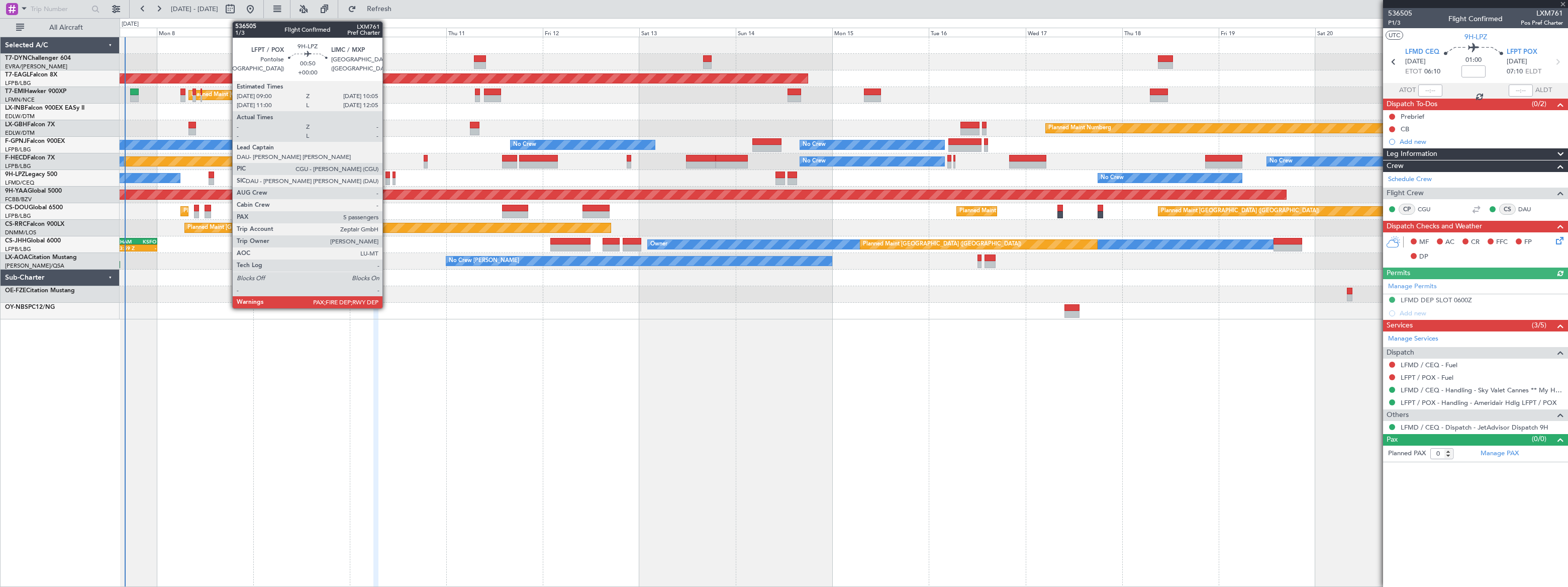
click at [387, 176] on div at bounding box center [388, 175] width 4 height 7
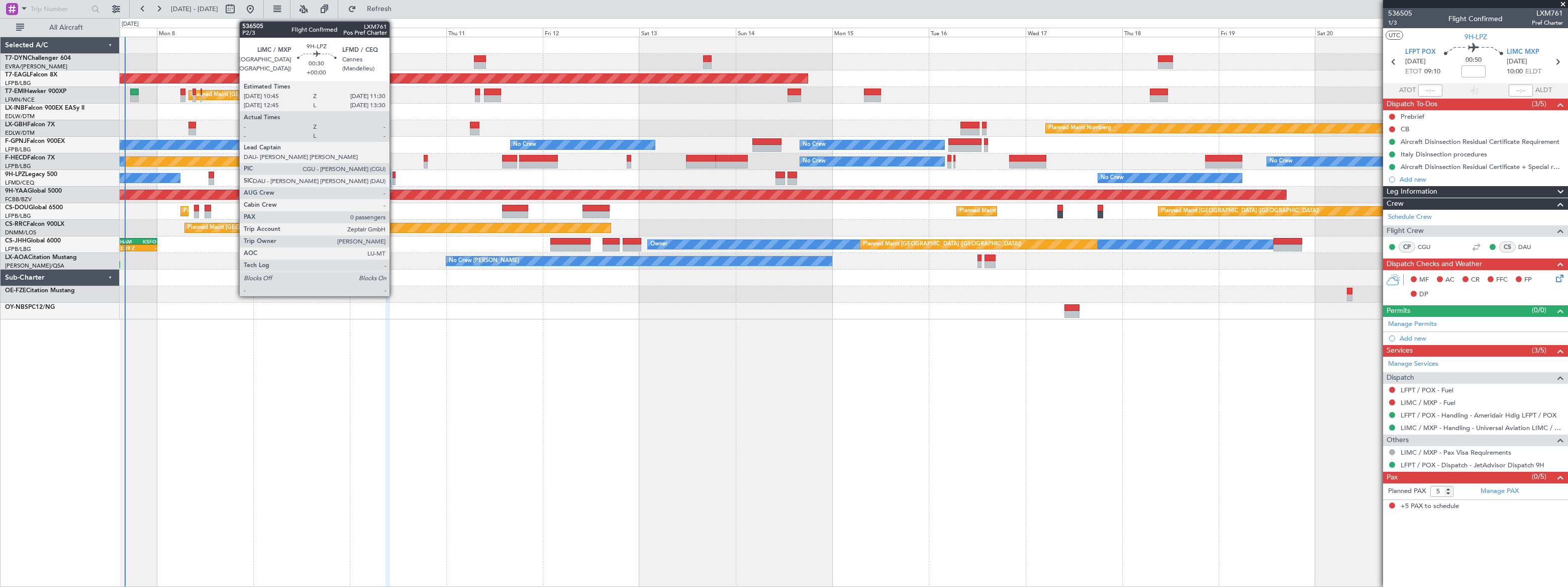
click at [394, 177] on div at bounding box center [394, 175] width 4 height 7
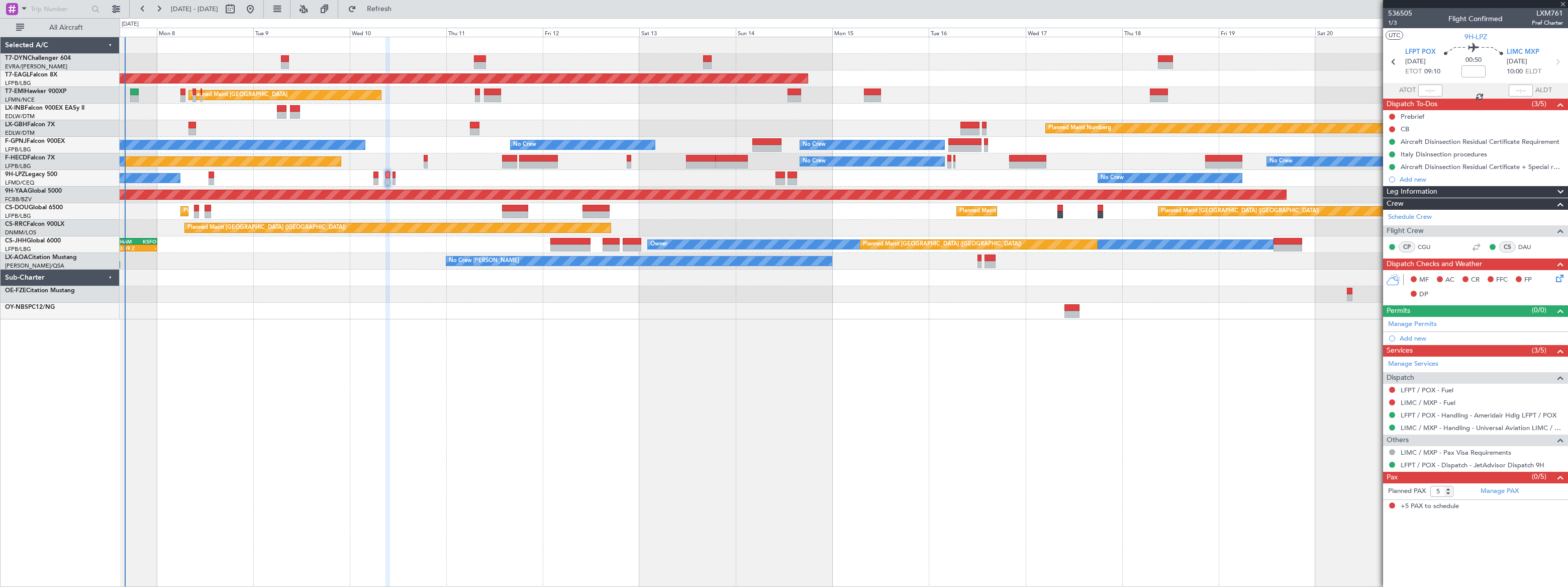
type input "0"
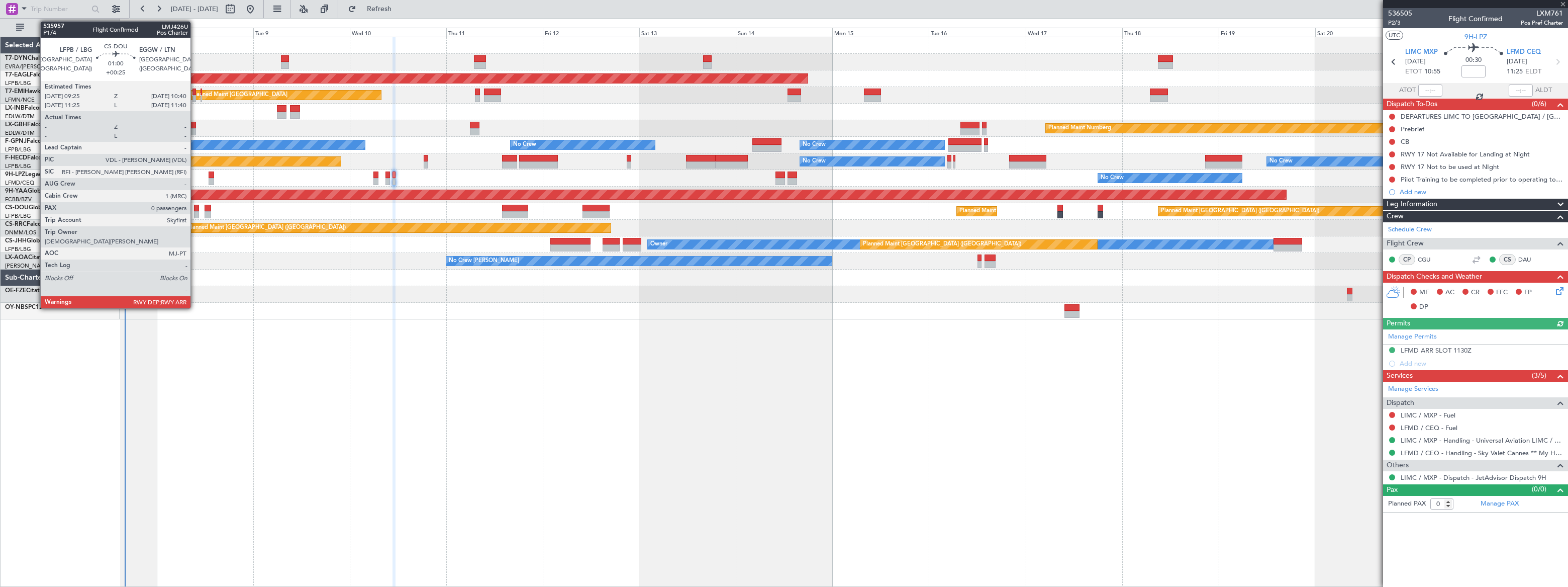
click at [195, 210] on div at bounding box center [197, 209] width 6 height 7
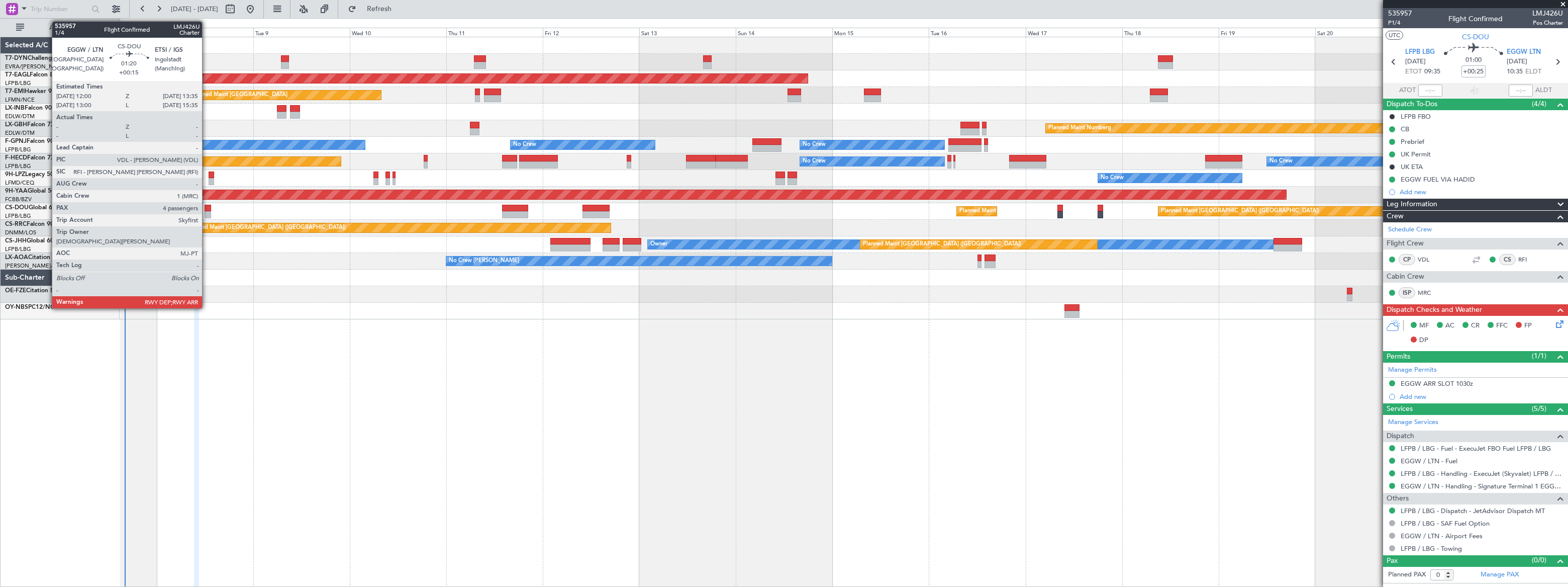
click at [206, 209] on div at bounding box center [208, 209] width 6 height 7
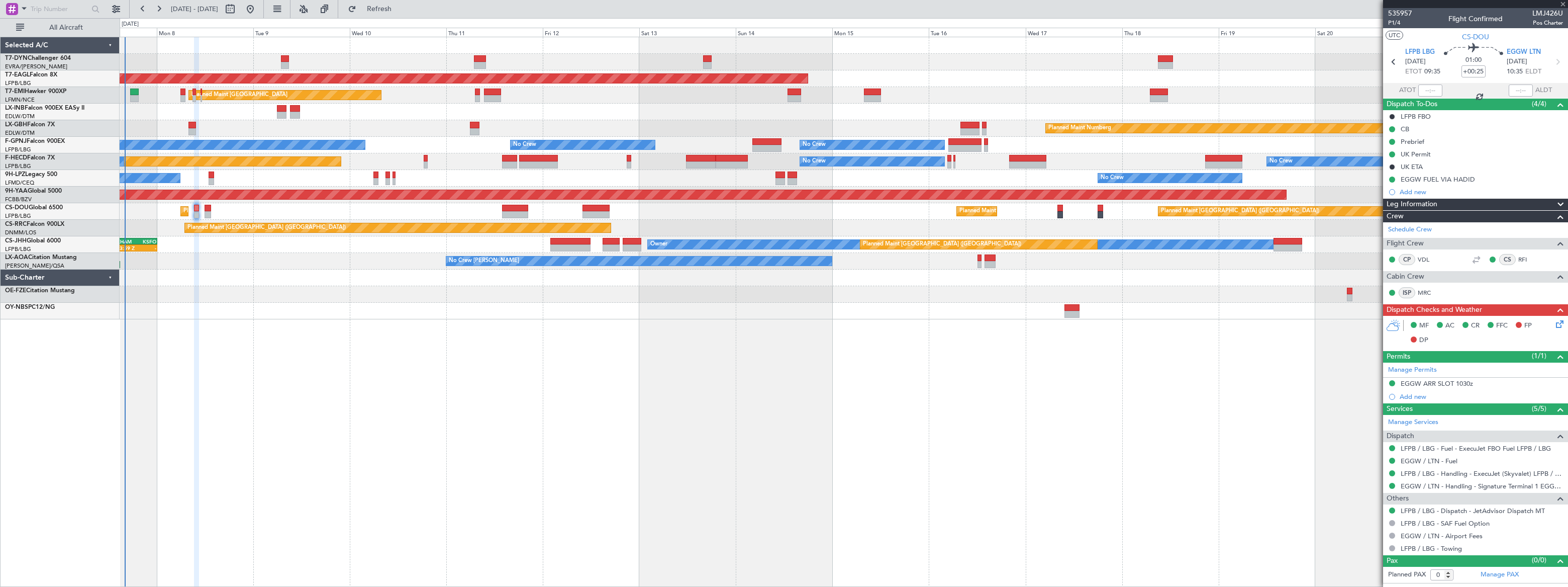
type input "+00:15"
type input "4"
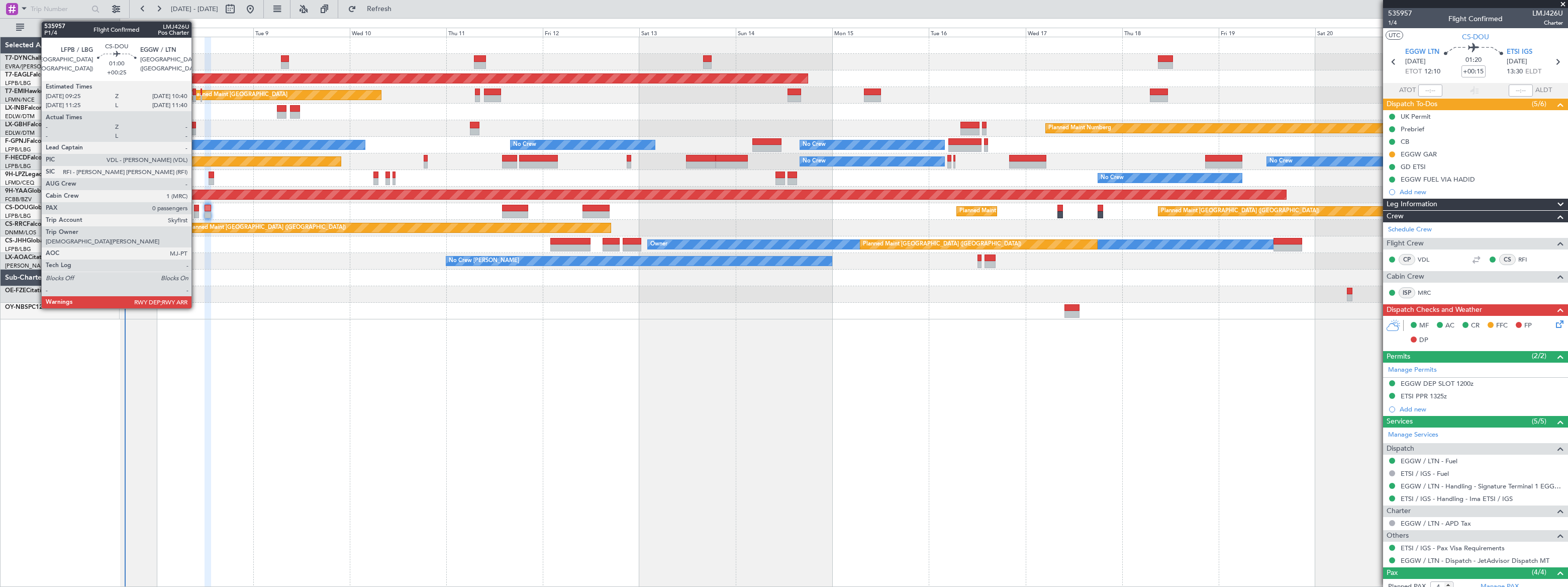
click at [196, 208] on div at bounding box center [197, 209] width 6 height 7
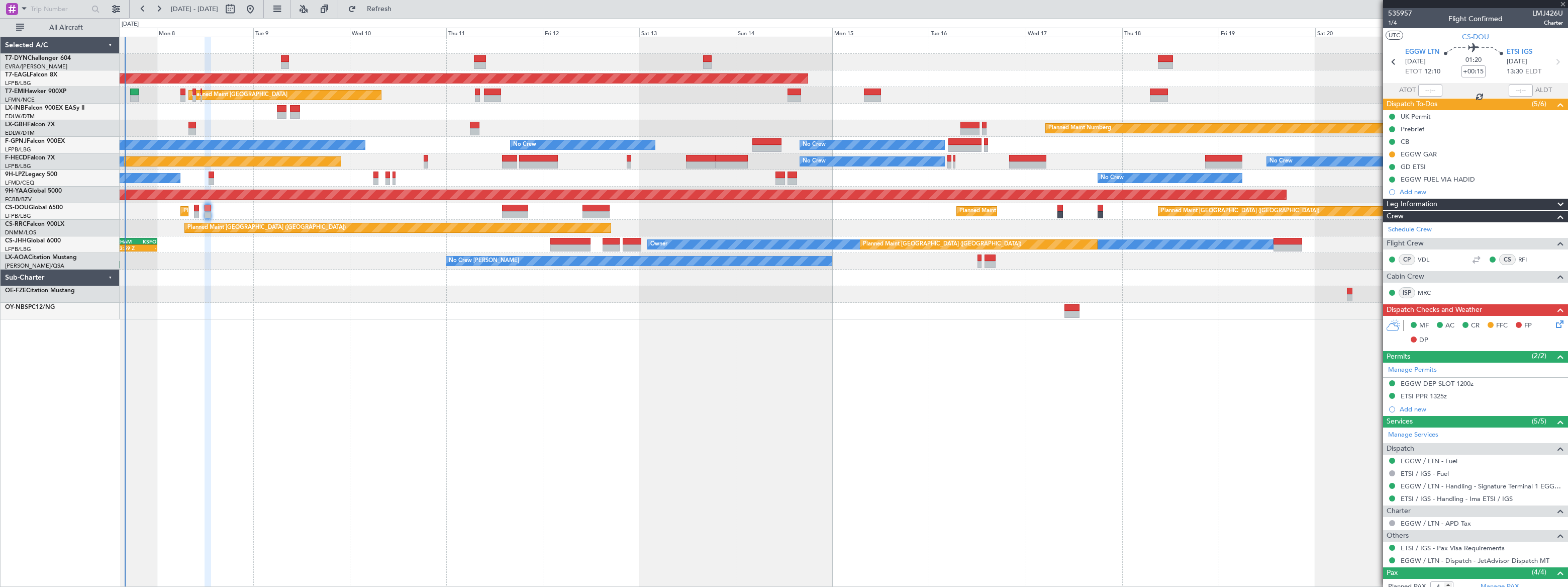
type input "+00:25"
type input "0"
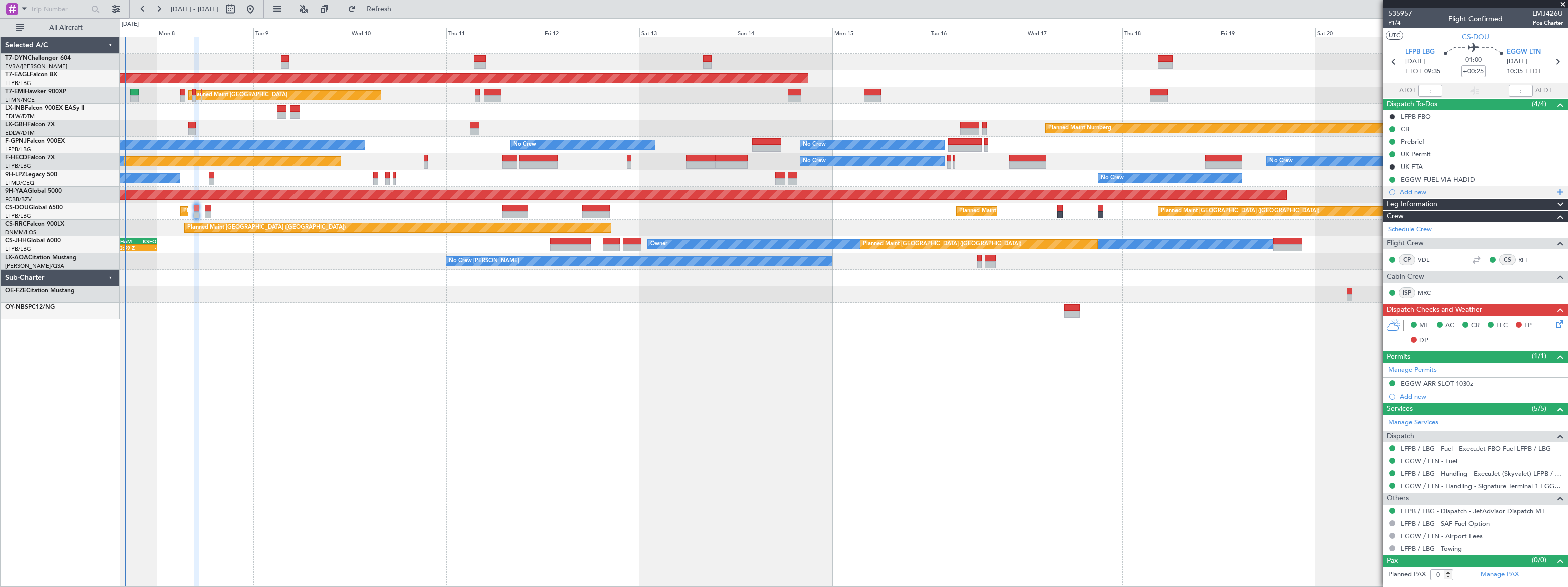
click at [1415, 190] on div "Add new" at bounding box center [1477, 192] width 154 height 9
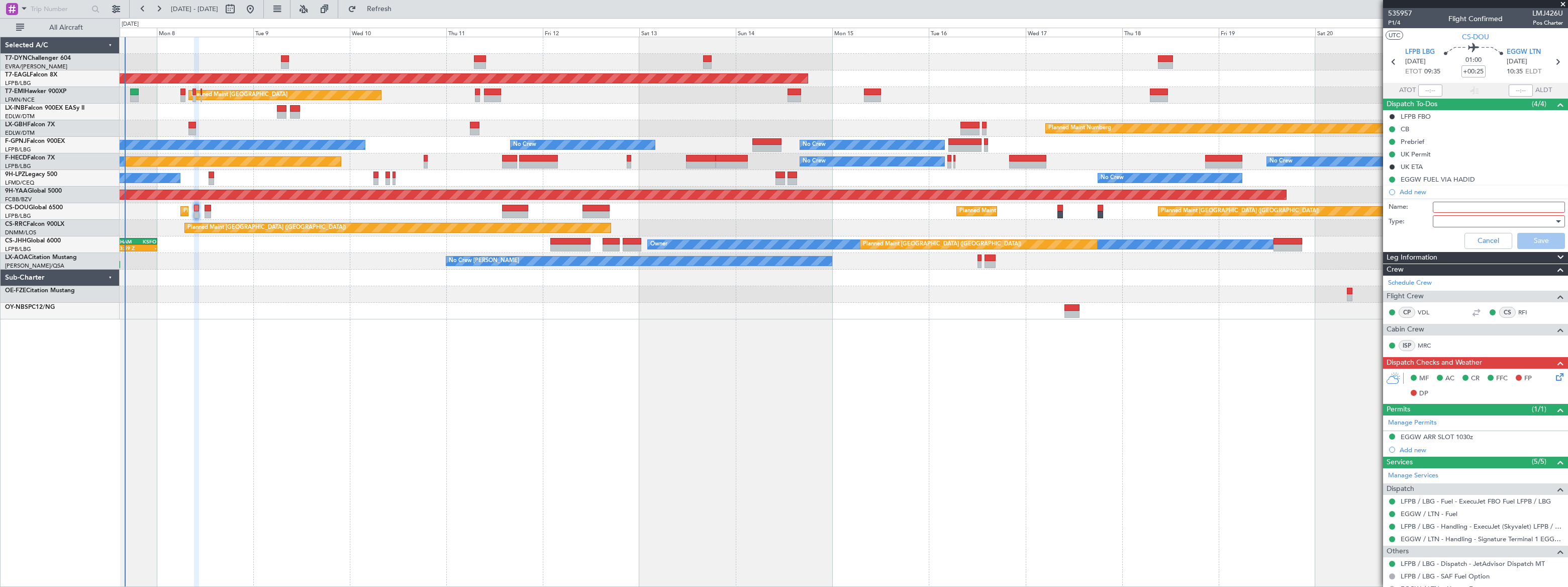
click at [1451, 203] on input "Name:" at bounding box center [1499, 206] width 132 height 11
type input "GAR EGGW"
click at [1447, 223] on div at bounding box center [1496, 221] width 117 height 15
click at [1444, 241] on span "Generic" at bounding box center [1494, 241] width 118 height 15
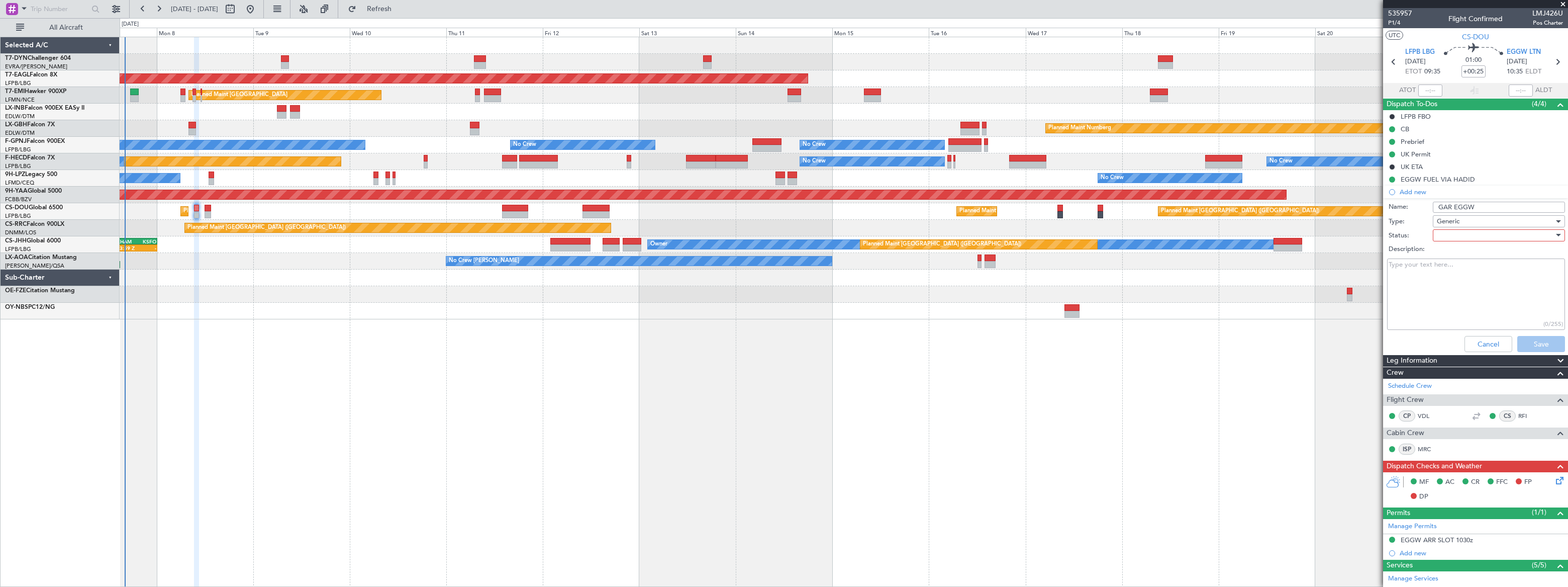
click at [1472, 234] on div at bounding box center [1496, 235] width 117 height 15
click at [1455, 254] on span "Not Started" at bounding box center [1494, 255] width 118 height 15
click at [1541, 345] on button "Save" at bounding box center [1541, 343] width 48 height 16
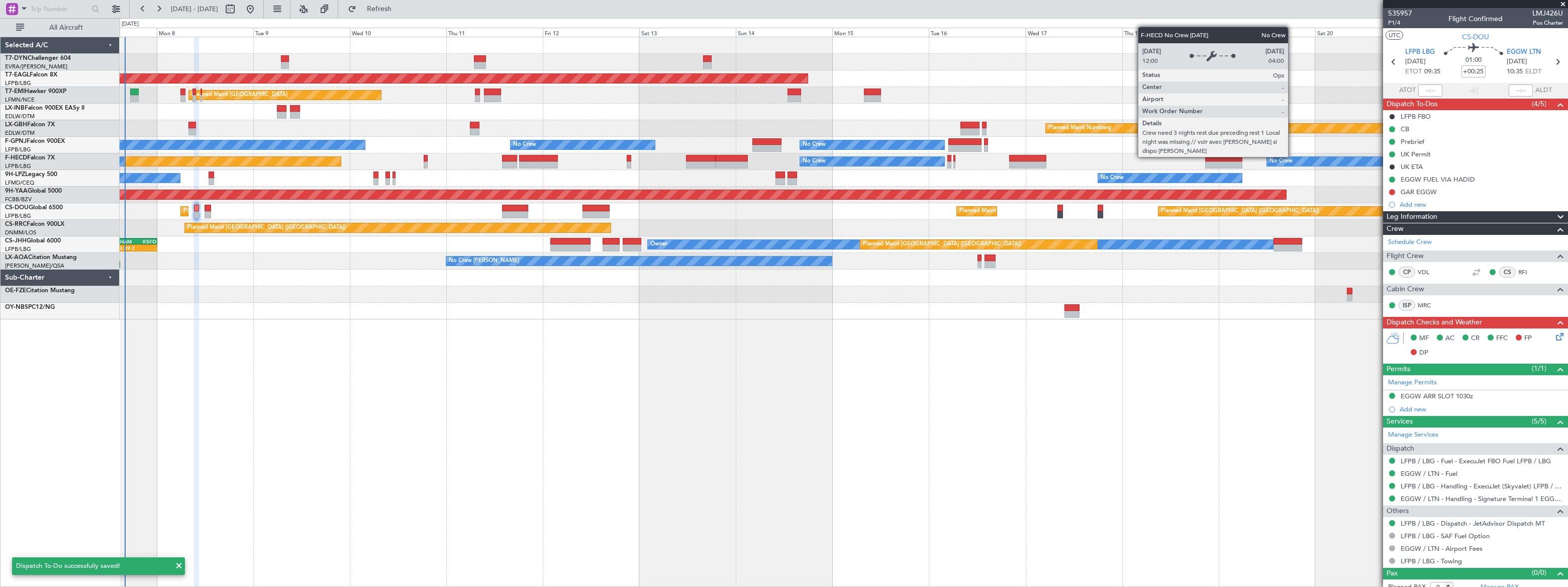
drag, startPoint x: 1395, startPoint y: 191, endPoint x: 1392, endPoint y: 198, distance: 7.6
click at [1394, 191] on button at bounding box center [1392, 192] width 6 height 6
click at [1383, 224] on span "In Progress" at bounding box center [1397, 221] width 34 height 10
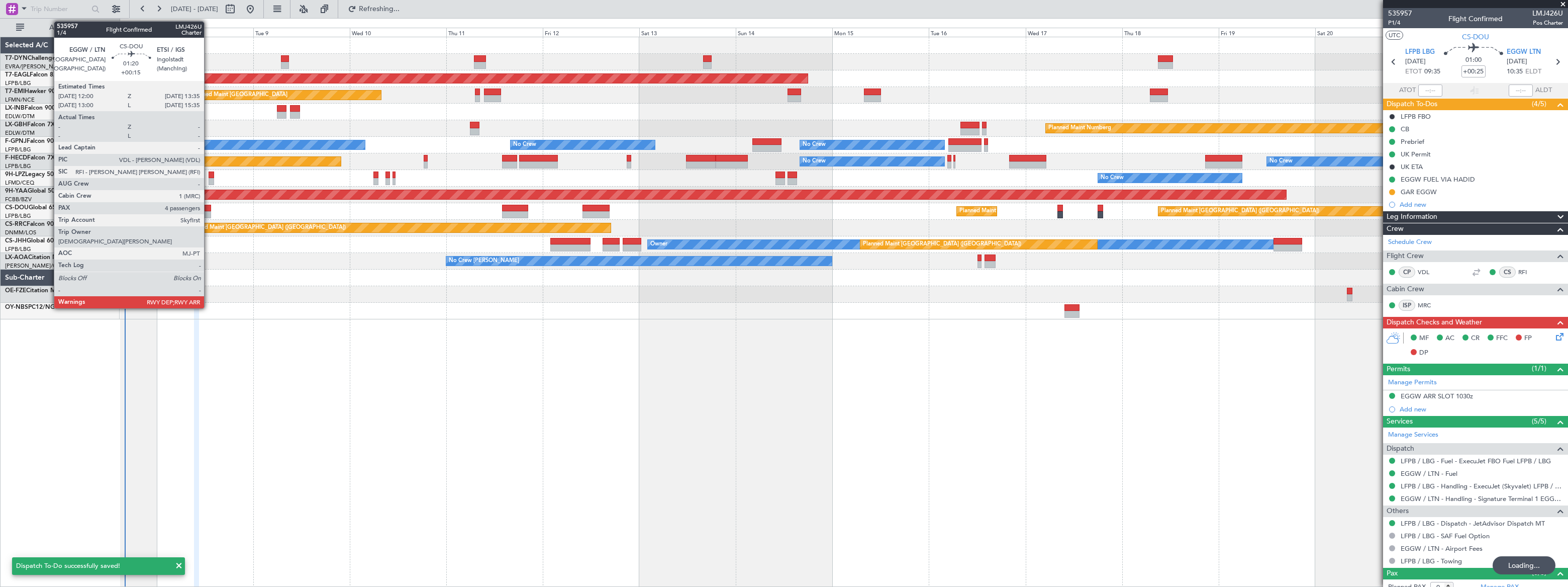
click at [208, 210] on div at bounding box center [208, 209] width 6 height 7
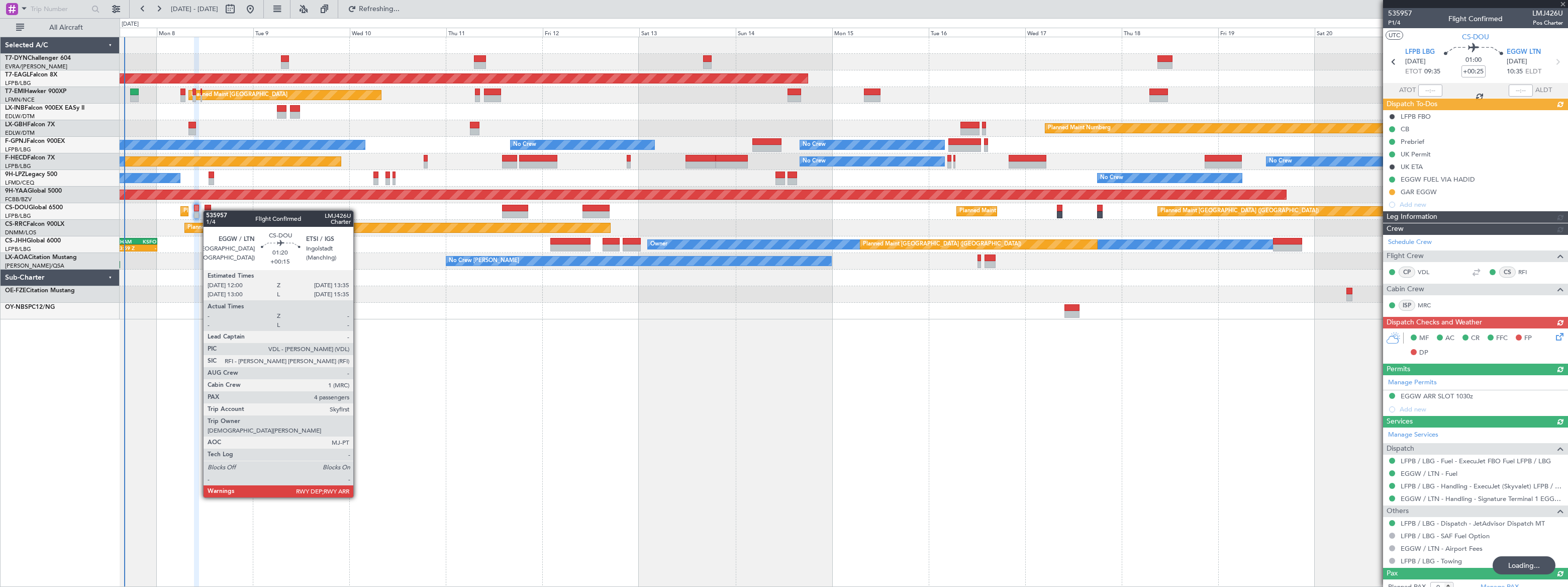
type input "+00:15"
type input "4"
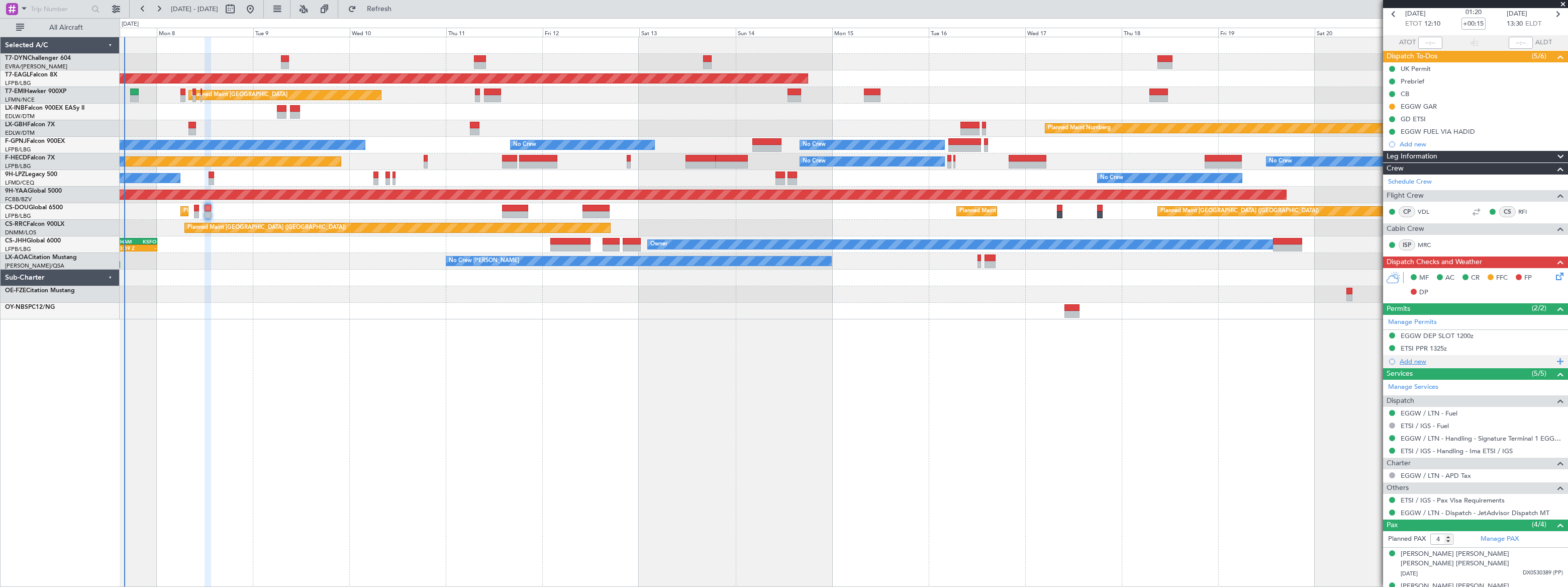
scroll to position [97, 0]
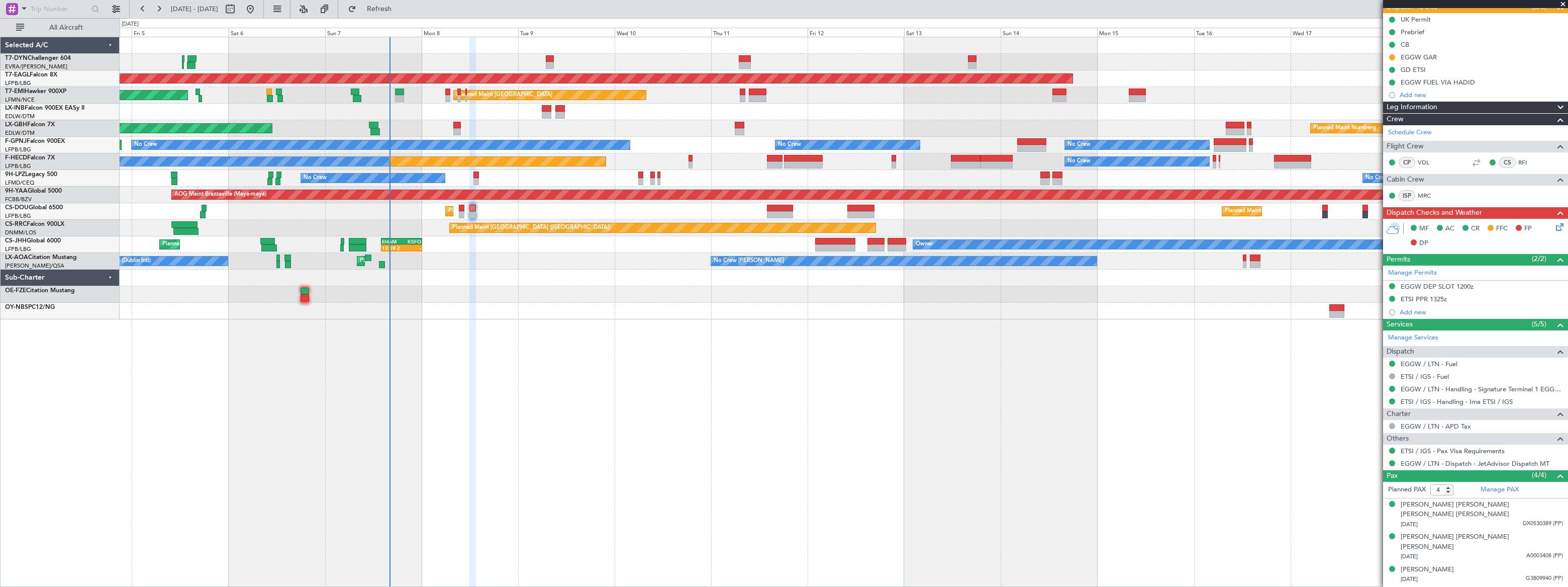
click at [565, 296] on div at bounding box center [844, 294] width 1448 height 16
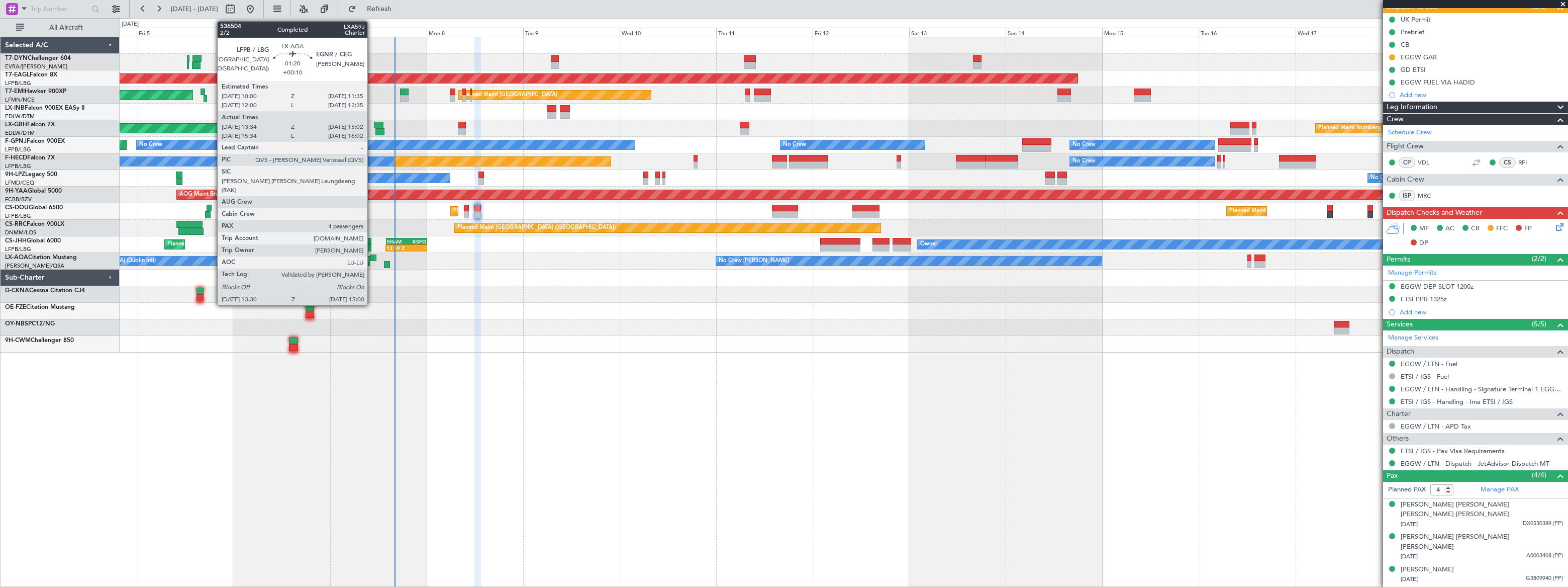
click at [372, 258] on div at bounding box center [373, 258] width 6 height 7
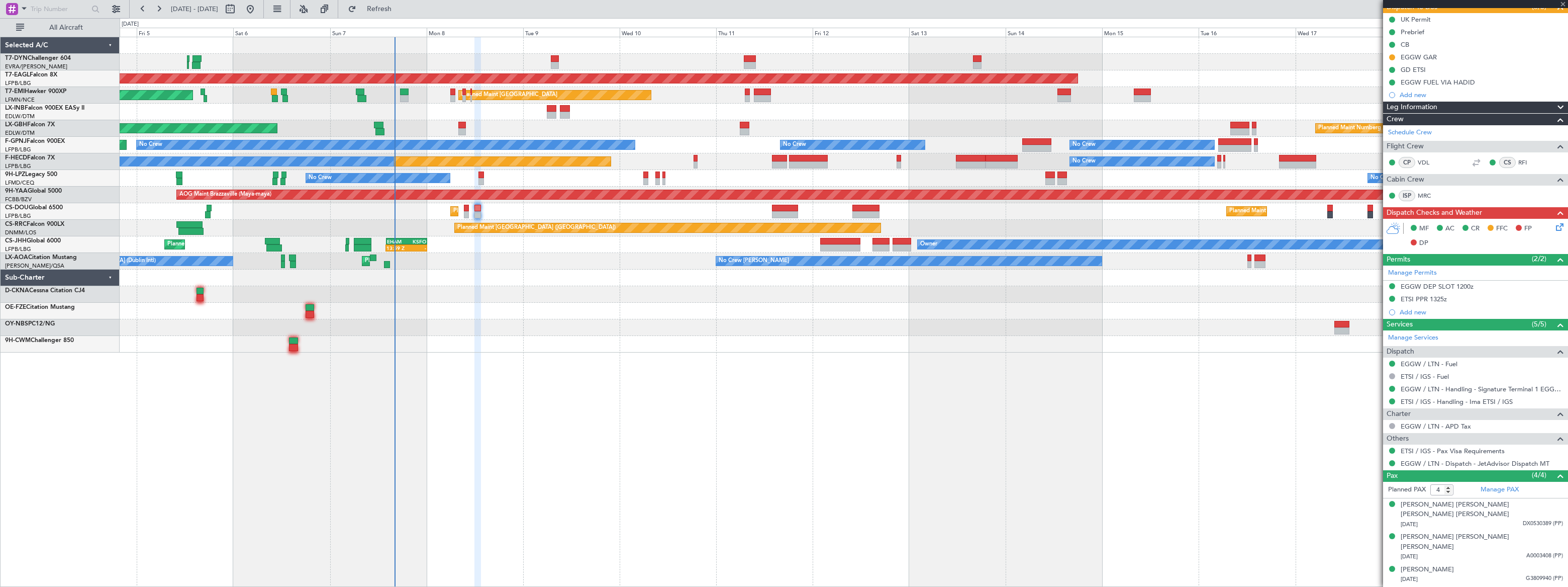
type input "+00:10"
type input "13:44"
type input "14:57"
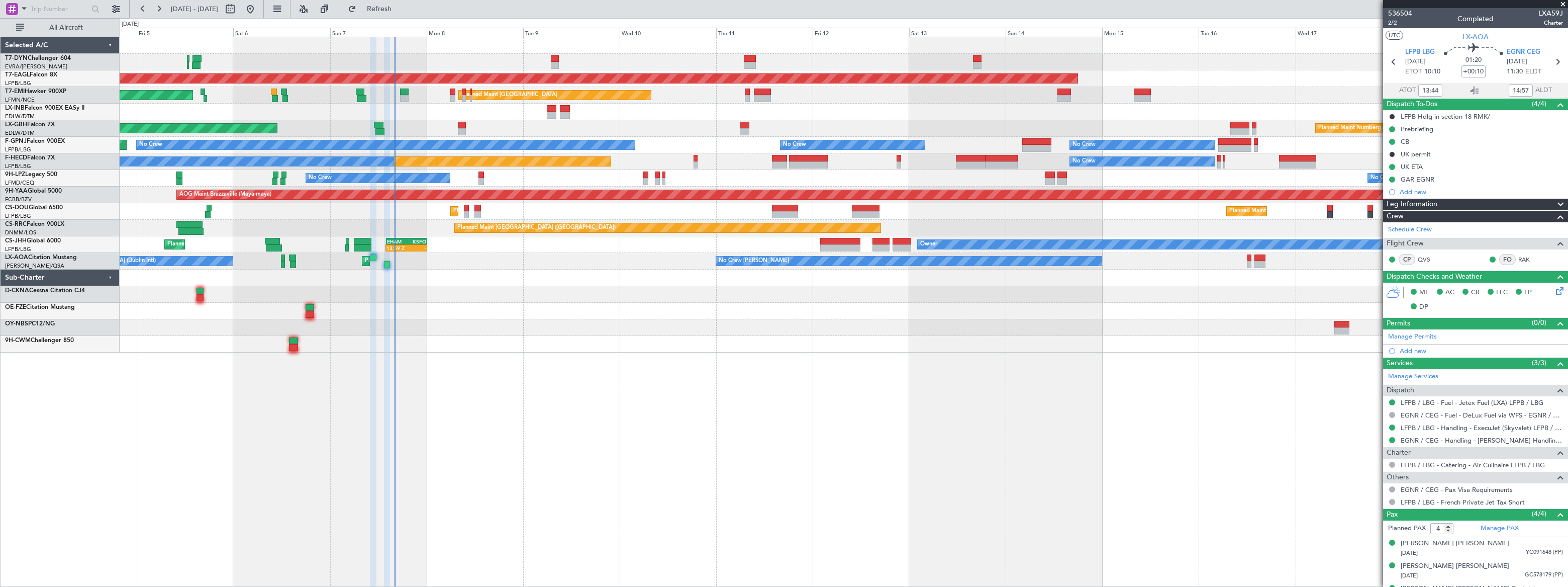
scroll to position [0, 0]
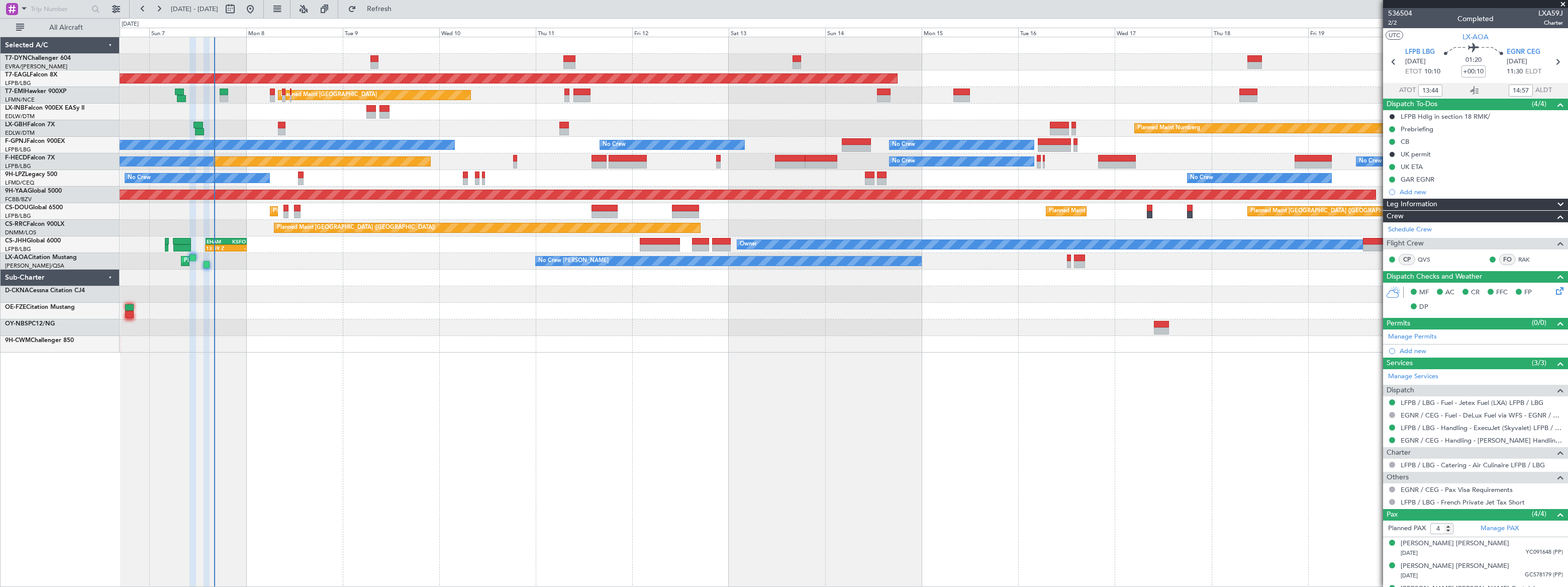
click at [306, 275] on div "AOG Maint Riga (Riga Intl) Grounded [US_STATE] ([GEOGRAPHIC_DATA]) Planned Main…" at bounding box center [844, 195] width 1448 height 316
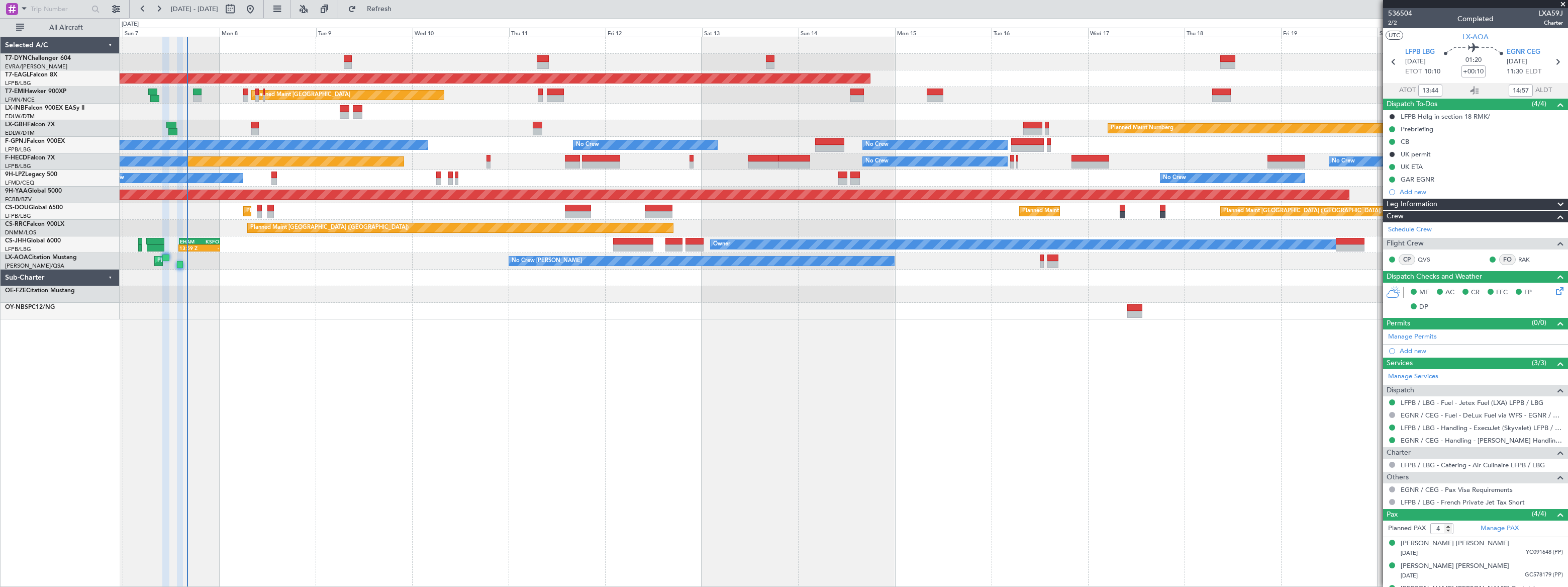
click at [242, 279] on div at bounding box center [844, 277] width 1447 height 16
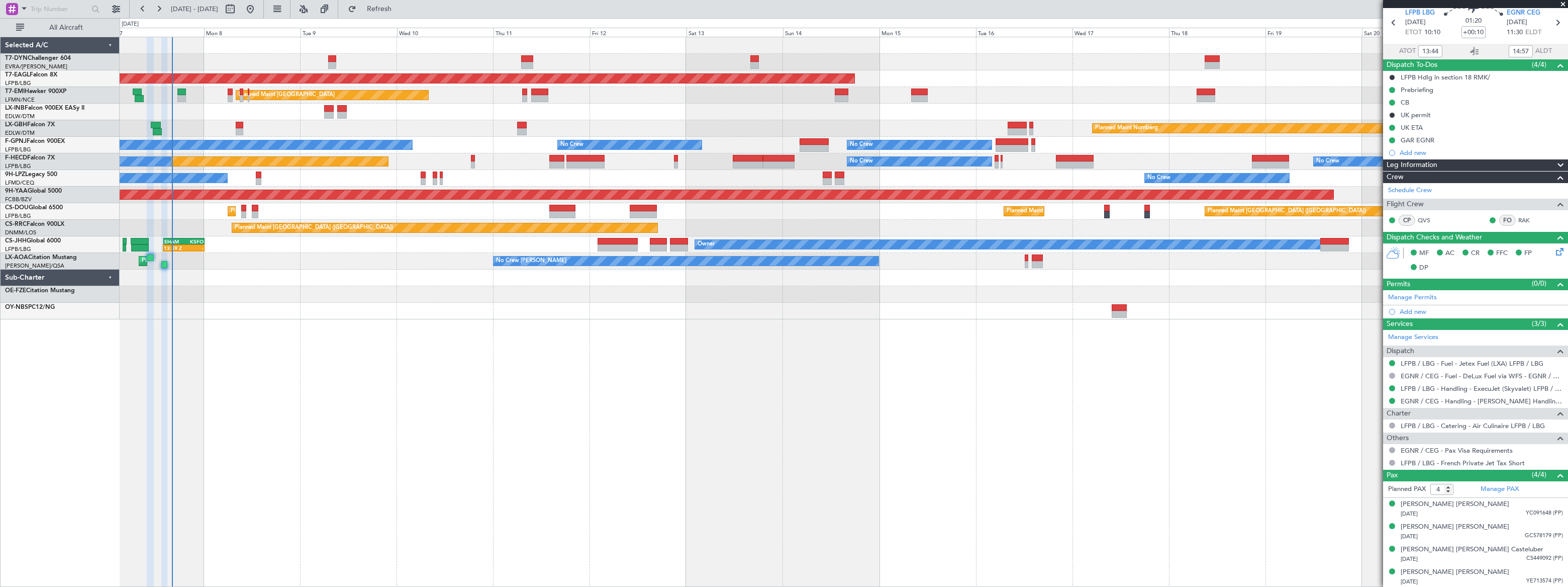
click at [205, 274] on div at bounding box center [844, 277] width 1447 height 16
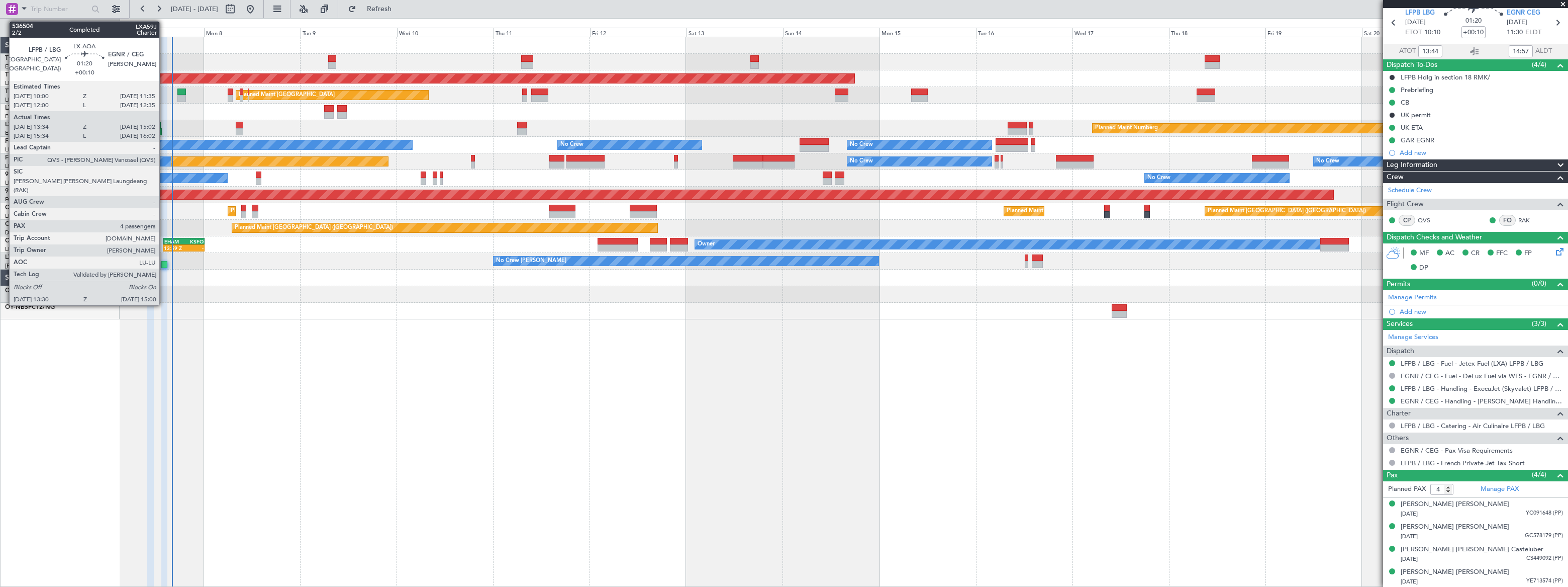
click at [164, 263] on div at bounding box center [164, 265] width 6 height 7
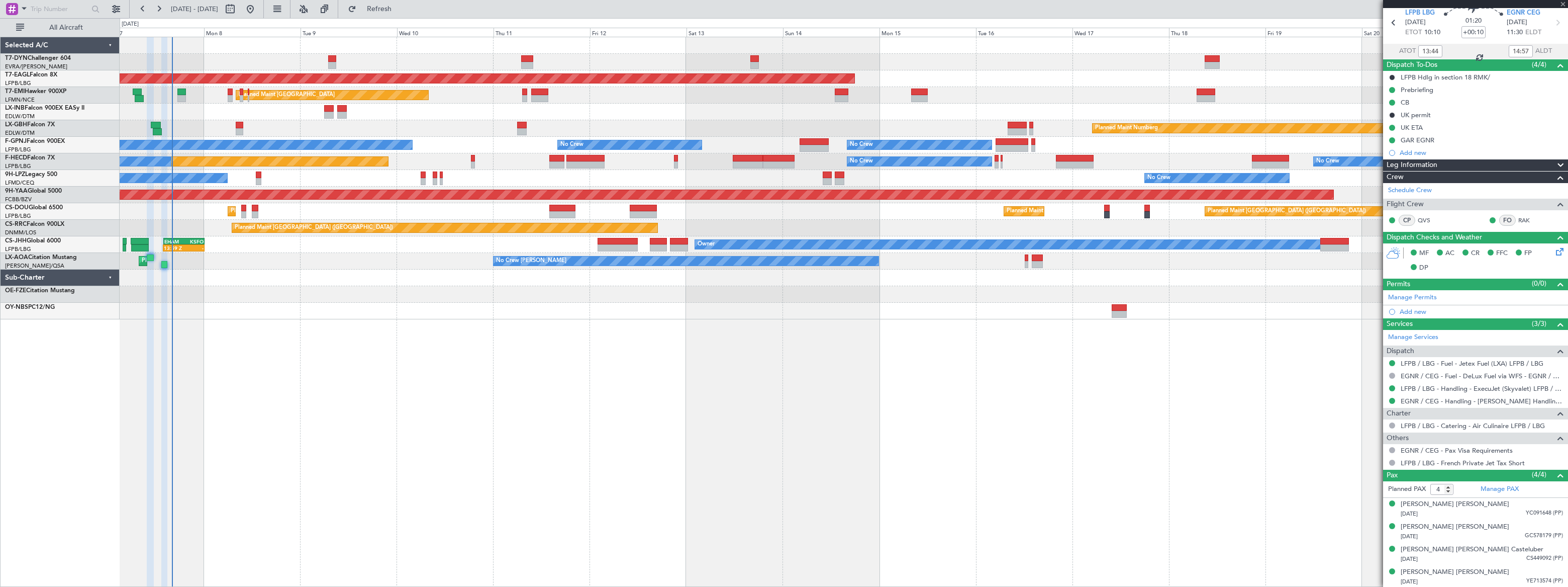
scroll to position [0, 0]
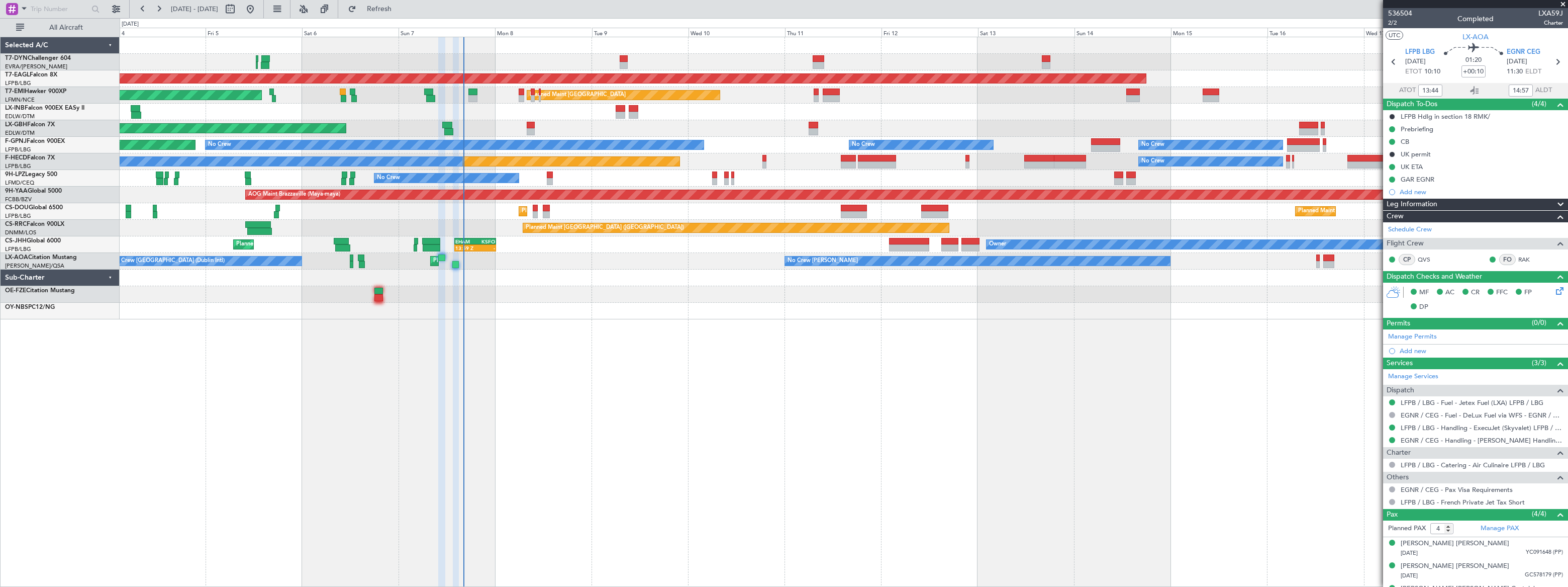
click at [659, 288] on div at bounding box center [844, 294] width 1447 height 16
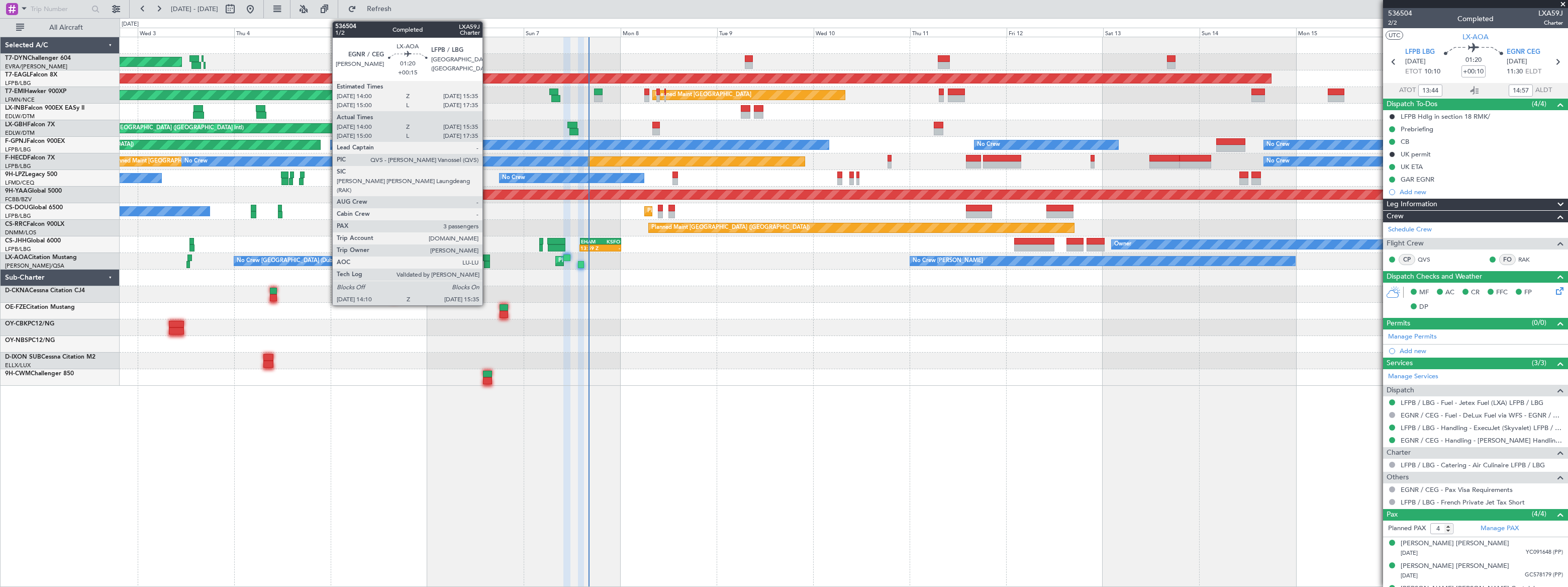
click at [487, 256] on div at bounding box center [486, 258] width 6 height 7
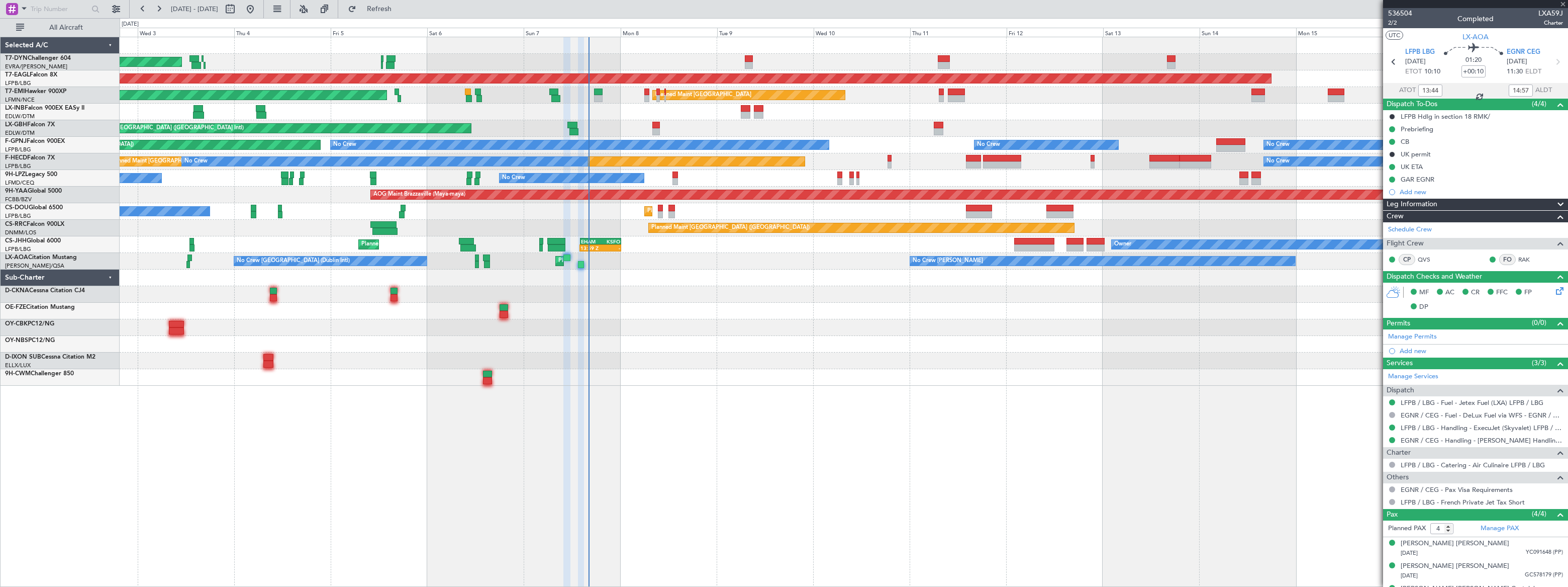
type input "+00:15"
type input "14:10"
type input "15:30"
type input "3"
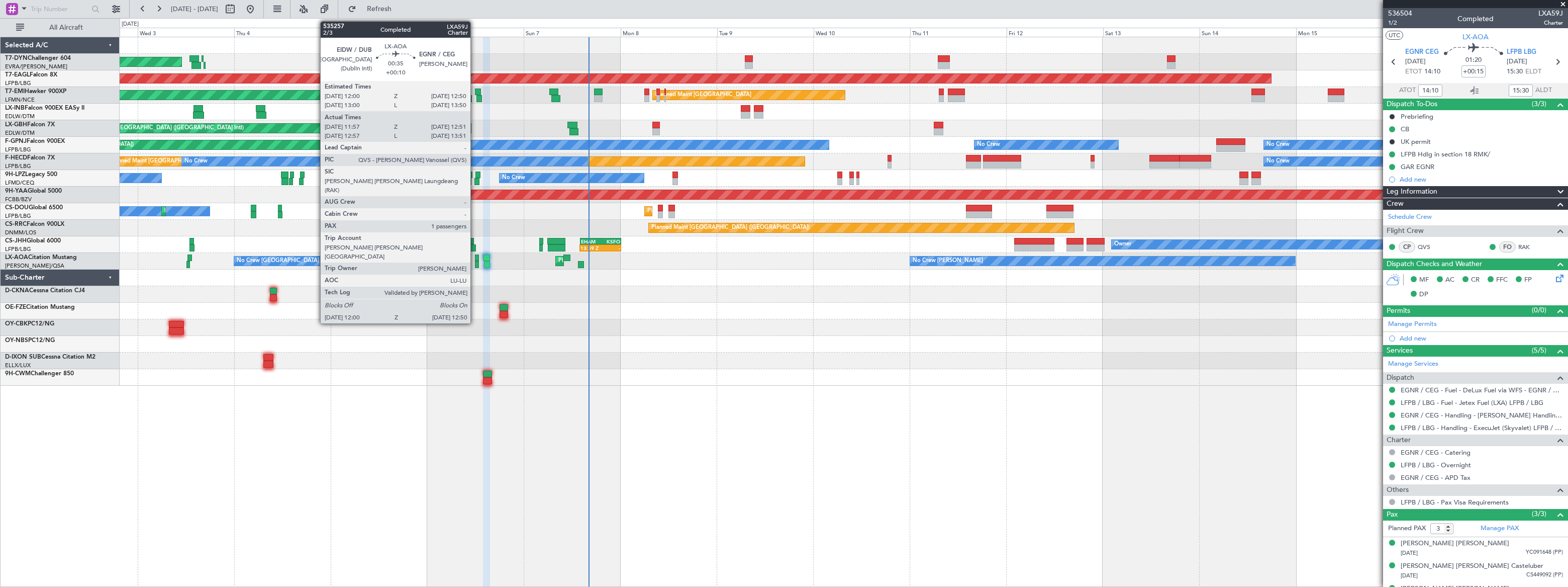
click at [475, 259] on div at bounding box center [477, 258] width 4 height 7
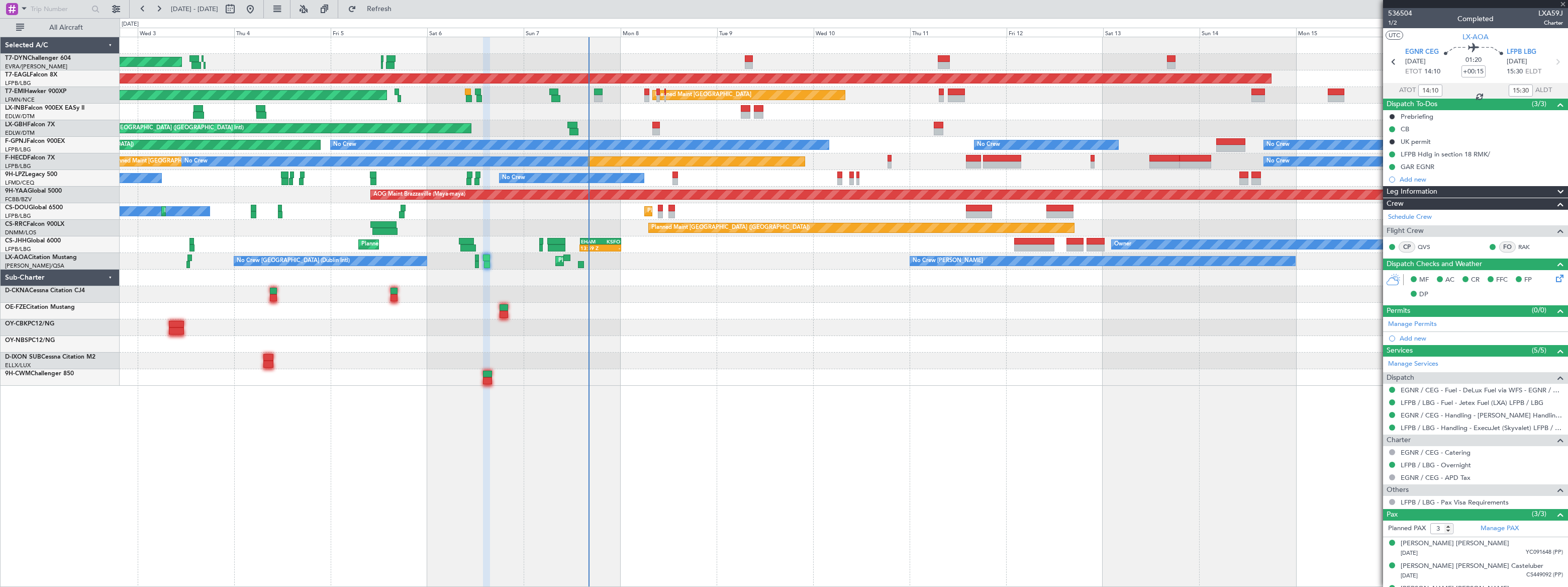
type input "+00:10"
type input "12:07"
type input "12:46"
type input "1"
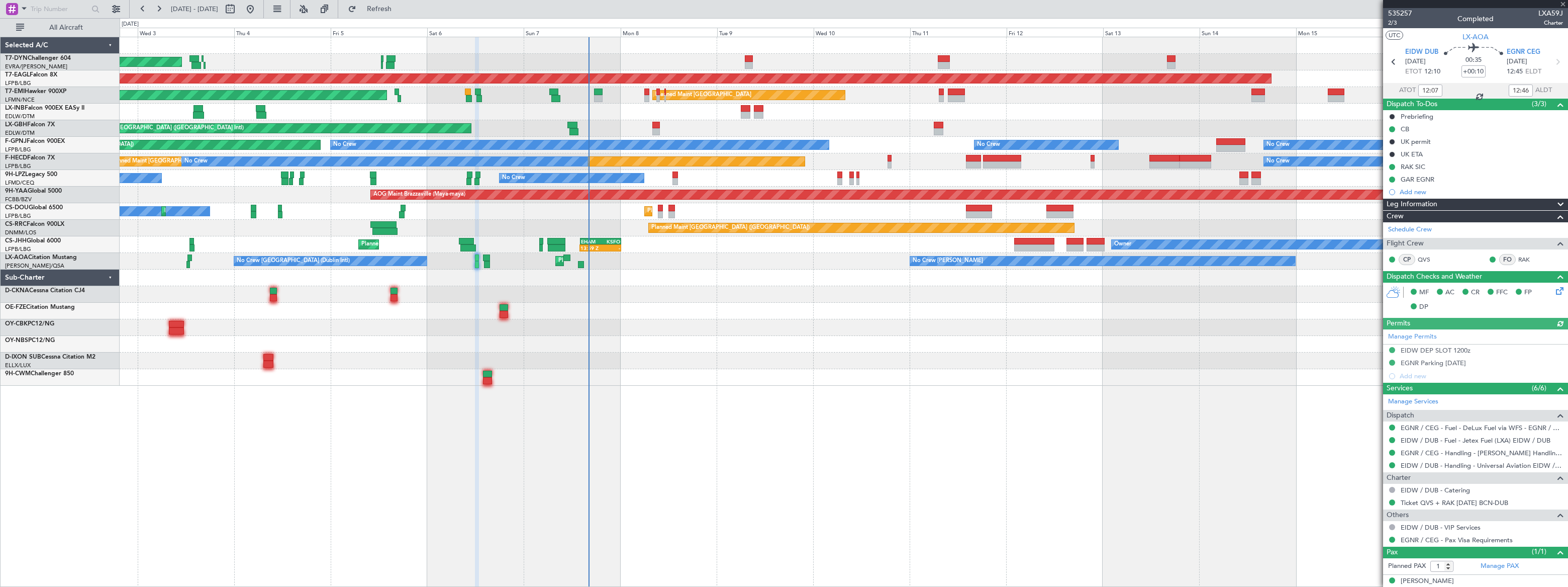
scroll to position [9, 0]
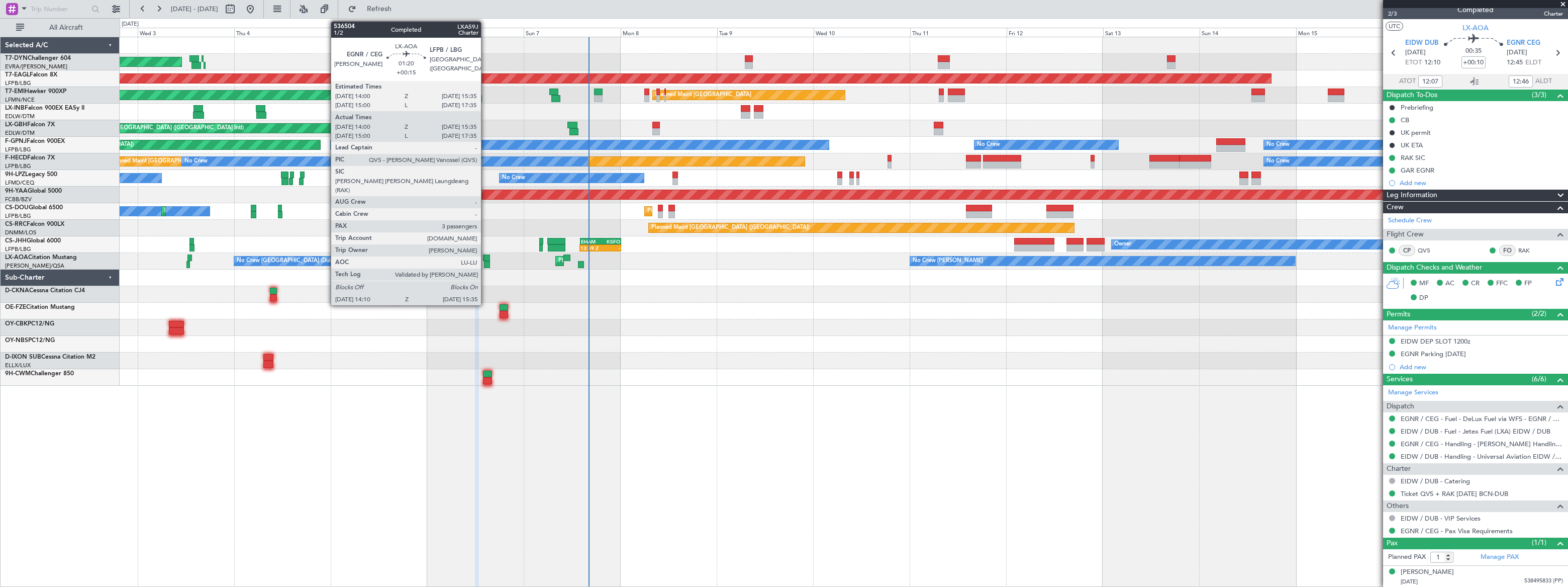
click at [485, 259] on div at bounding box center [486, 258] width 6 height 7
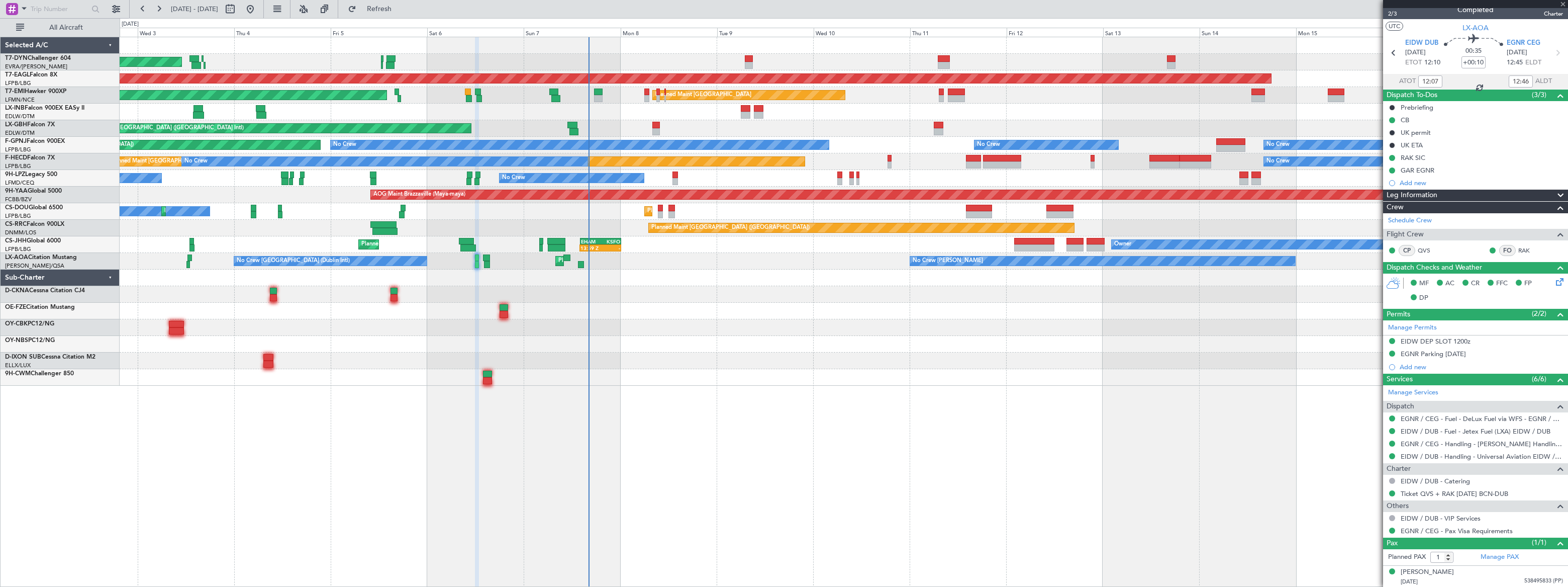
type input "+00:15"
type input "14:10"
type input "15:30"
type input "3"
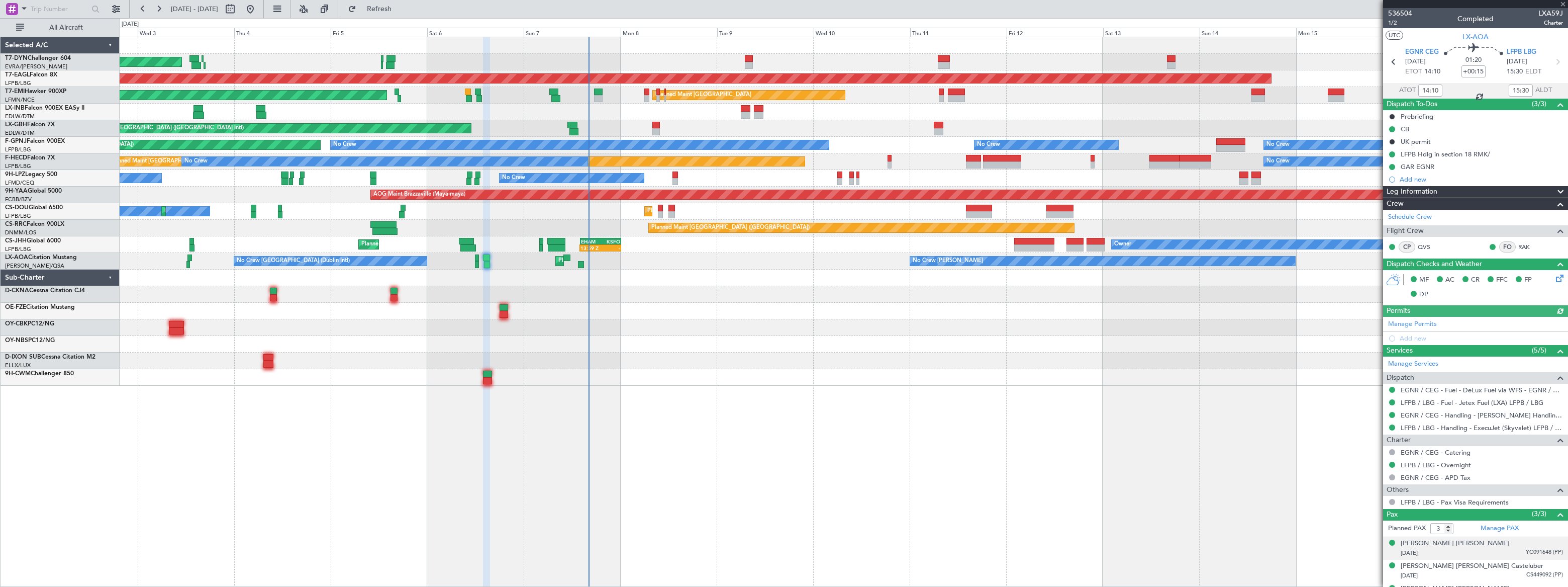
scroll to position [16, 0]
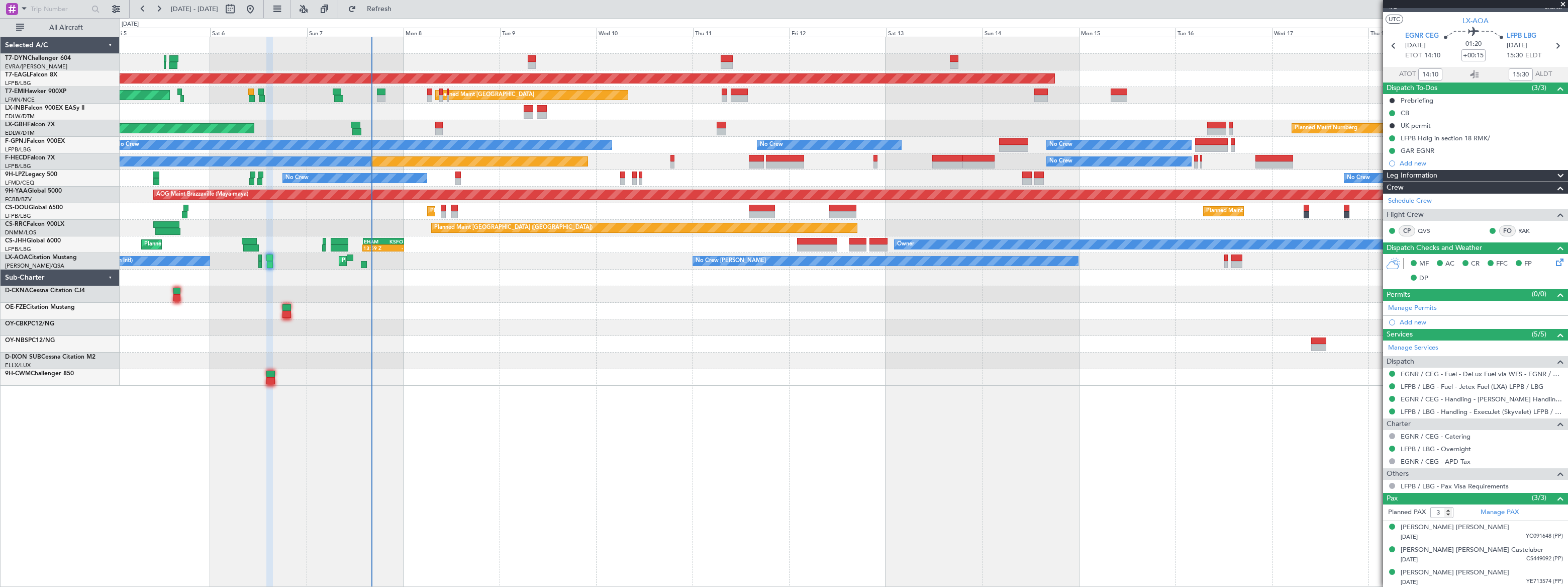
click at [442, 263] on div "AOG Maint Riga (Riga Intl) Grounded [US_STATE] ([GEOGRAPHIC_DATA]) Planned Main…" at bounding box center [844, 211] width 1447 height 348
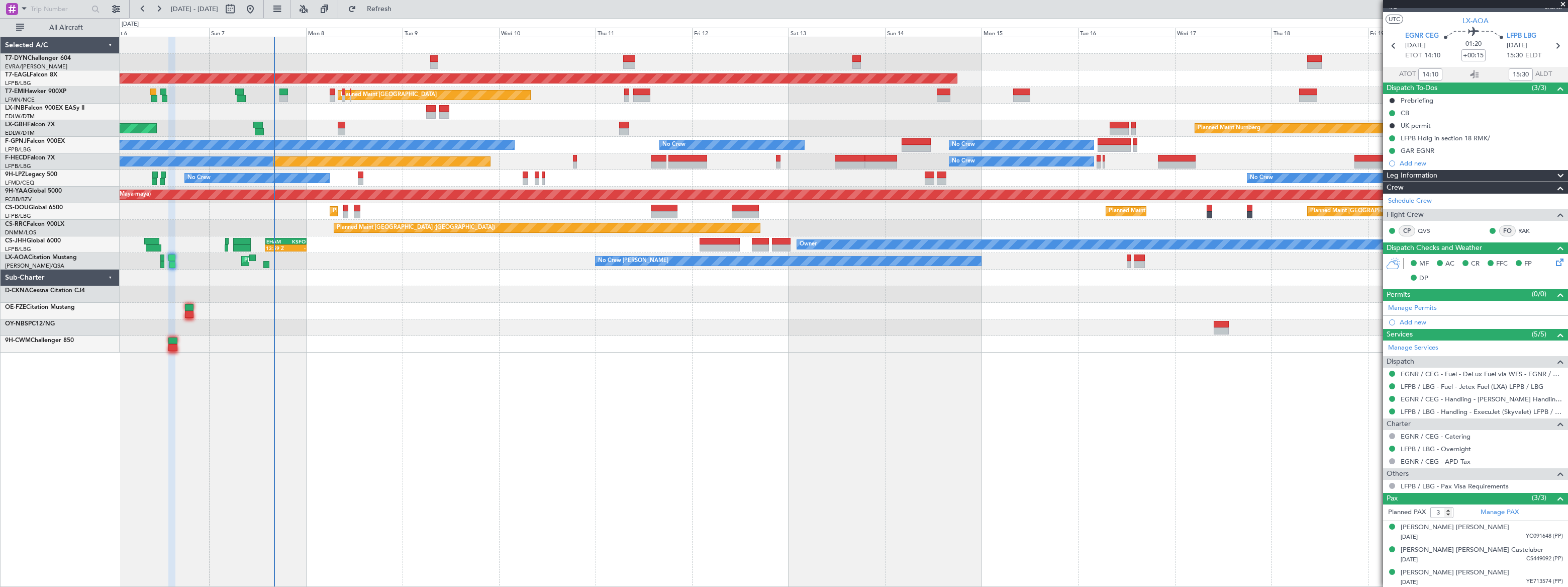
click at [525, 279] on div "AOG Maint Riga (Riga Intl) Grounded [US_STATE] ([GEOGRAPHIC_DATA]) Planned Main…" at bounding box center [844, 195] width 1448 height 316
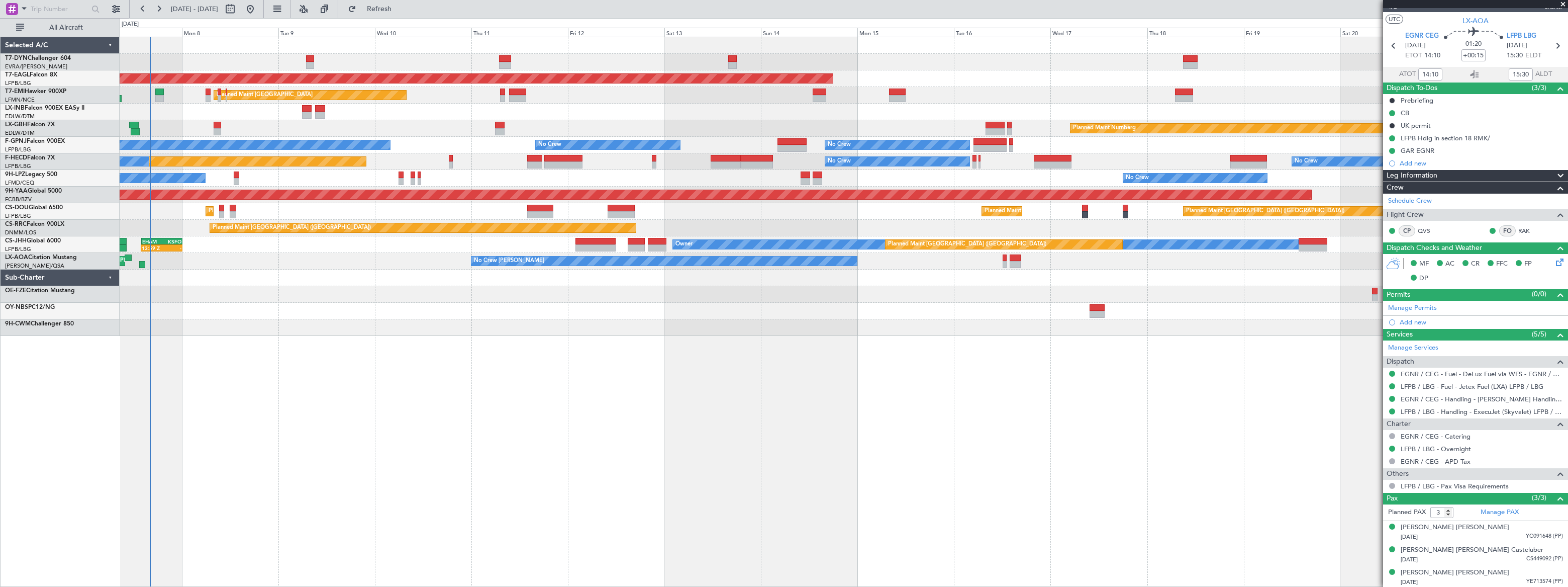
click at [238, 273] on div "Grounded [US_STATE] ([GEOGRAPHIC_DATA]) Planned Maint [GEOGRAPHIC_DATA] Planned…" at bounding box center [844, 186] width 1448 height 298
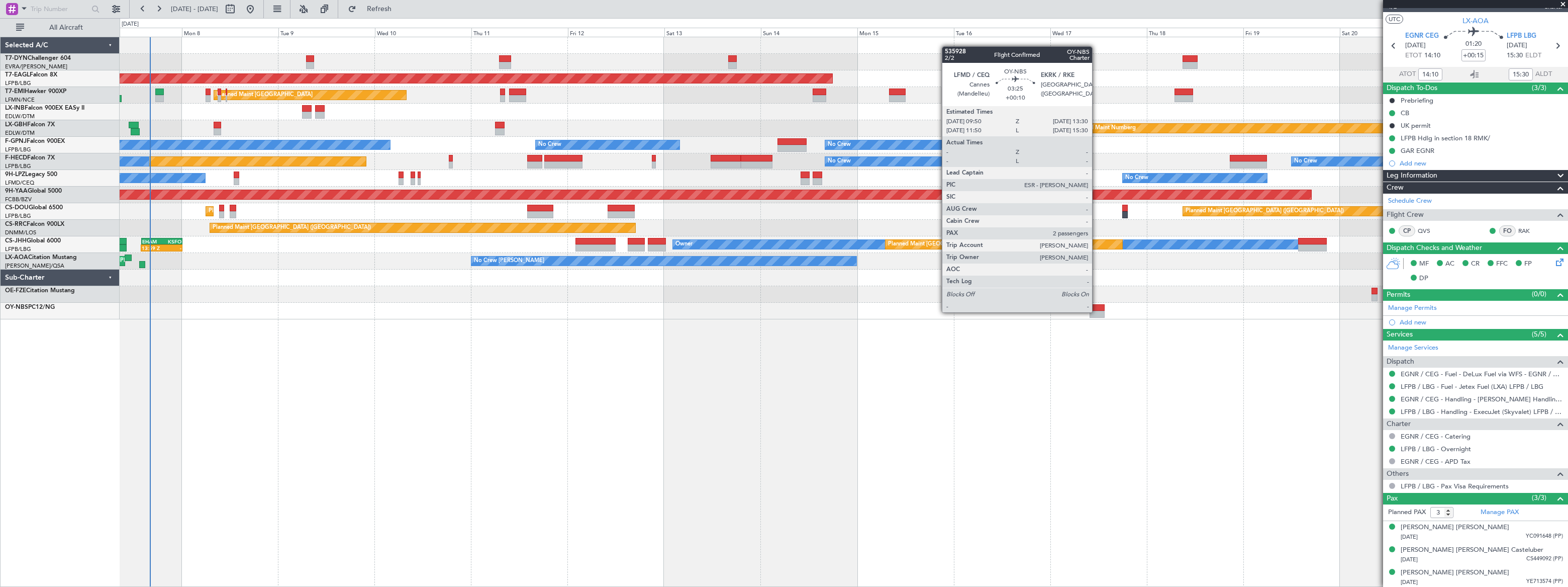
click at [1097, 311] on div at bounding box center [1097, 314] width 15 height 7
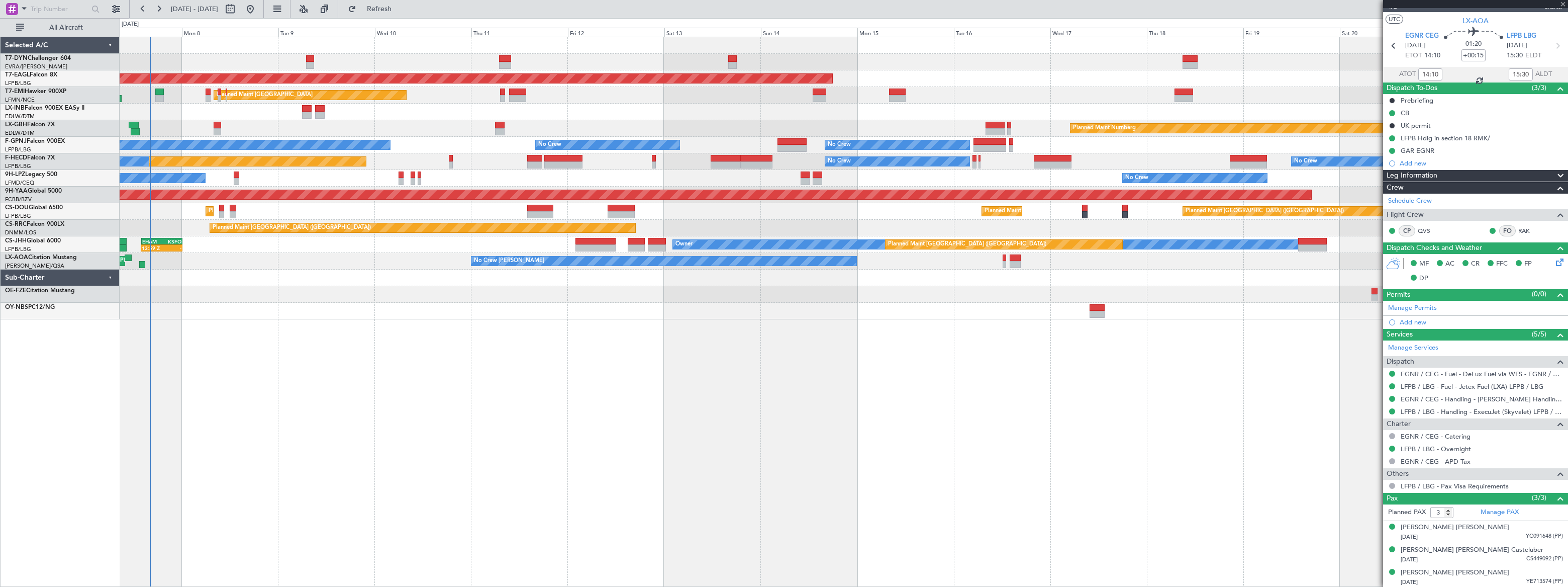
type input "+00:10"
type input "2"
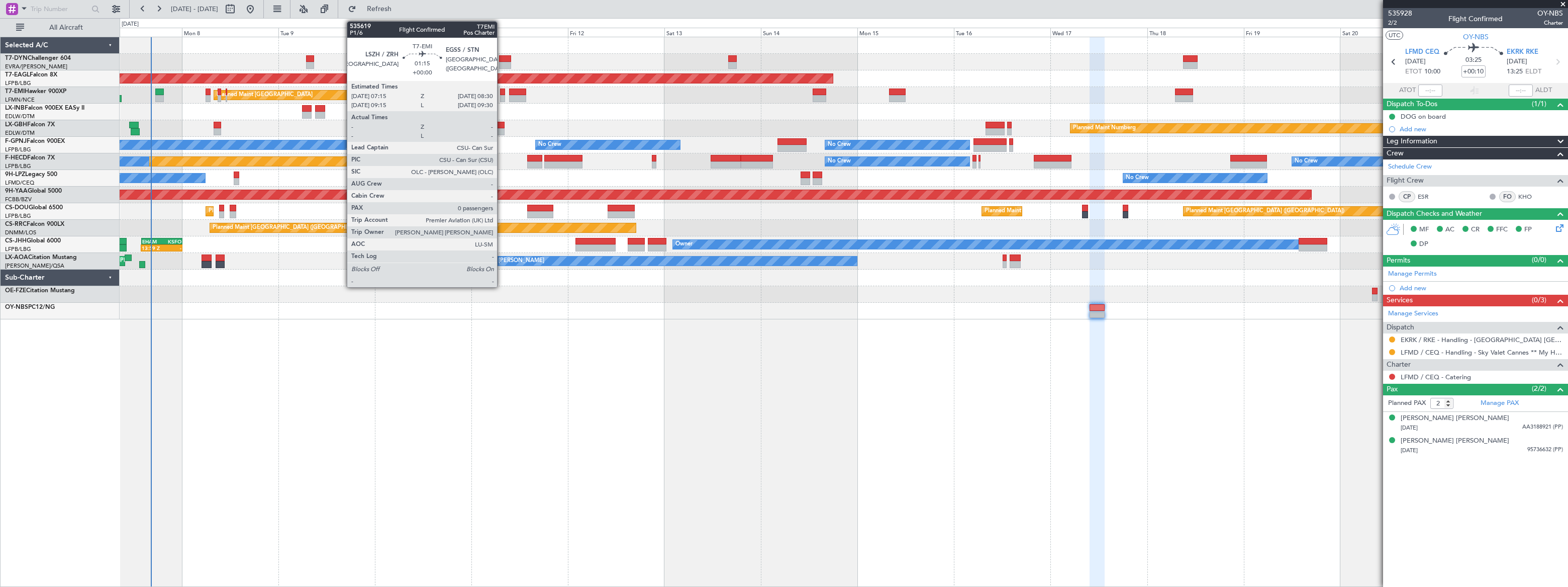
click at [502, 98] on div at bounding box center [503, 99] width 6 height 7
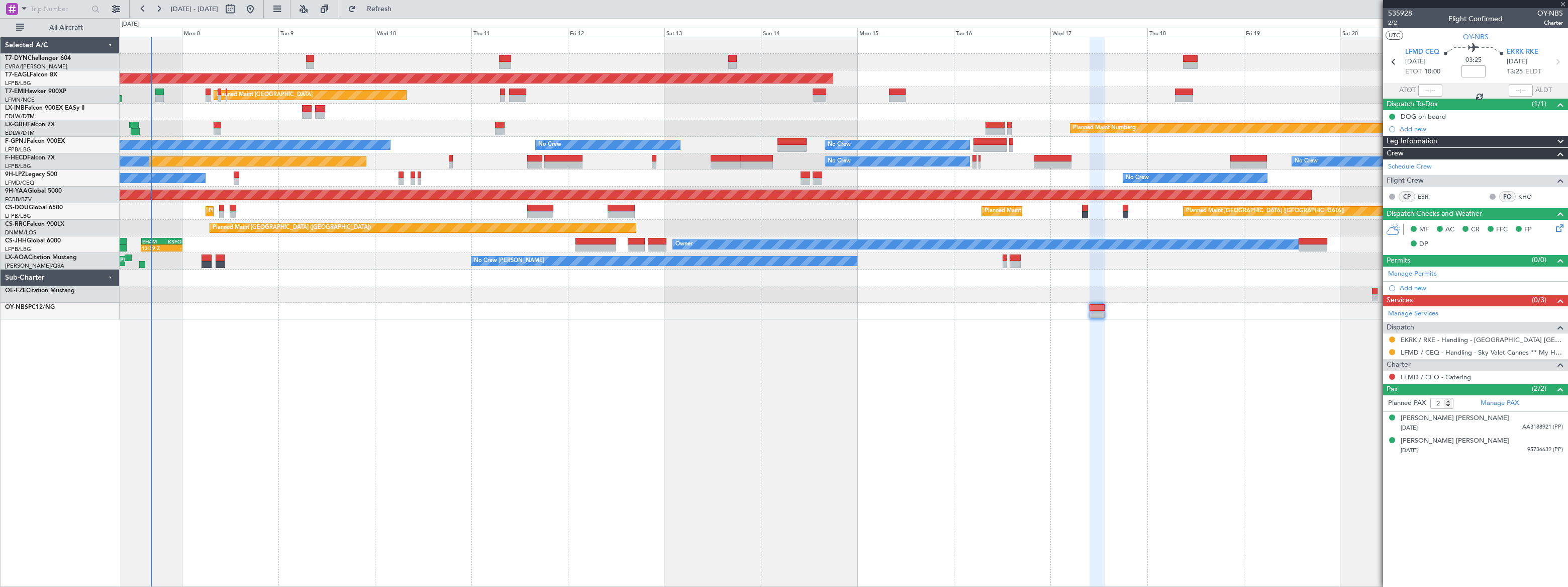
type input "0"
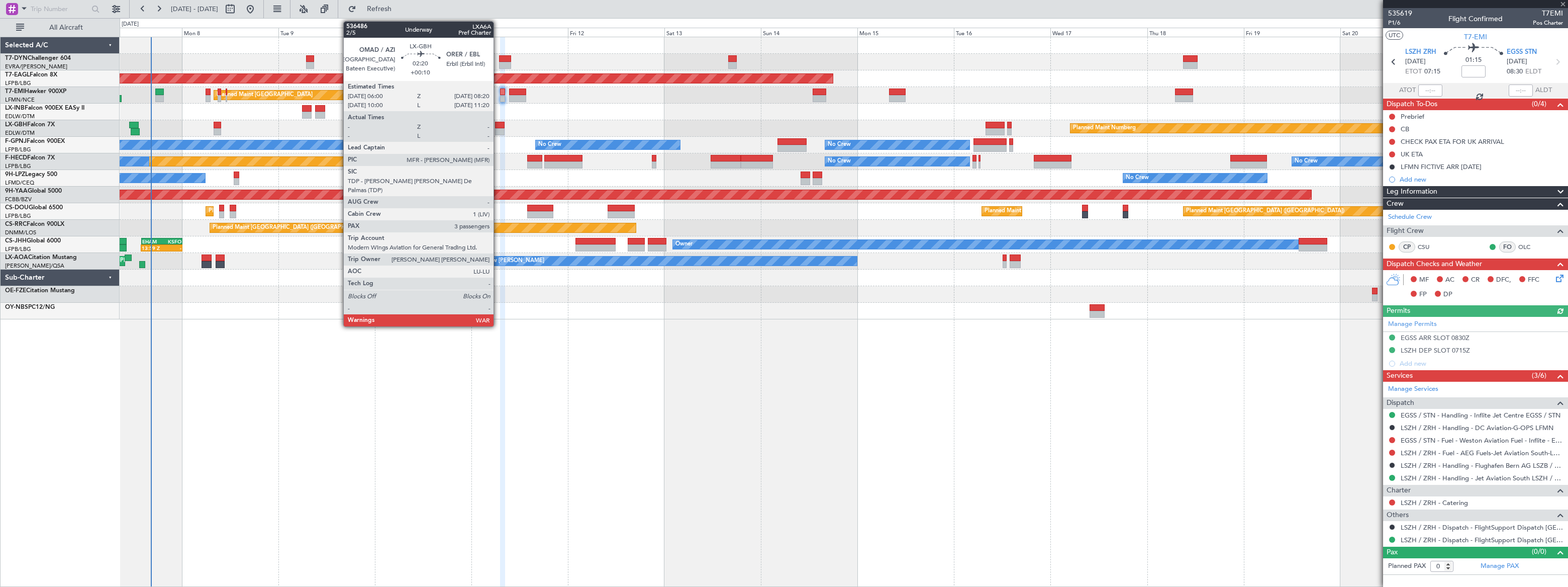
click at [498, 126] on div at bounding box center [500, 125] width 9 height 7
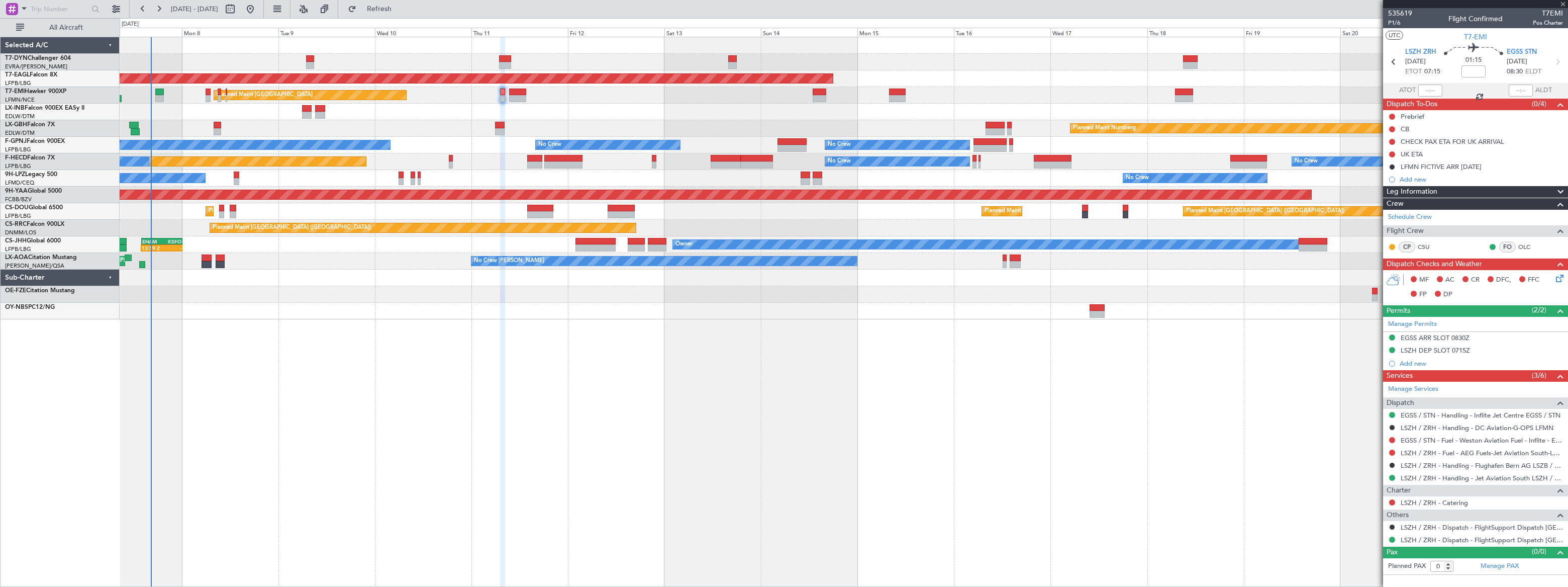
type input "+00:10"
type input "3"
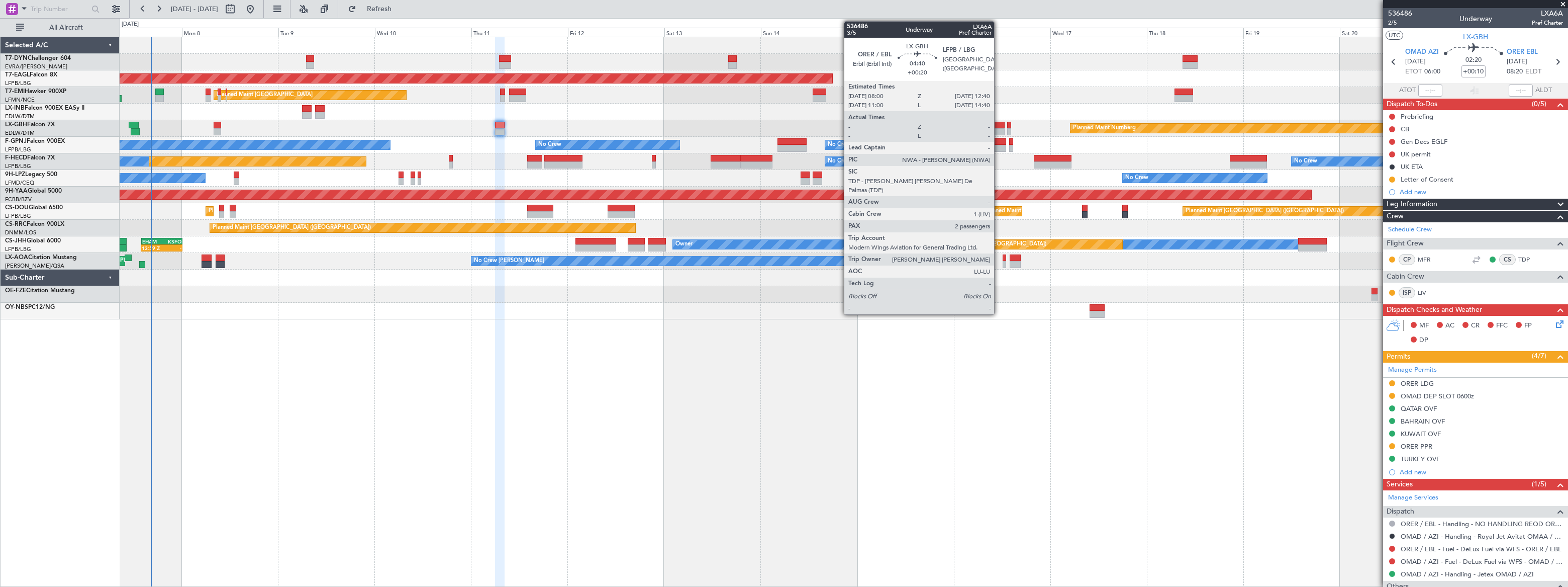
click at [998, 126] on div at bounding box center [995, 125] width 19 height 7
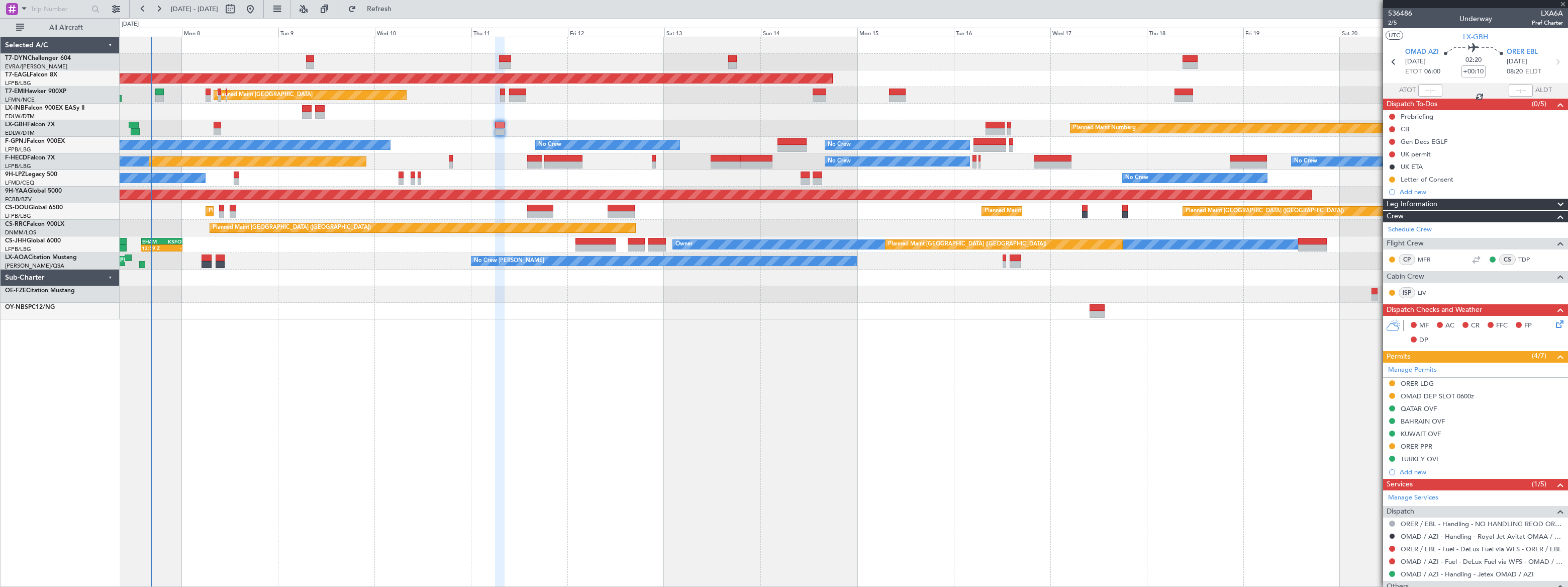
type input "+00:20"
type input "2"
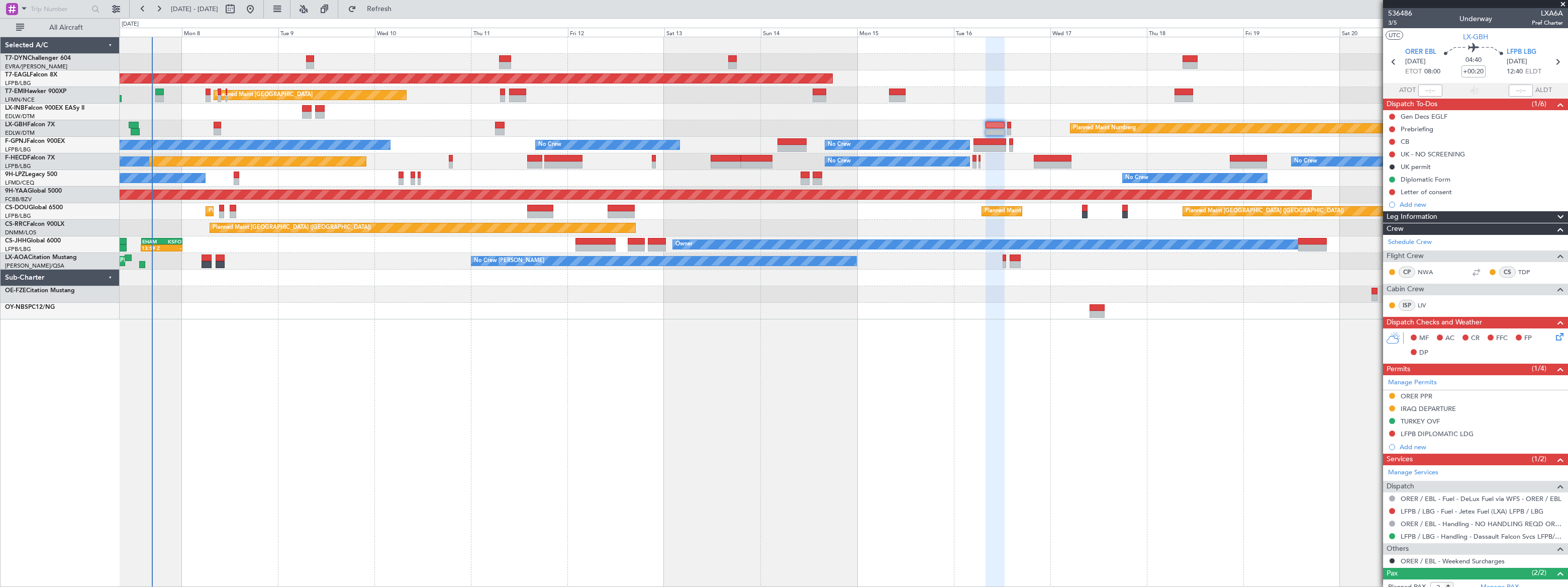
click at [881, 278] on div "Grounded [US_STATE] ([GEOGRAPHIC_DATA]) Planned Maint [GEOGRAPHIC_DATA] Planned…" at bounding box center [844, 178] width 1447 height 282
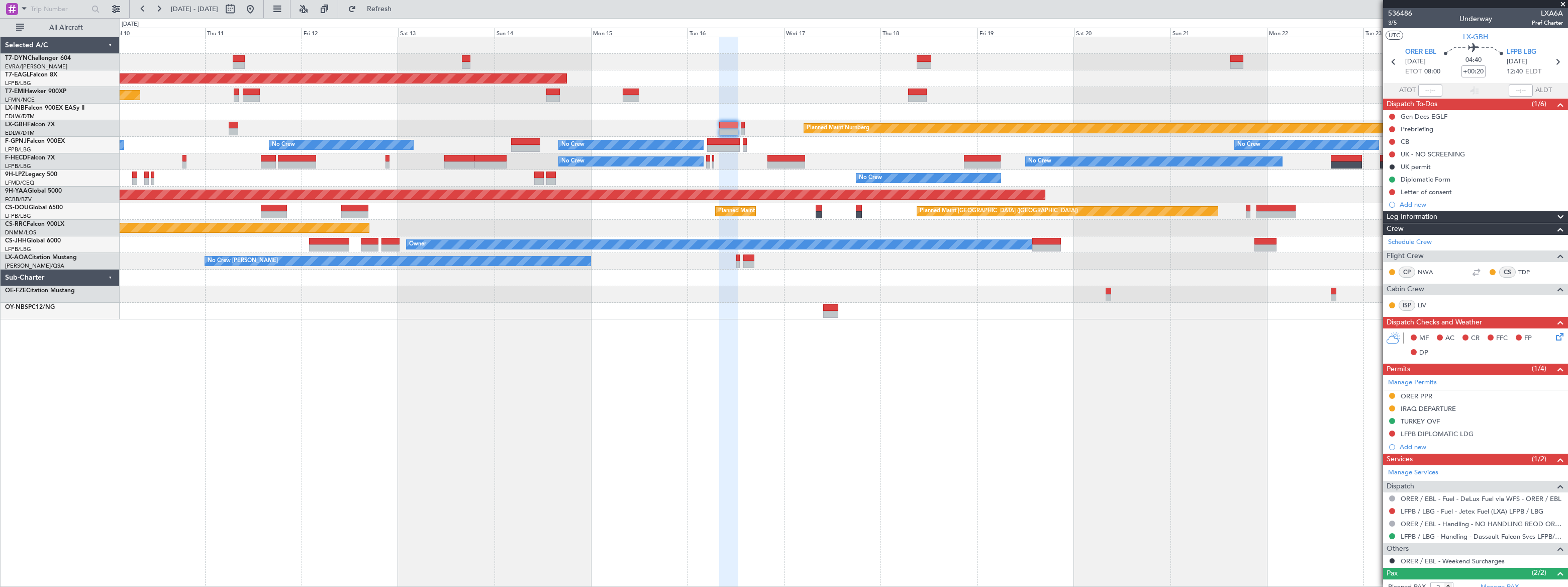
click at [786, 284] on div "Grounded [US_STATE] ([GEOGRAPHIC_DATA]) Planned Maint [GEOGRAPHIC_DATA] Planned…" at bounding box center [844, 178] width 1448 height 282
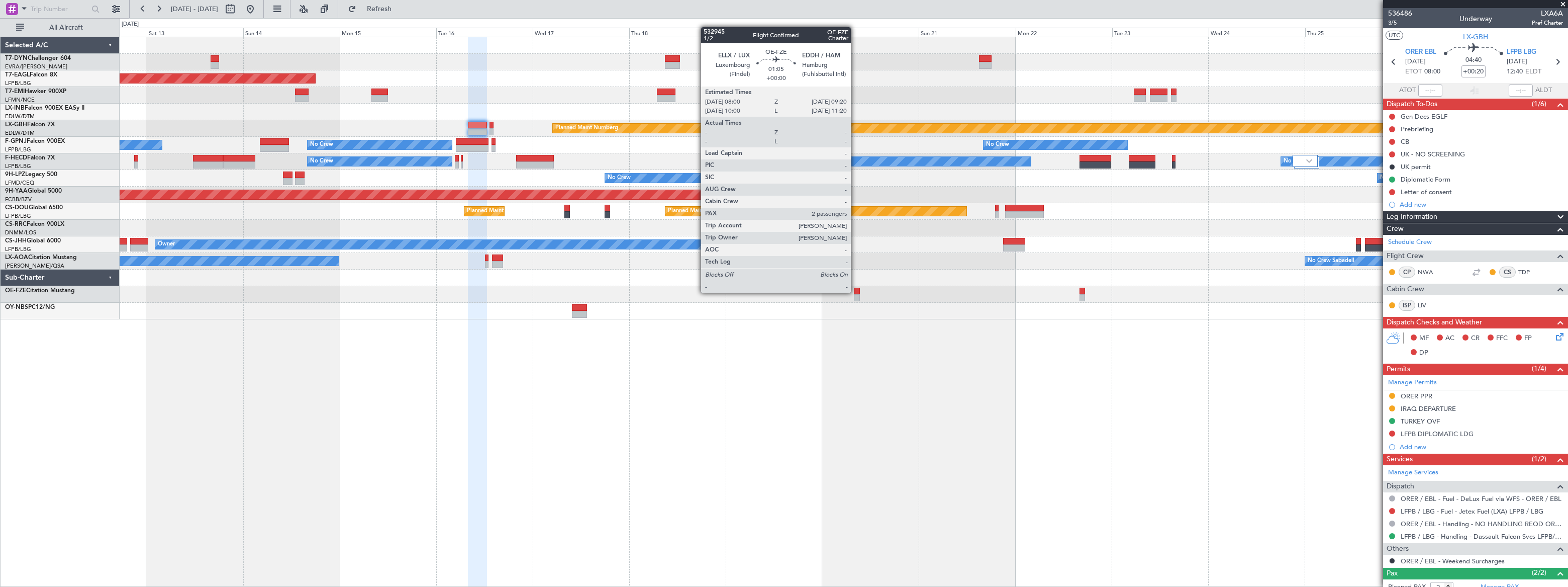
click at [856, 291] on div at bounding box center [857, 291] width 6 height 7
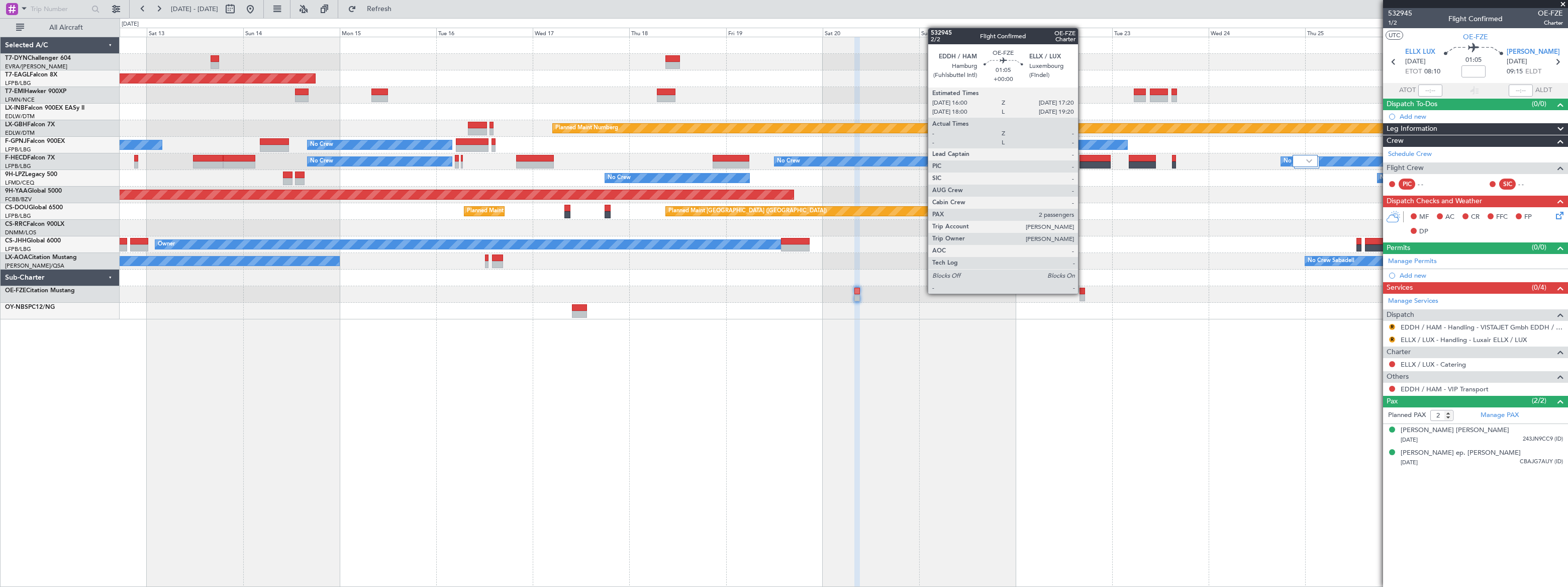
click at [1083, 293] on div at bounding box center [1083, 291] width 6 height 7
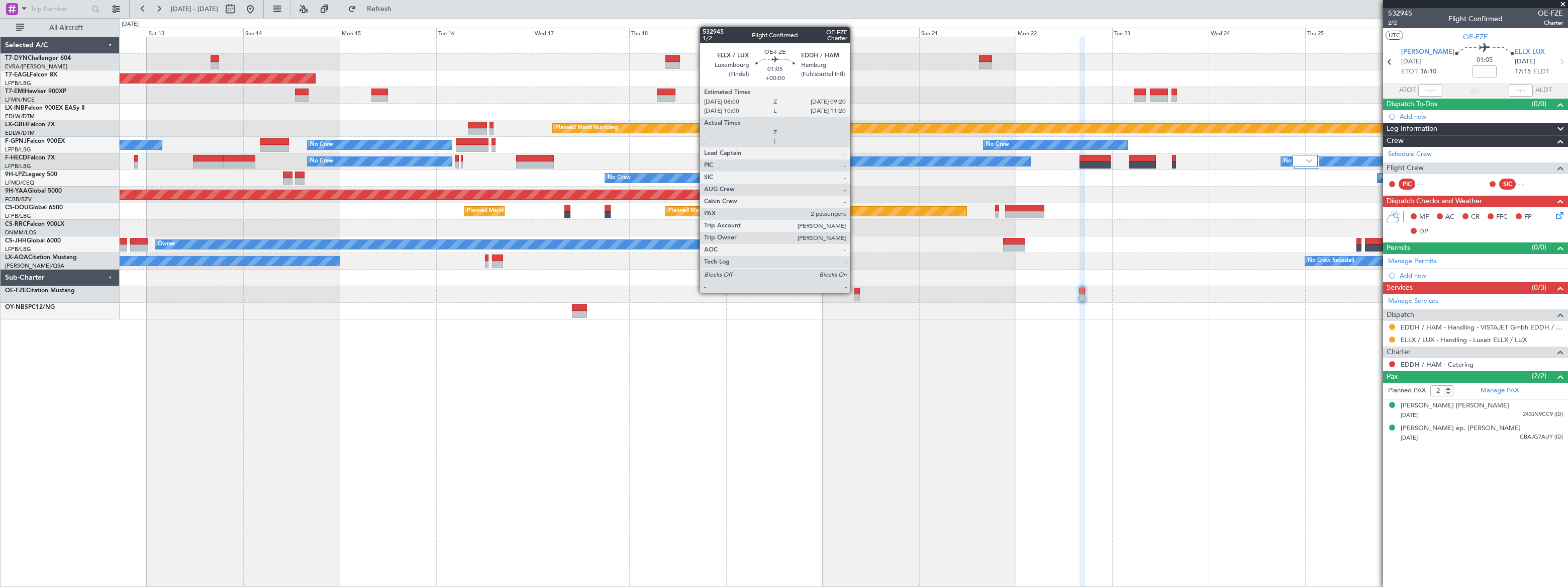
click at [854, 291] on div at bounding box center [857, 291] width 6 height 7
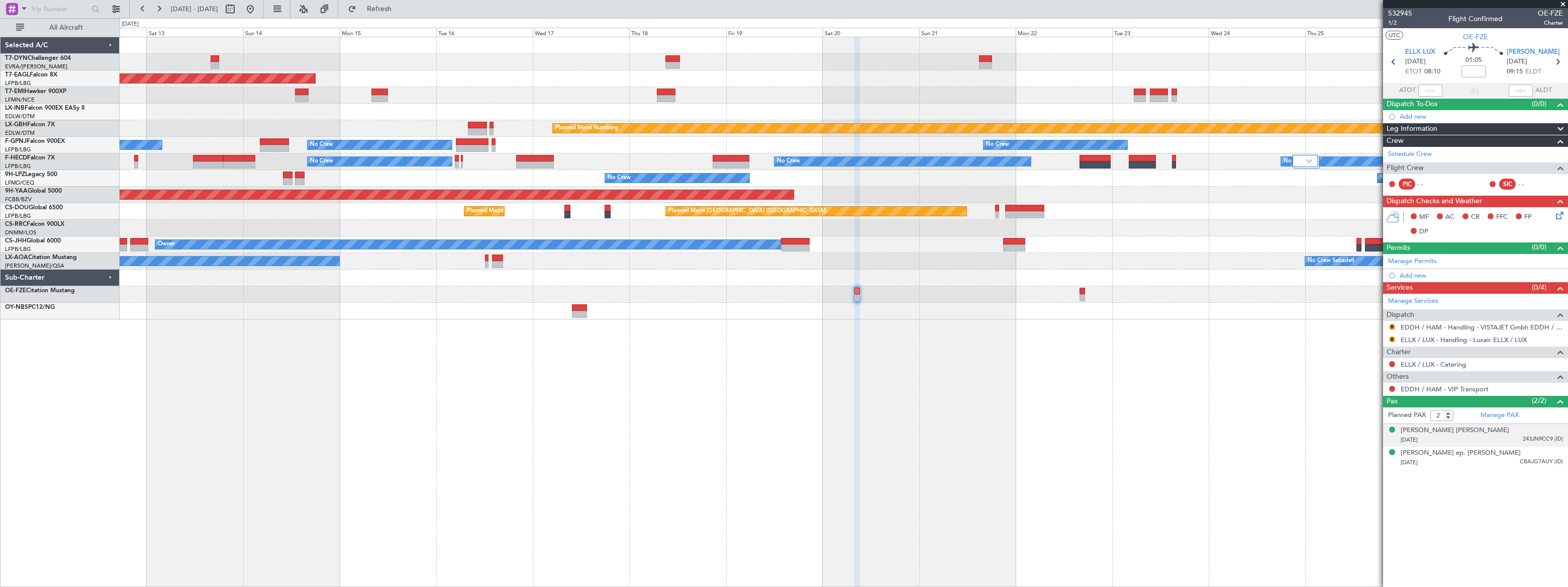
click at [1513, 436] on div "[DATE] 243JN9CC9 (ID)" at bounding box center [1482, 440] width 162 height 10
click at [1531, 483] on span "CBAJG7AUY (ID)" at bounding box center [1542, 486] width 44 height 9
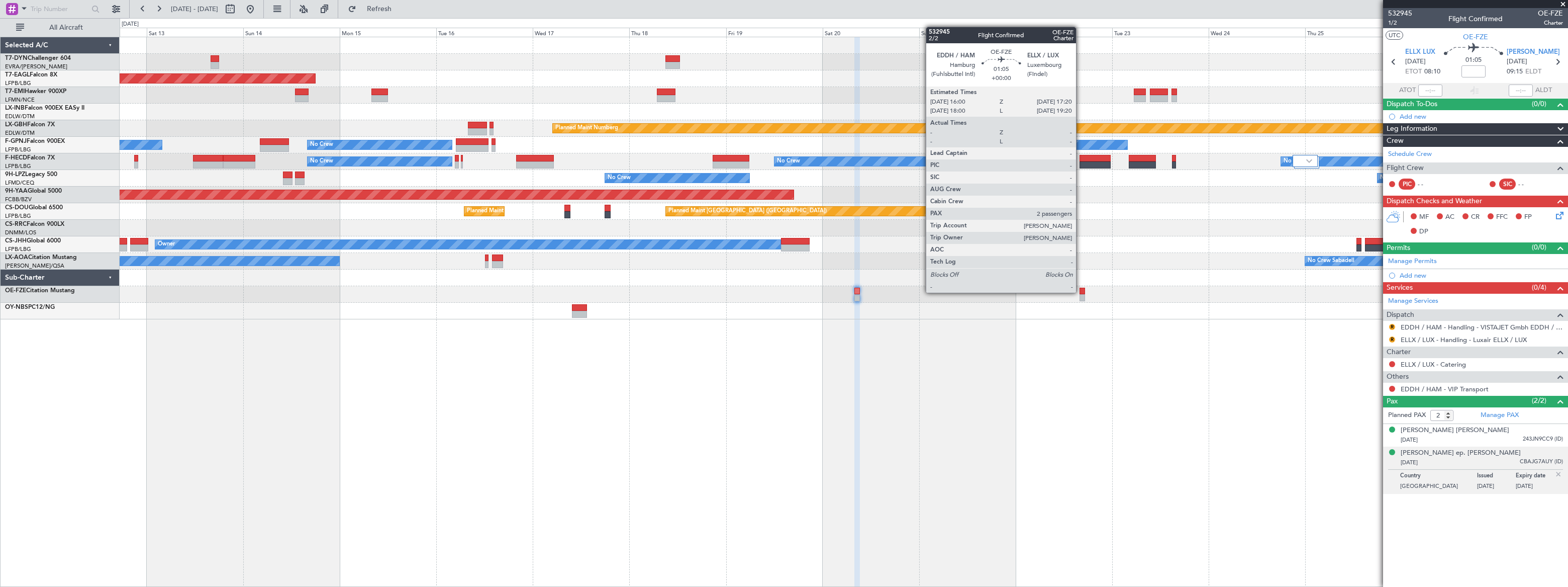
click at [1081, 291] on div at bounding box center [1083, 291] width 6 height 7
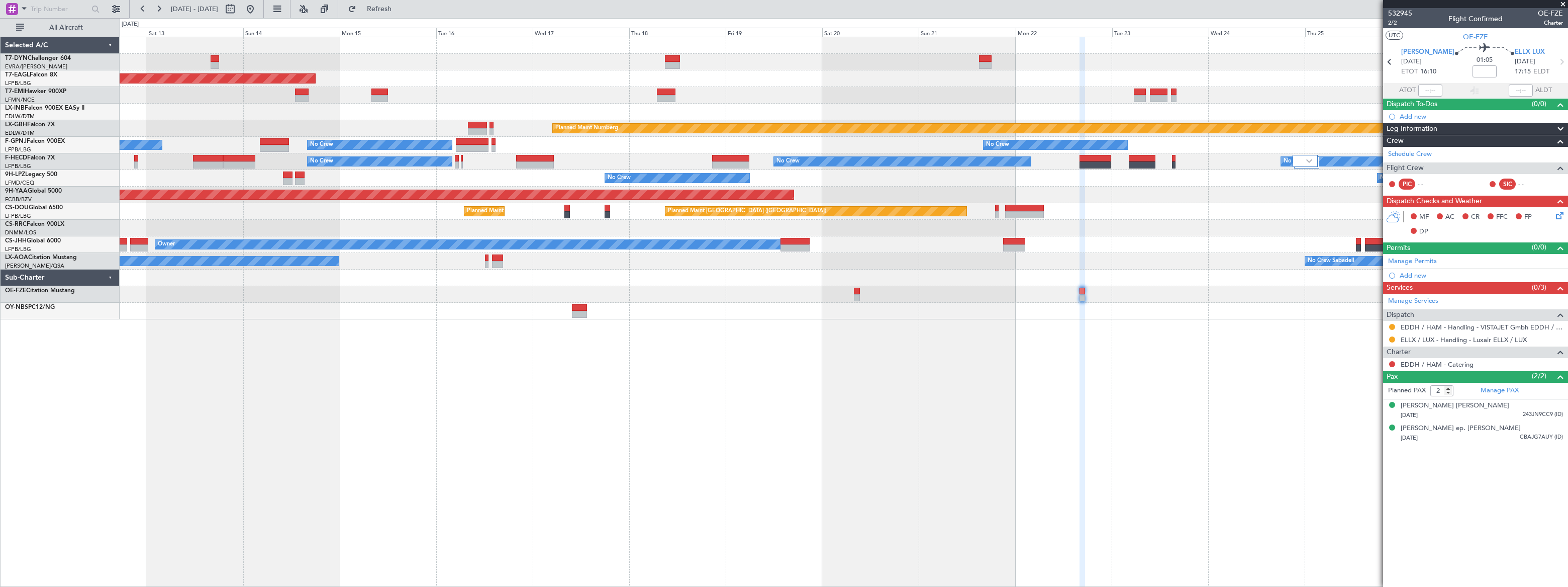
click at [924, 336] on div "Grounded [US_STATE] ([GEOGRAPHIC_DATA]) Planned Maint [GEOGRAPHIC_DATA] Planned…" at bounding box center [844, 311] width 1448 height 550
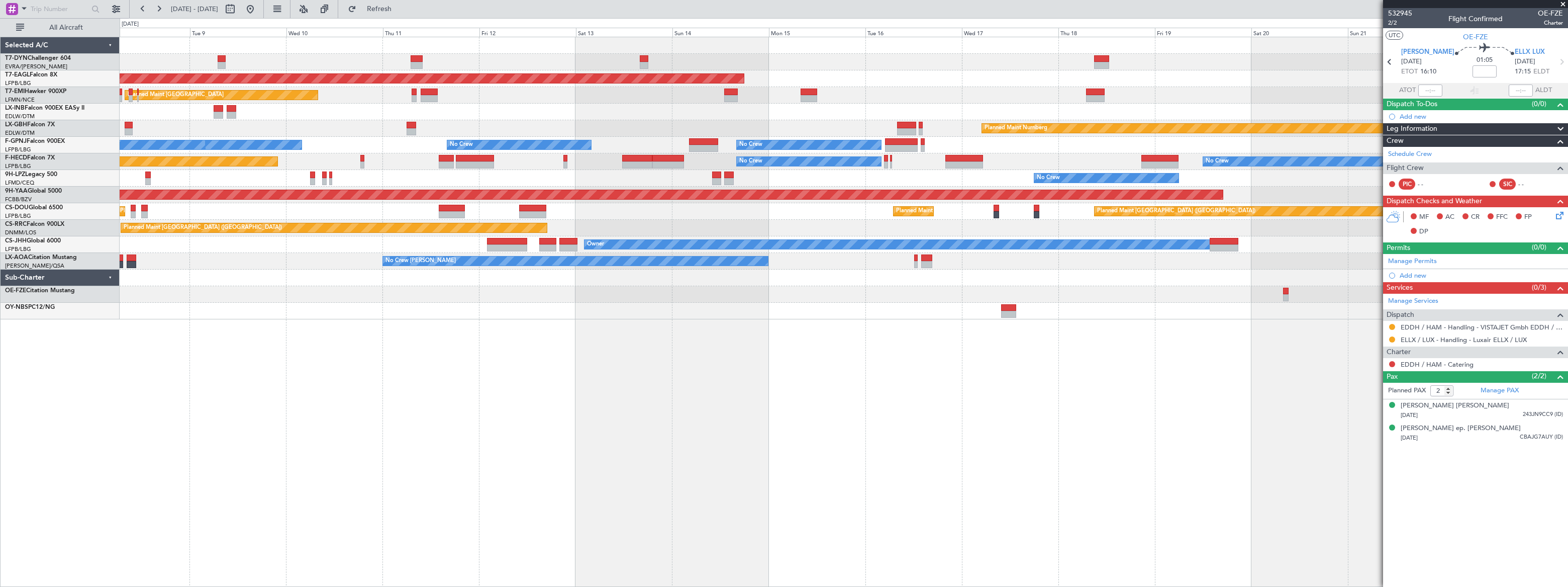
click at [1071, 324] on div "Grounded [US_STATE] ([GEOGRAPHIC_DATA]) Planned Maint [GEOGRAPHIC_DATA] Planned…" at bounding box center [844, 311] width 1448 height 550
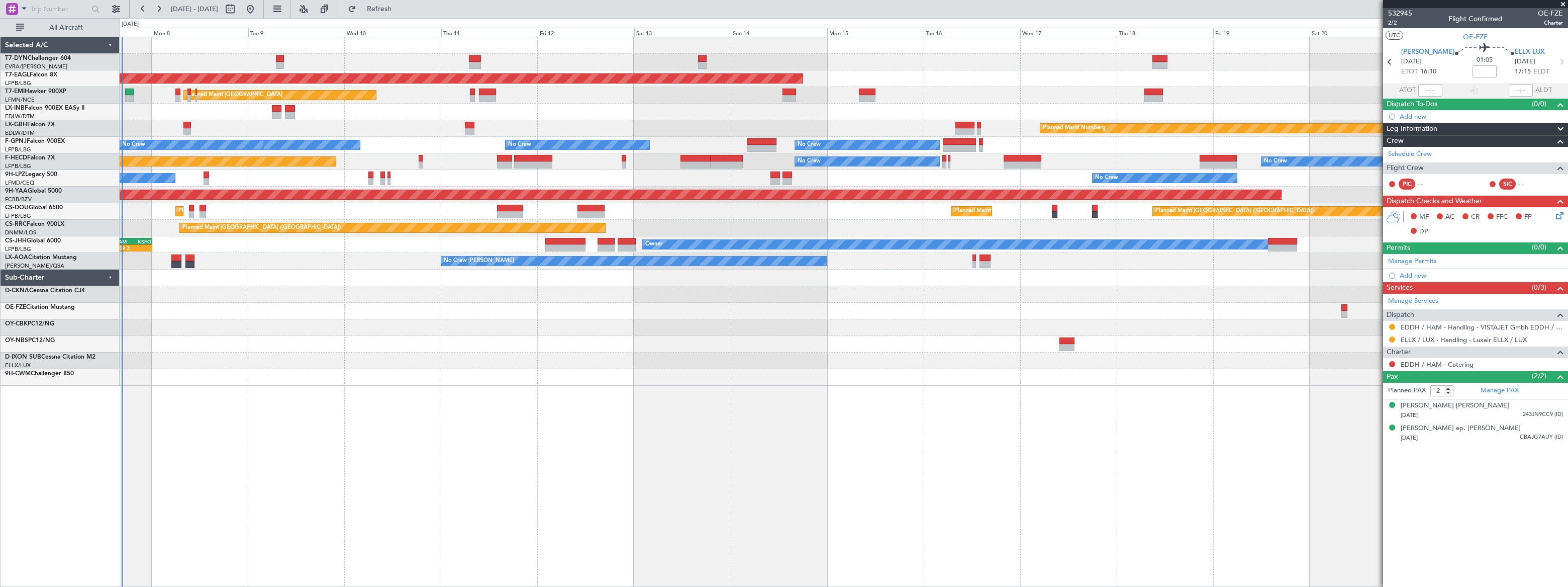
click at [208, 317] on div "Grounded [US_STATE] ([GEOGRAPHIC_DATA]) Planned Maint [GEOGRAPHIC_DATA] Planned…" at bounding box center [844, 311] width 1448 height 550
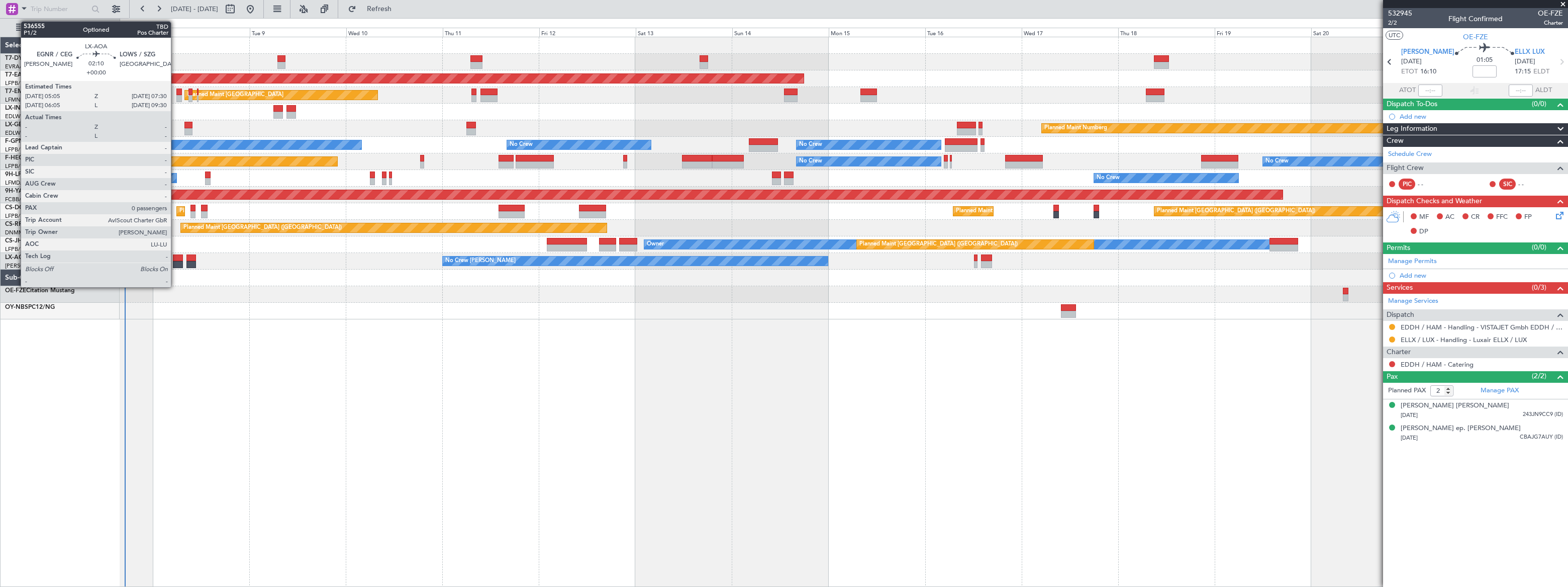
click at [176, 261] on div at bounding box center [178, 265] width 10 height 7
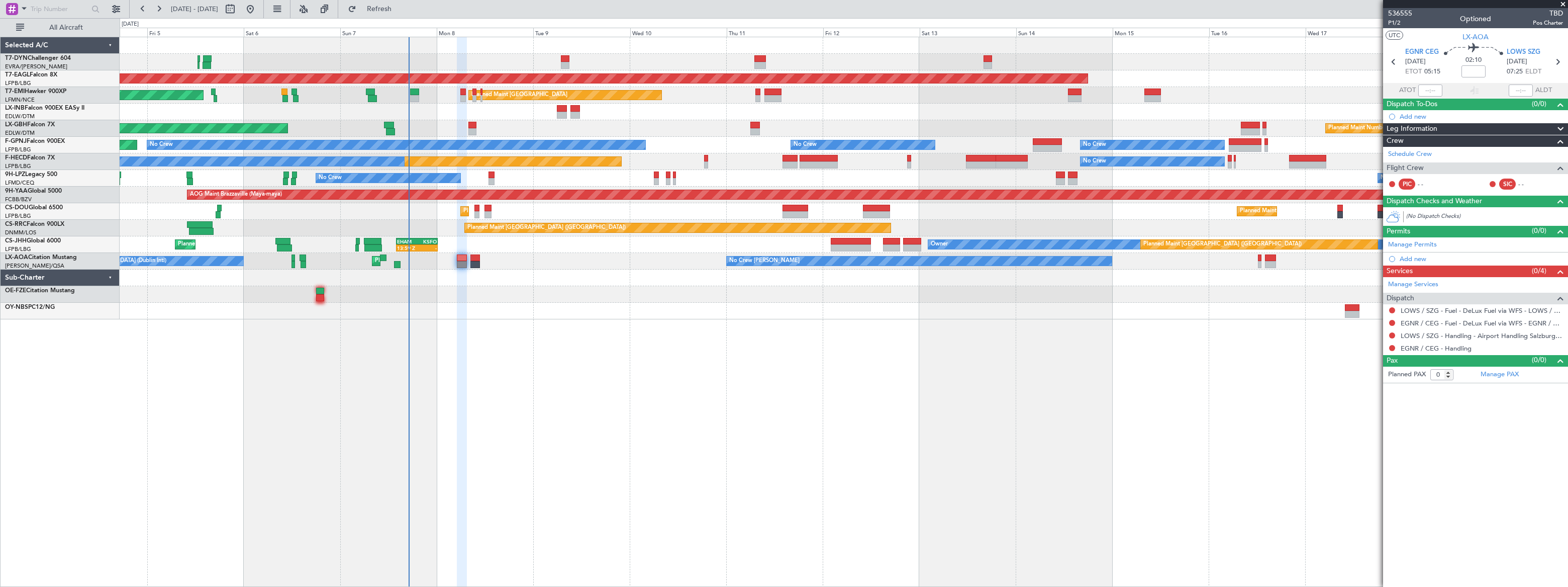
click at [647, 297] on div at bounding box center [844, 294] width 1447 height 16
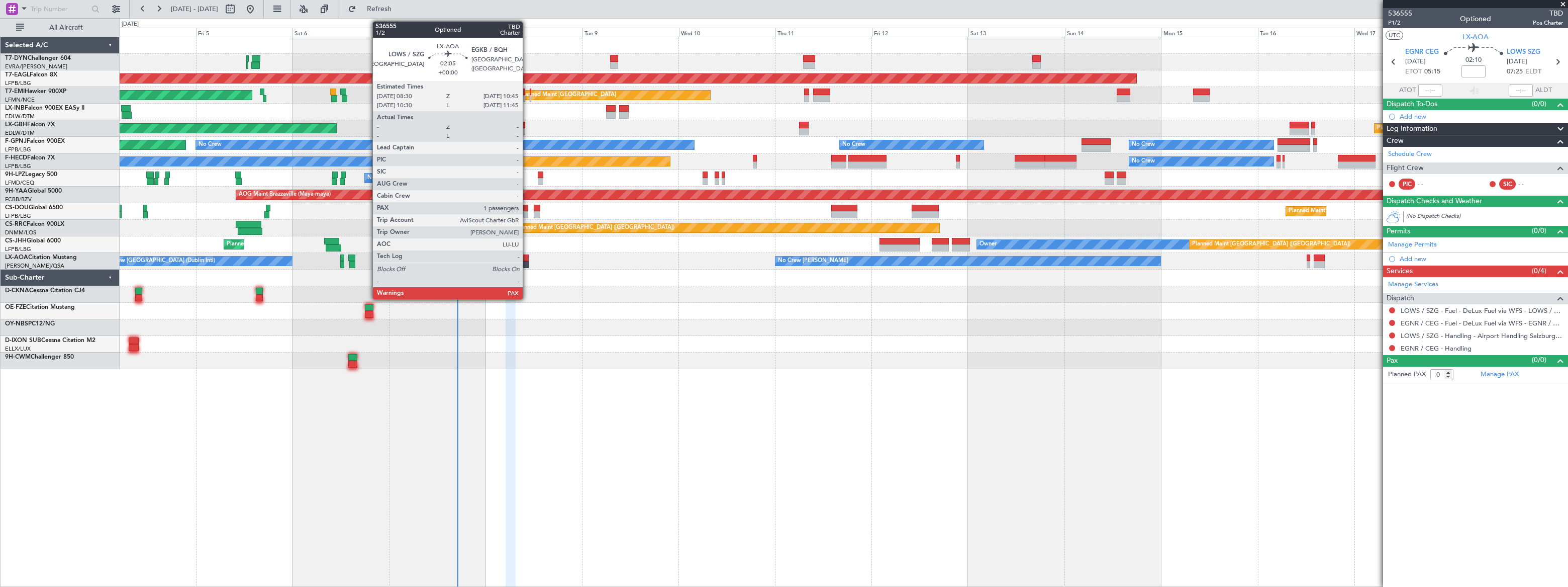
click at [527, 264] on div at bounding box center [524, 265] width 9 height 7
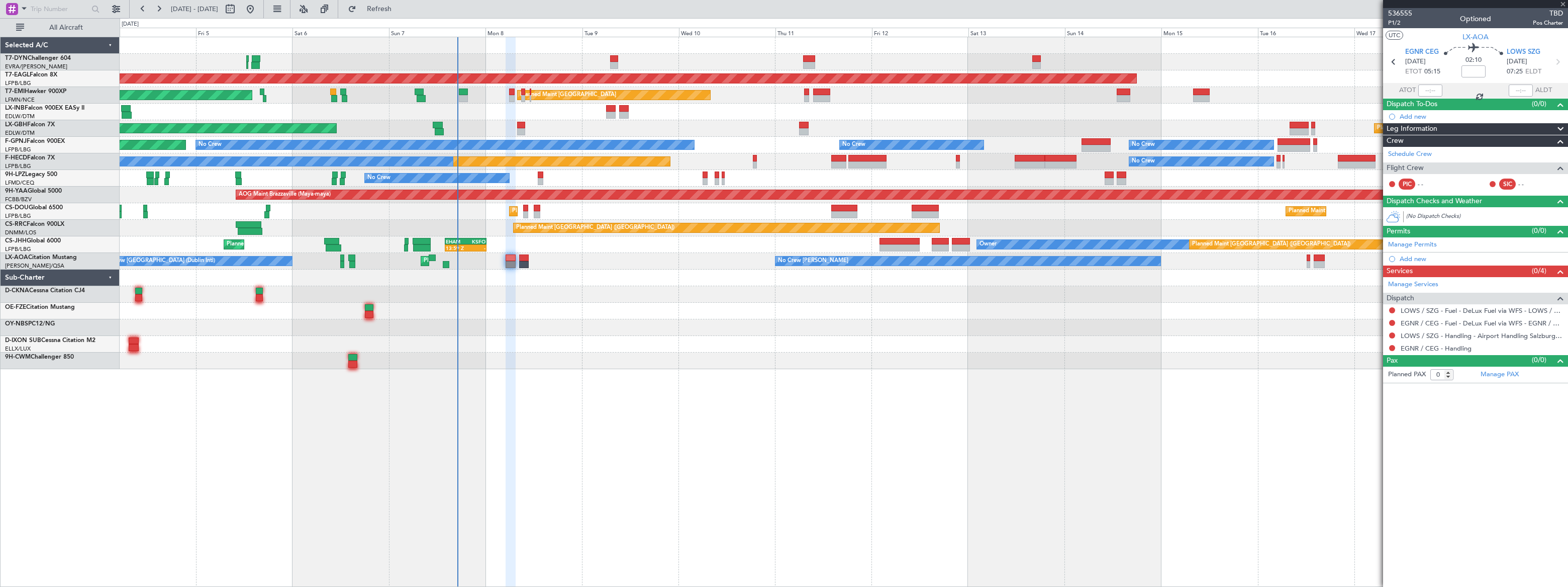
type input "1"
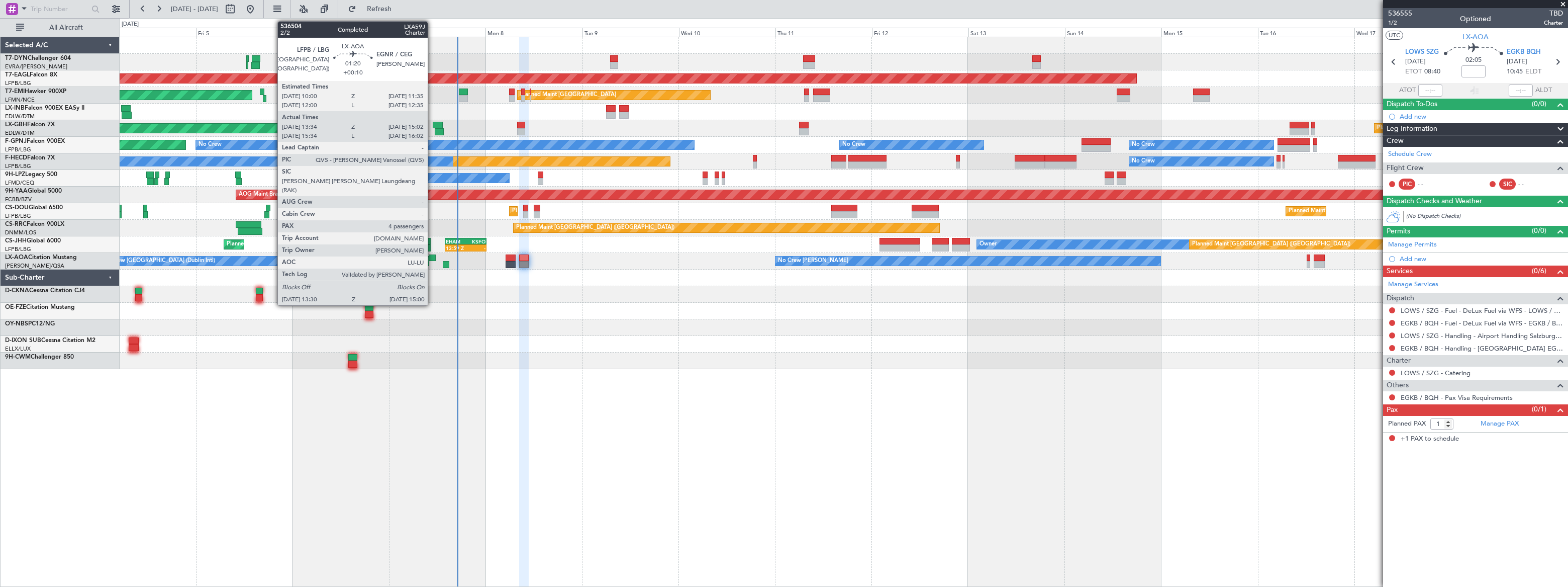
click at [433, 256] on div at bounding box center [432, 258] width 6 height 7
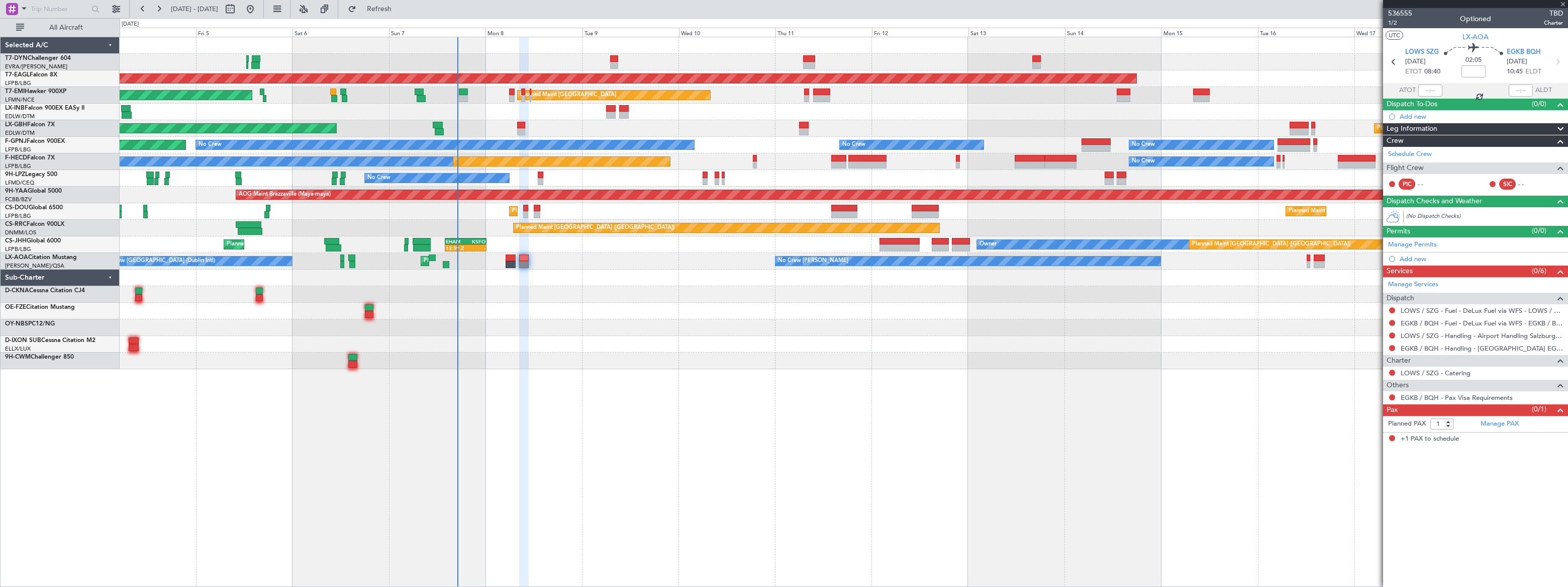
type input "+00:10"
type input "13:44"
type input "14:57"
type input "4"
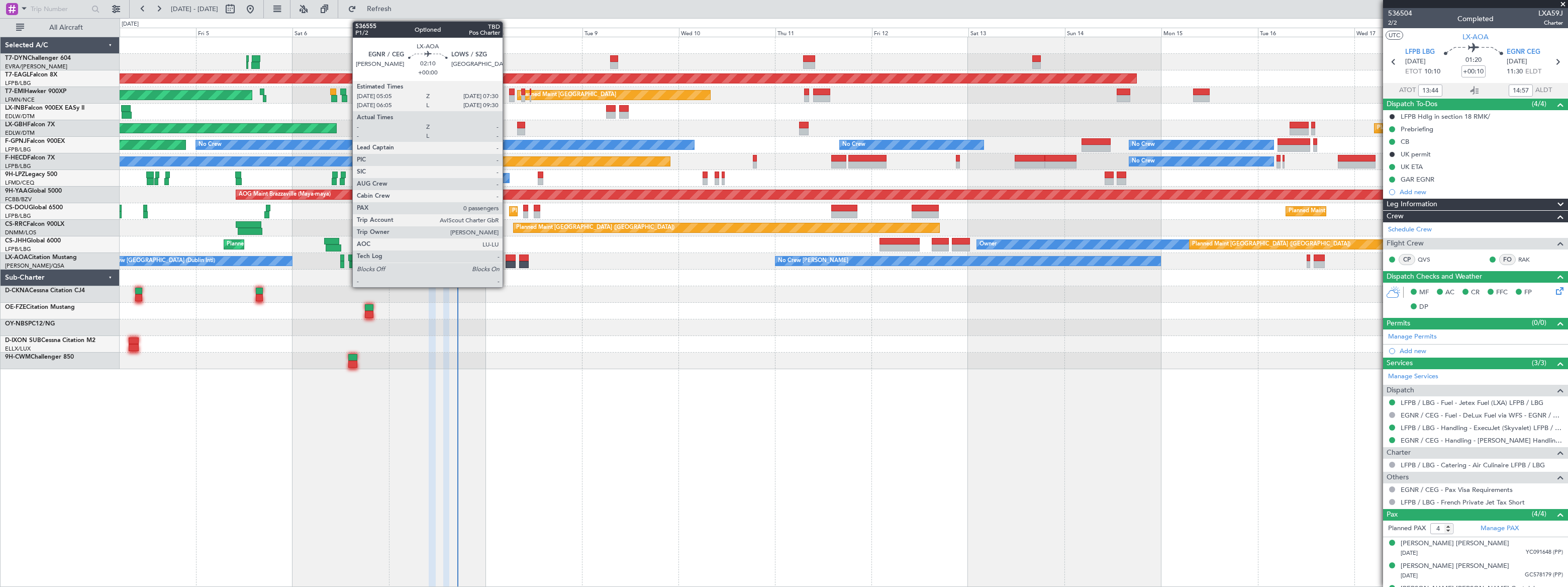
click at [507, 258] on div at bounding box center [511, 258] width 10 height 7
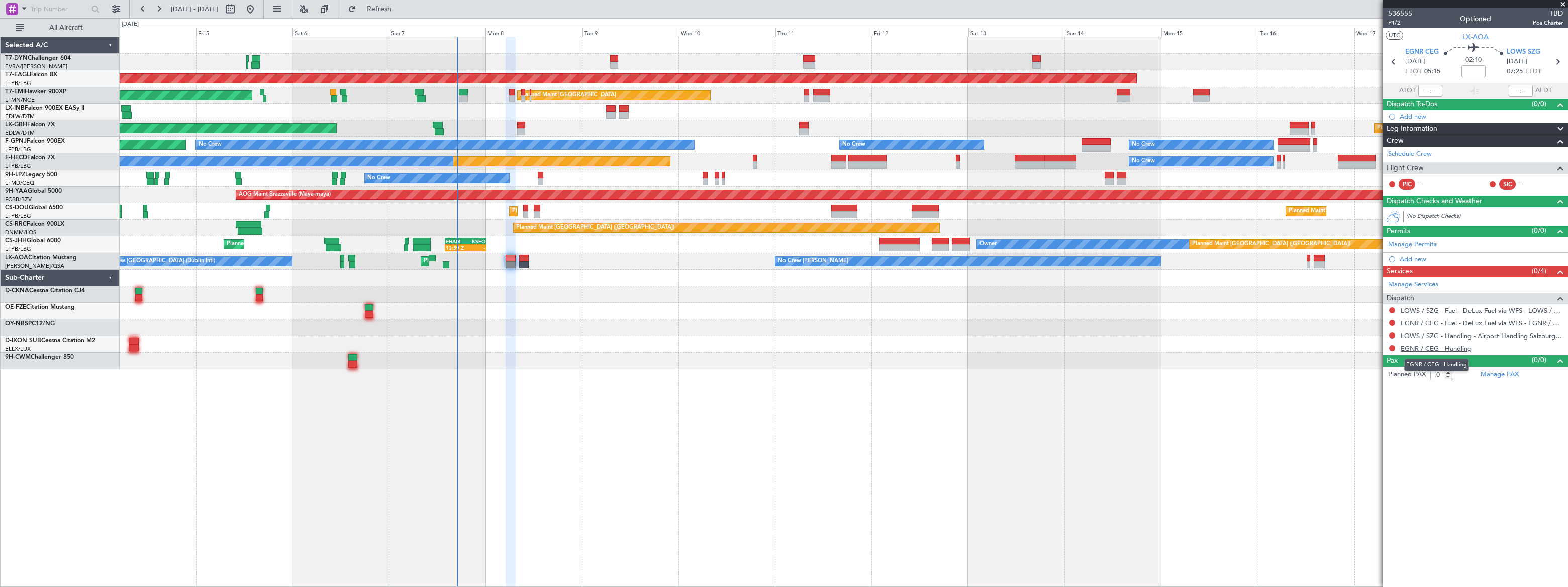
click at [1452, 347] on link "EGNR / CEG - Handling" at bounding box center [1436, 348] width 71 height 9
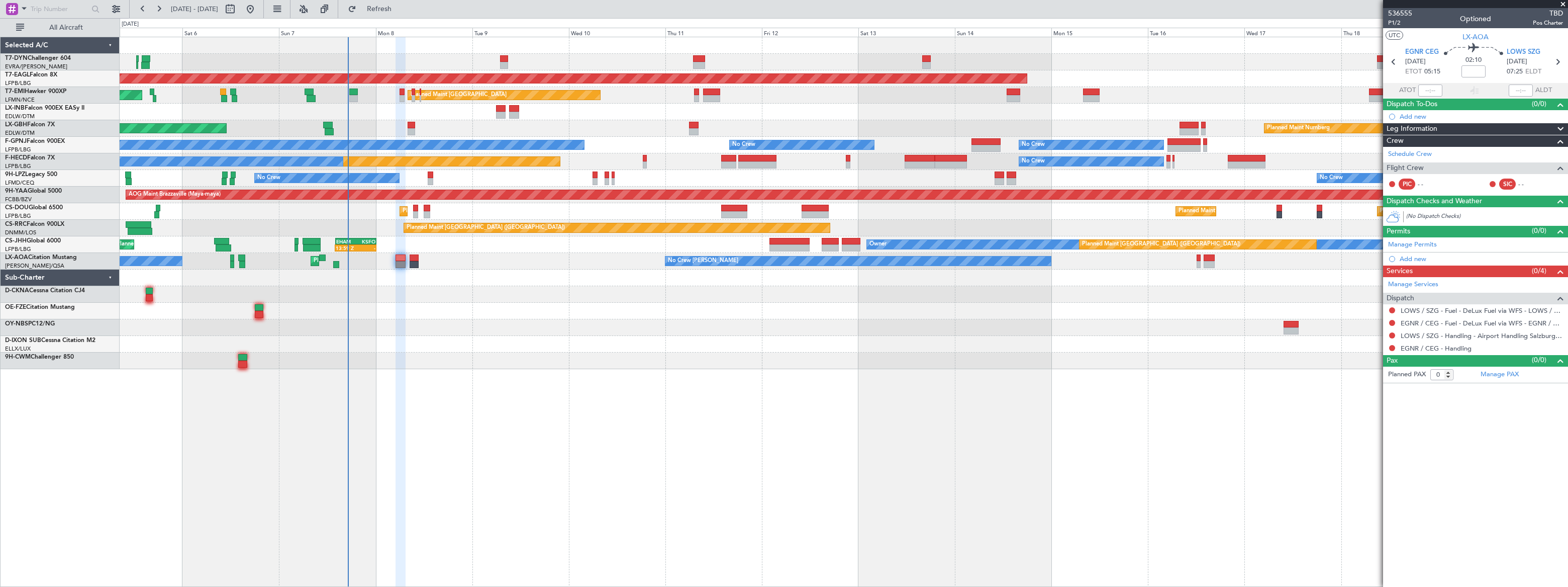
click at [460, 289] on div "AOG Maint Riga (Riga Intl) Grounded [US_STATE] ([GEOGRAPHIC_DATA]) Planned Main…" at bounding box center [844, 203] width 1448 height 332
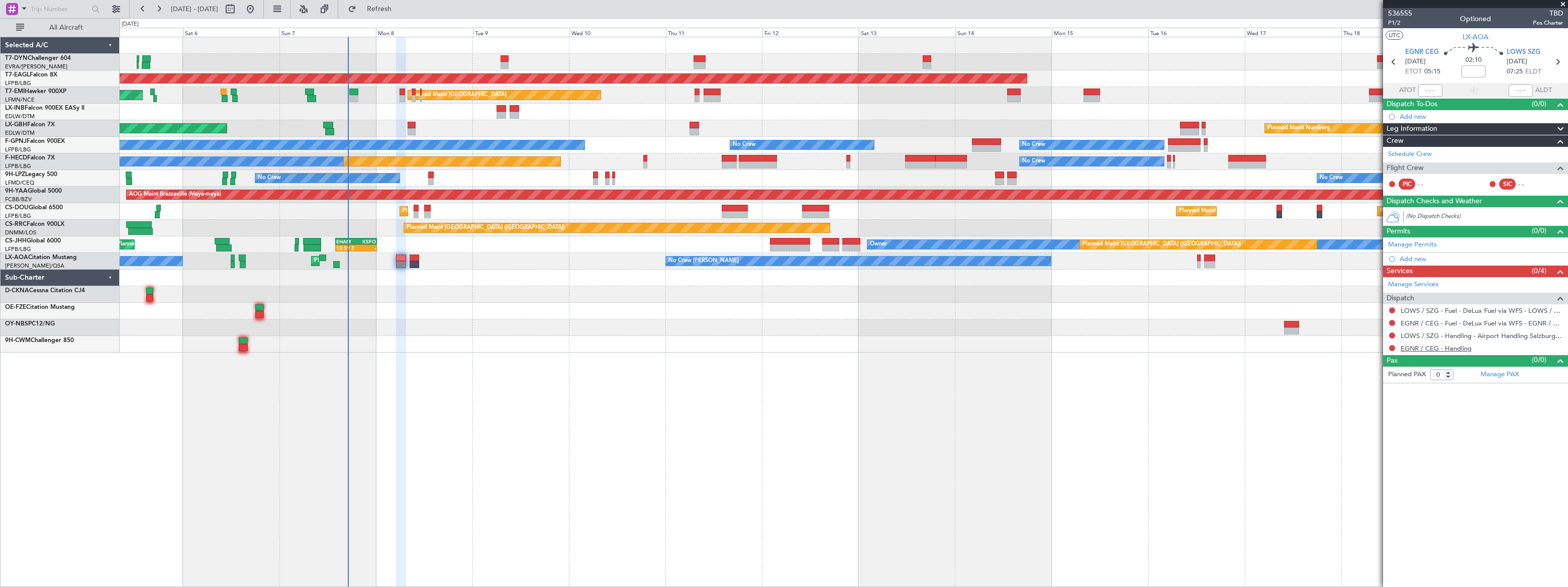
click at [1454, 348] on link "EGNR / CEG - Handling" at bounding box center [1436, 348] width 71 height 9
click at [400, 6] on span "Refresh" at bounding box center [379, 9] width 42 height 7
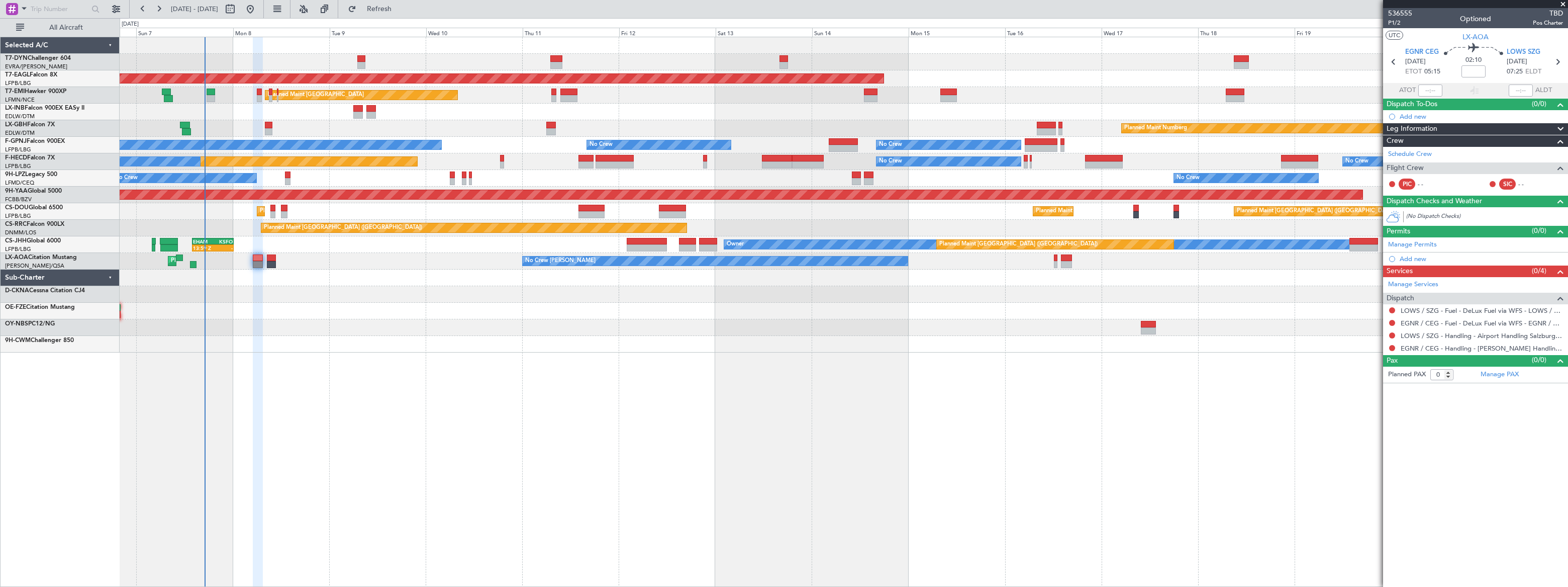
click at [355, 243] on div "AOG Maint Riga (Riga Intl) Grounded [US_STATE] ([GEOGRAPHIC_DATA]) Planned Main…" at bounding box center [844, 195] width 1447 height 316
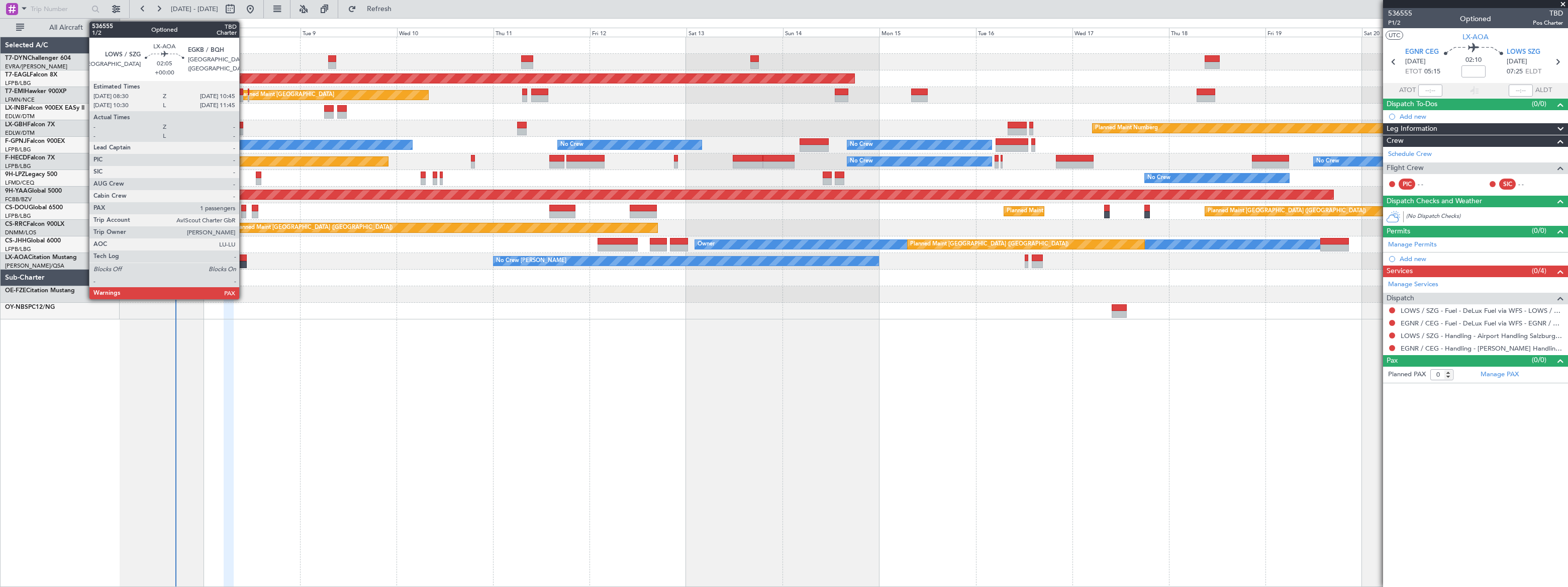
click at [244, 260] on div at bounding box center [241, 258] width 9 height 7
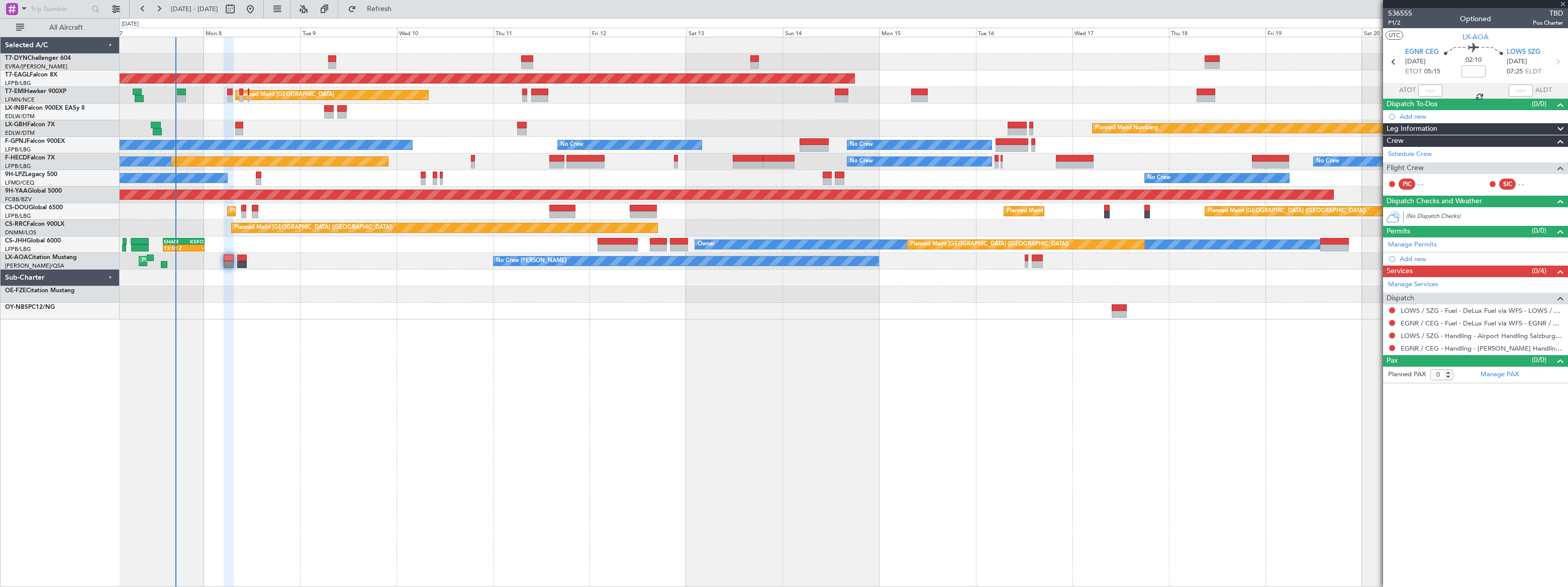
type input "1"
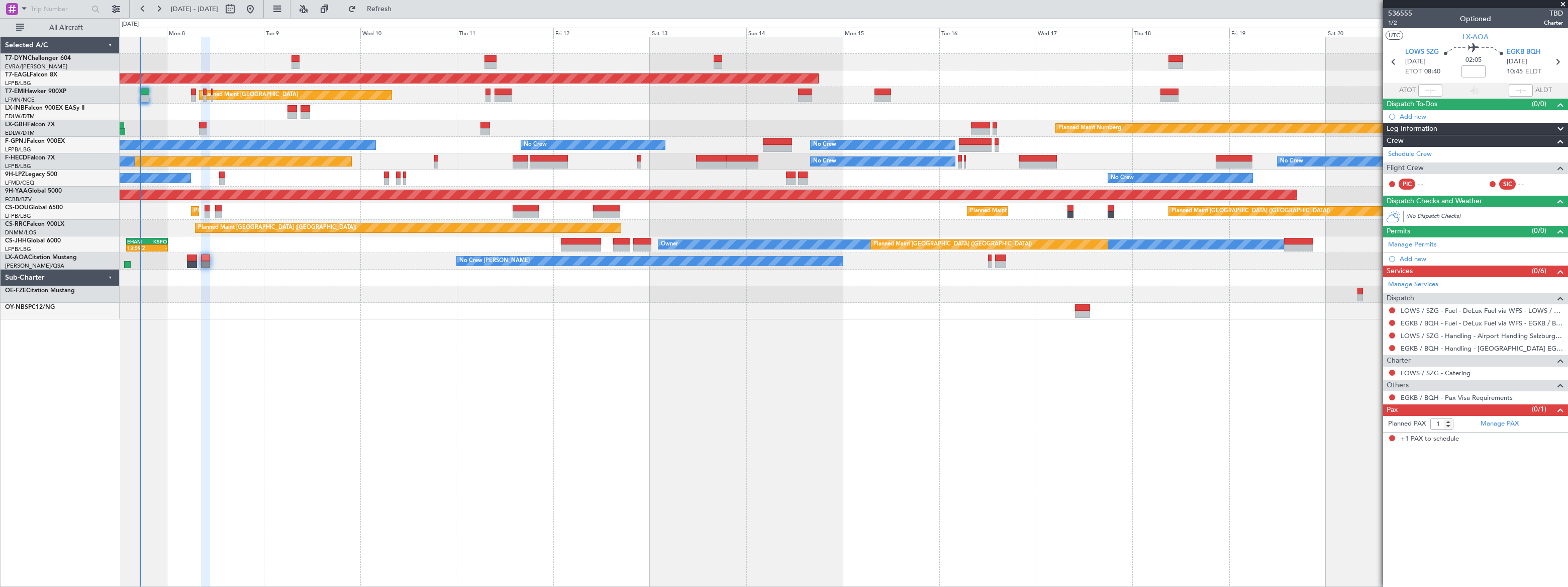
click at [163, 204] on div "Planned Maint [GEOGRAPHIC_DATA] ([GEOGRAPHIC_DATA]) Planned Maint [GEOGRAPHIC_D…" at bounding box center [844, 211] width 1448 height 16
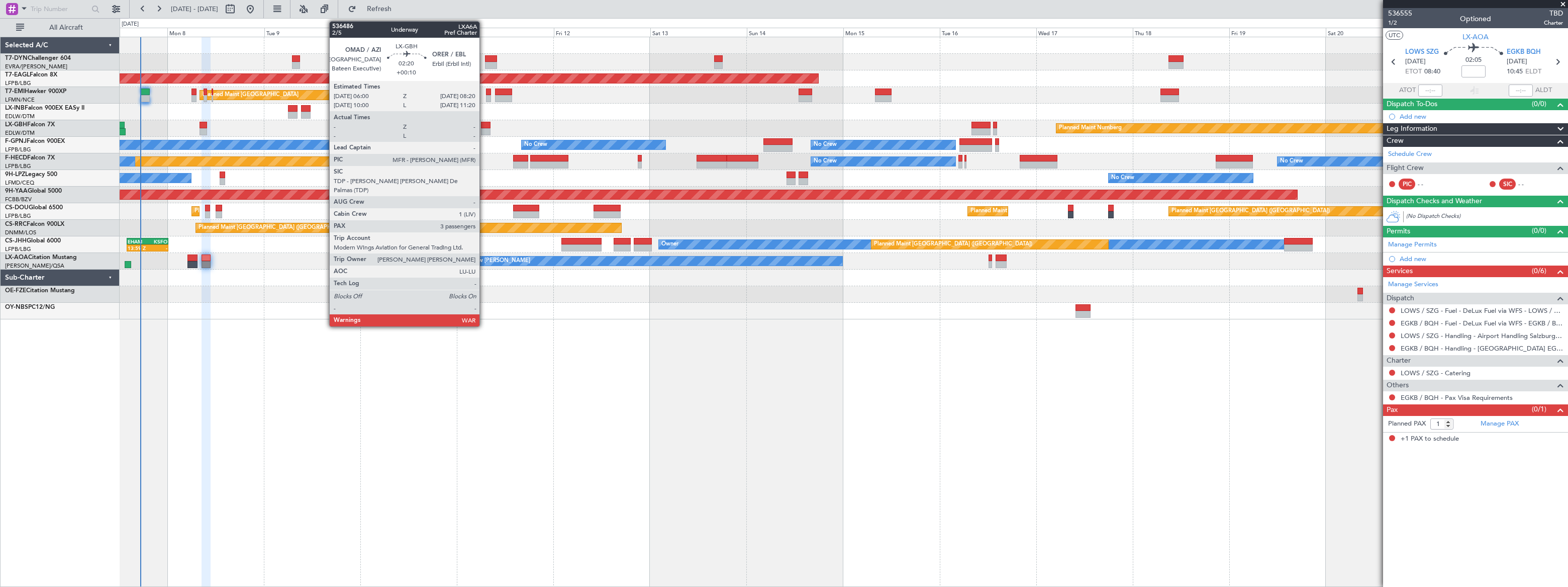
click at [485, 129] on div at bounding box center [485, 132] width 9 height 7
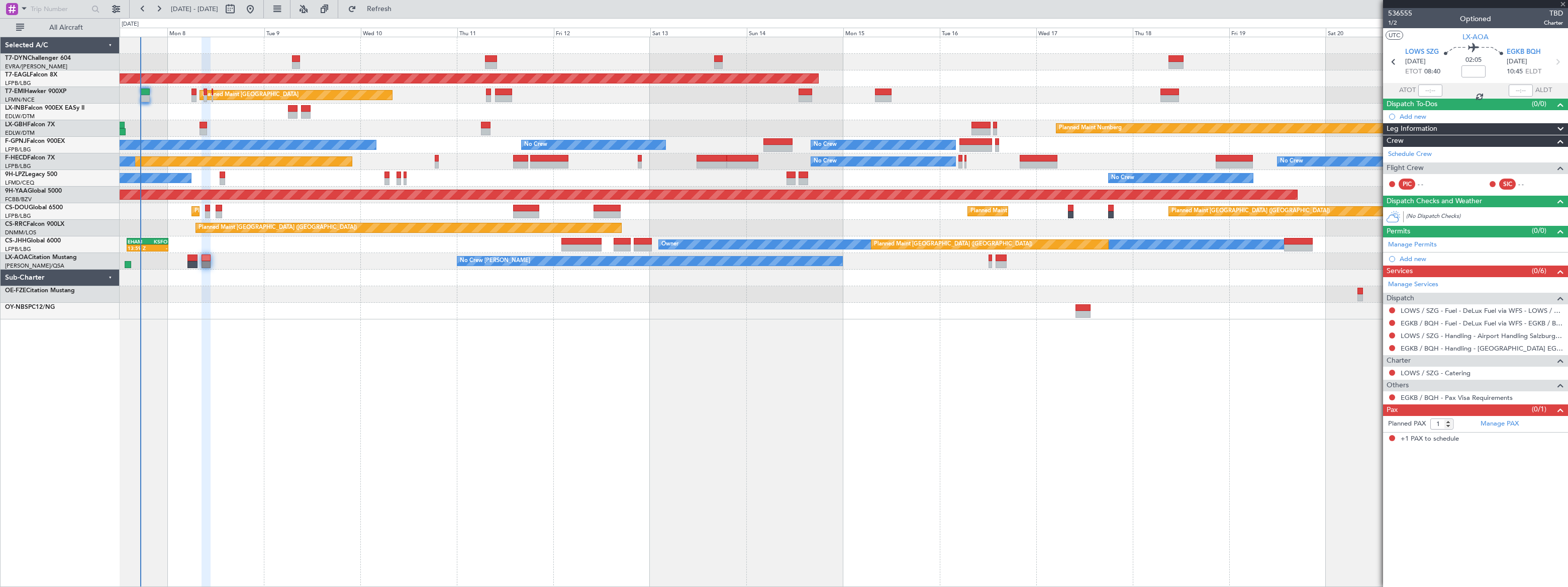
type input "+00:10"
type input "3"
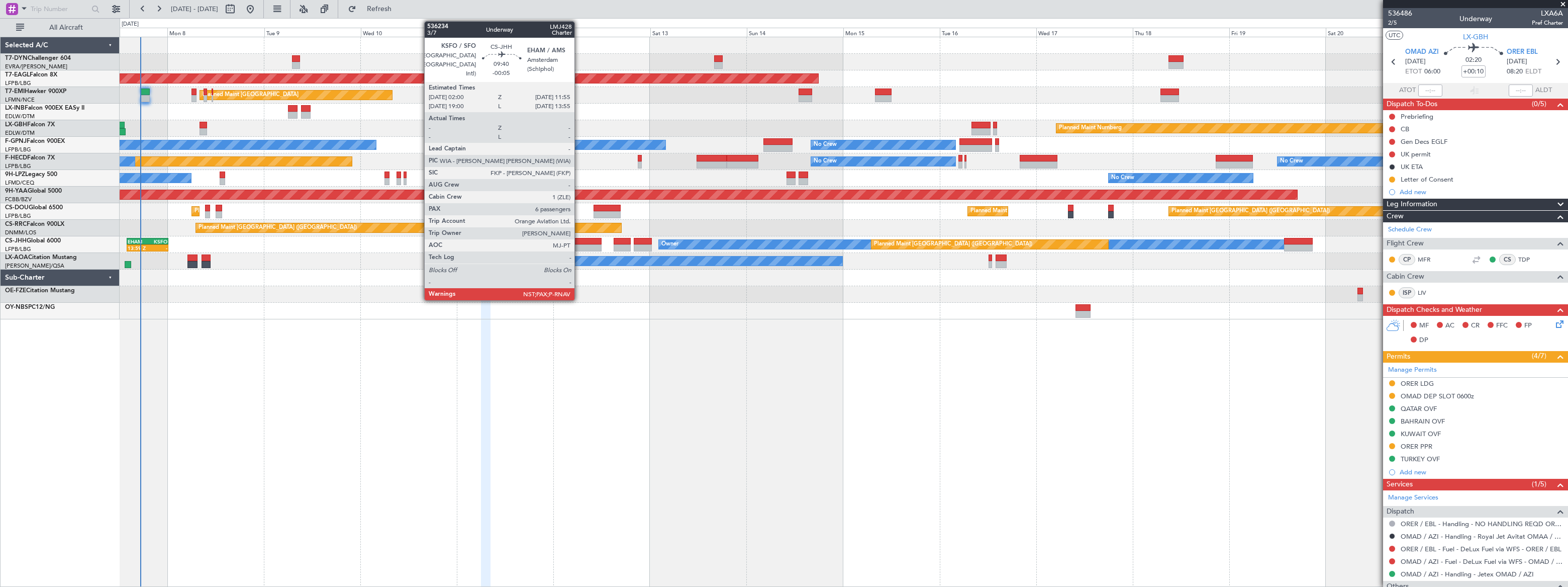
click at [582, 242] on div at bounding box center [582, 241] width 40 height 7
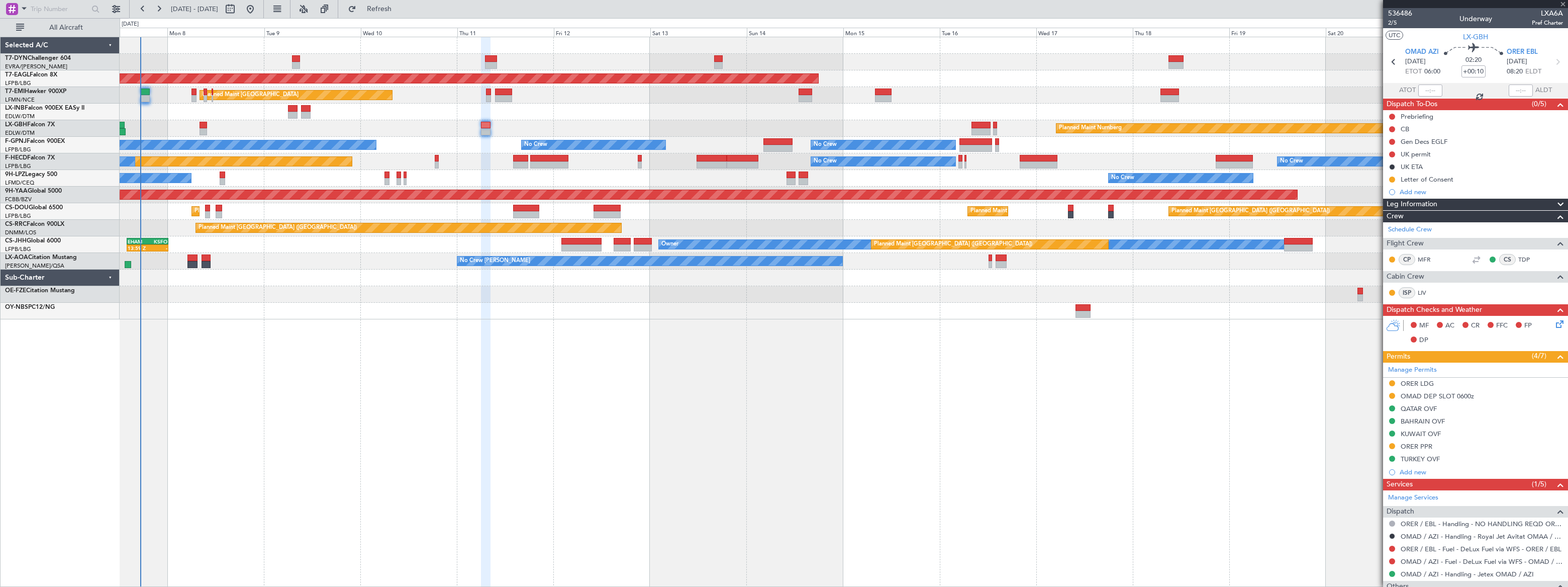
type input "-00:05"
type input "7"
